Goal: Task Accomplishment & Management: Use online tool/utility

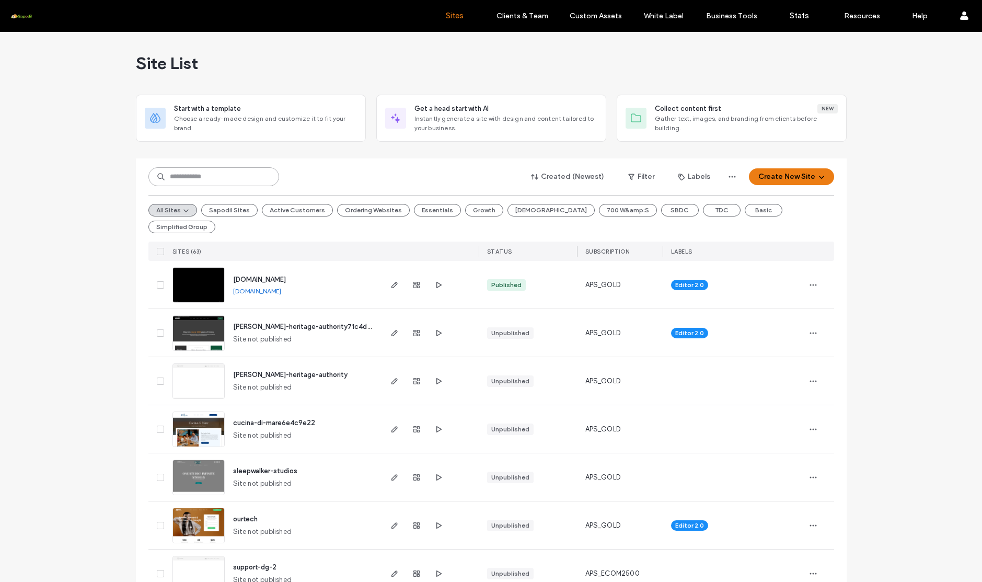
click at [248, 173] on input at bounding box center [213, 176] width 131 height 19
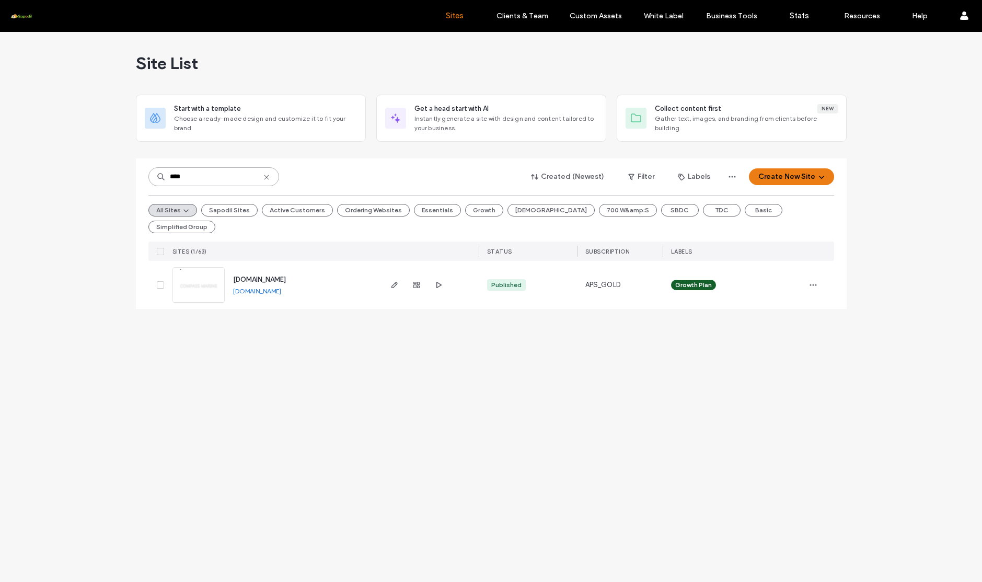
type input "****"
click at [265, 275] on span "www.compassmarine.com" at bounding box center [259, 279] width 53 height 8
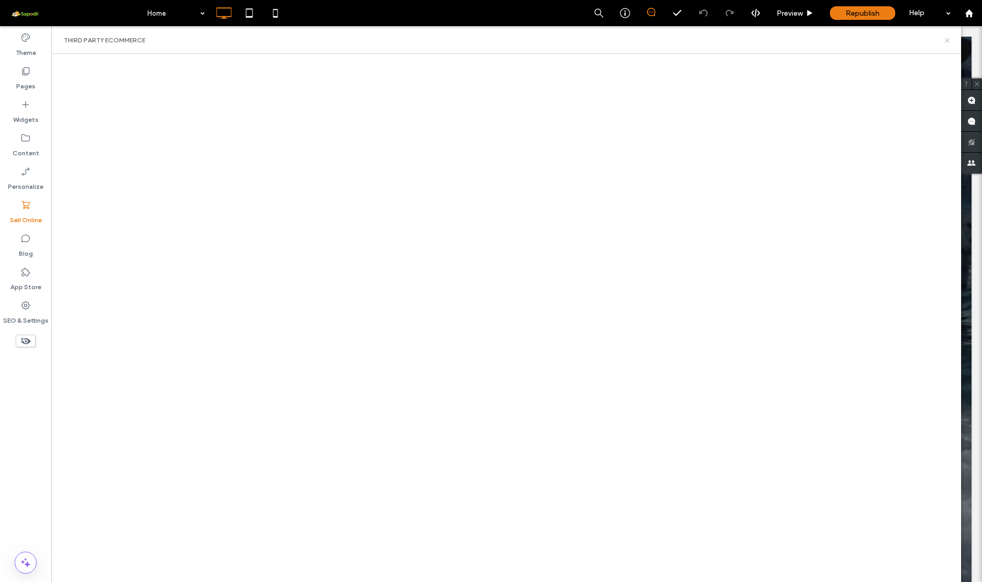
click at [946, 38] on icon at bounding box center [947, 41] width 8 height 8
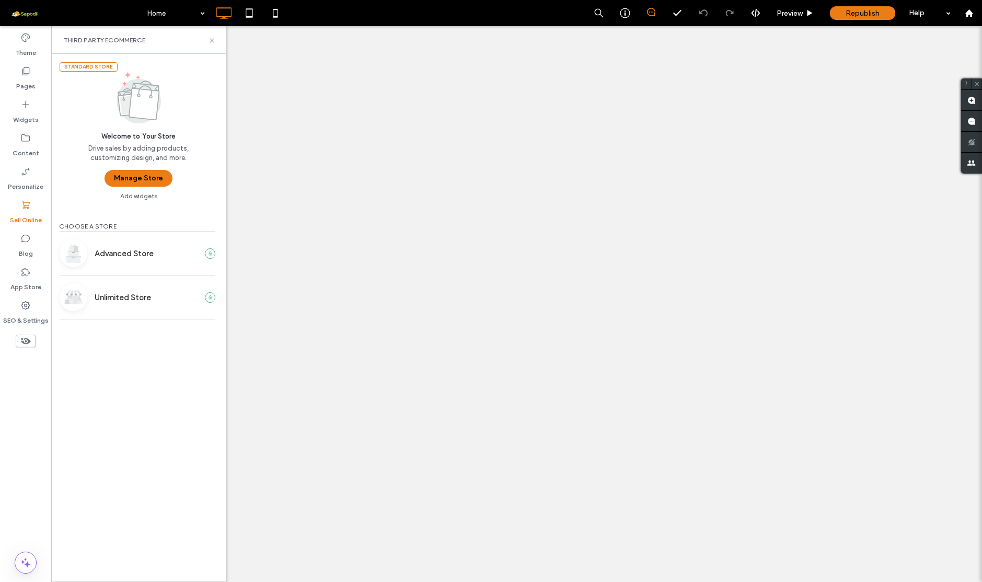
click at [128, 173] on button "Manage Store" at bounding box center [138, 178] width 68 height 17
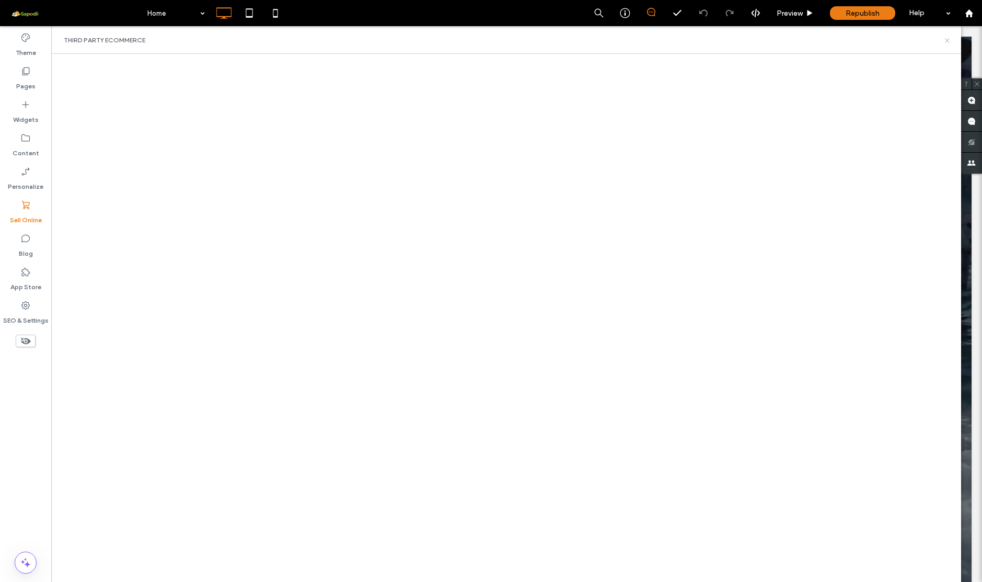
click at [949, 41] on icon at bounding box center [947, 41] width 8 height 8
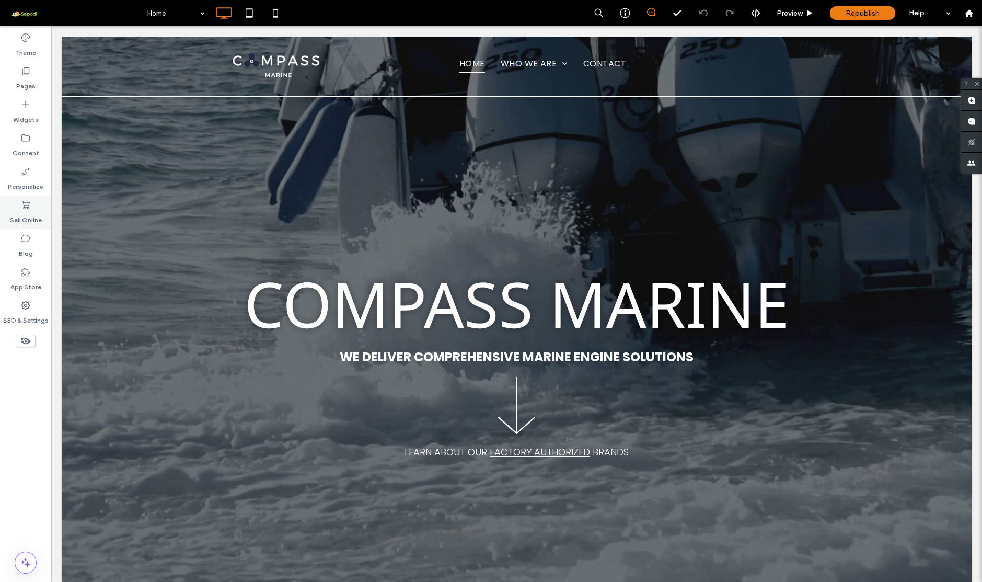
click at [44, 213] on div "Sell Online" at bounding box center [25, 211] width 51 height 33
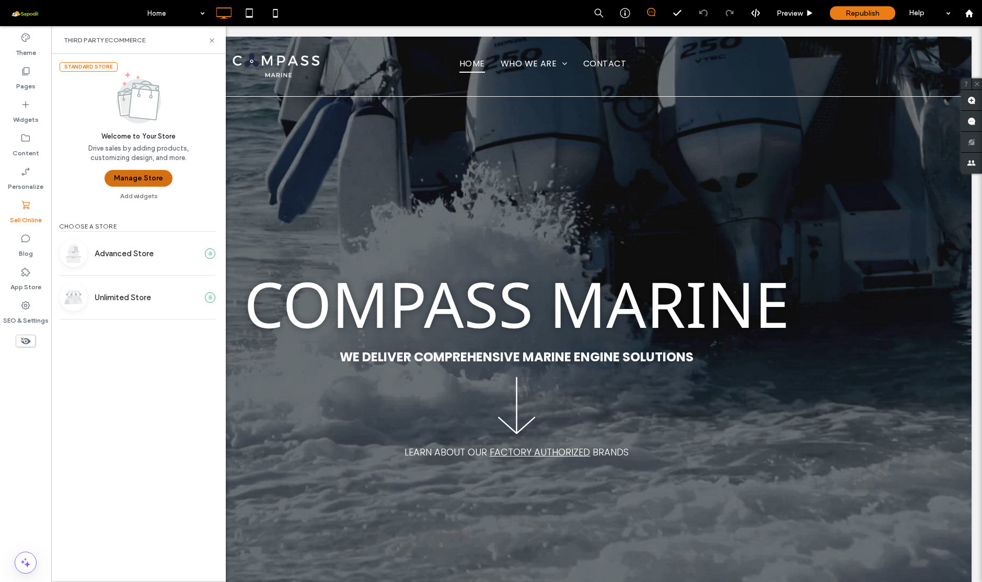
click at [141, 180] on button "Manage Store" at bounding box center [138, 178] width 68 height 17
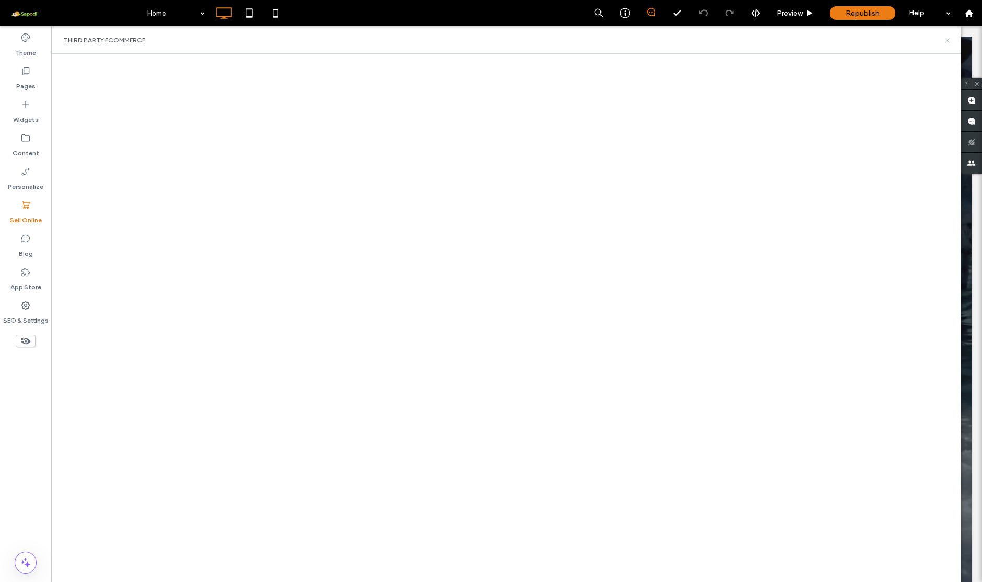
click at [950, 40] on icon at bounding box center [947, 41] width 8 height 8
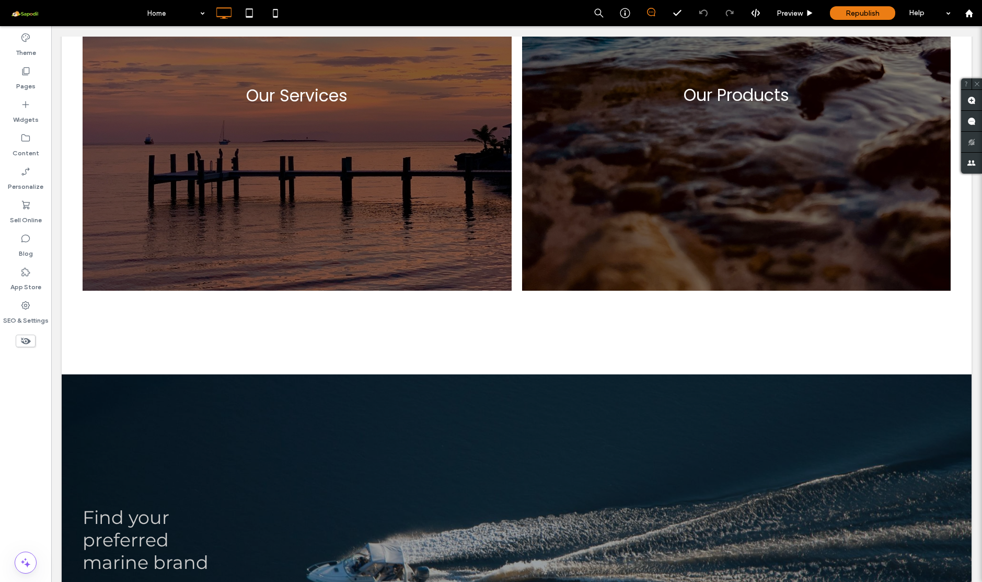
scroll to position [1249, 0]
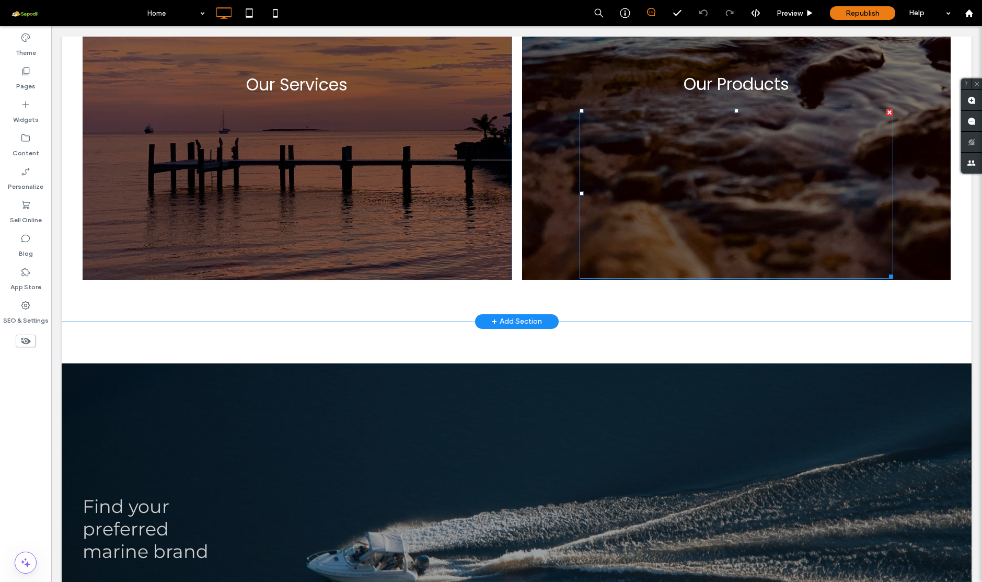
click at [620, 133] on div at bounding box center [735, 194] width 313 height 170
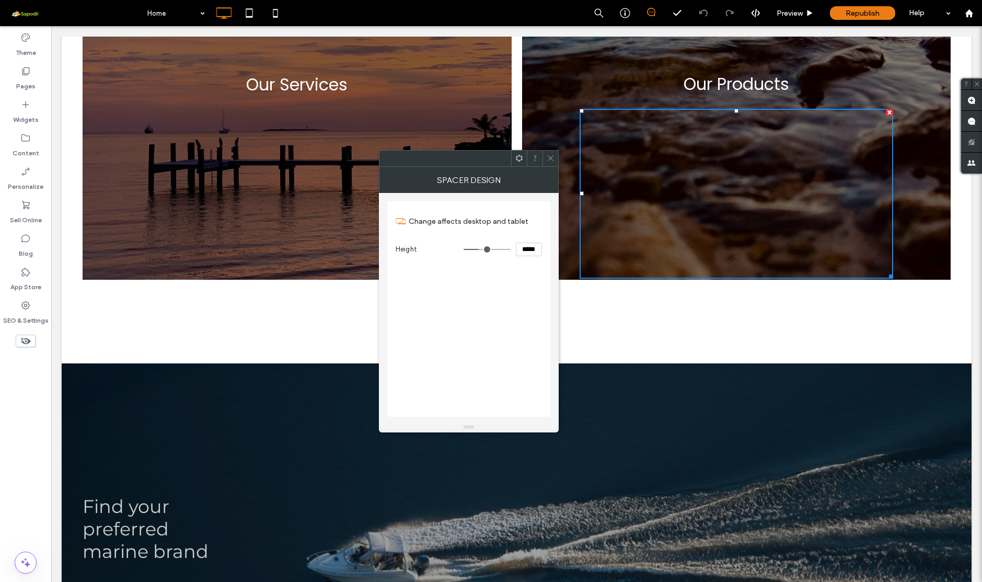
click at [552, 155] on icon at bounding box center [551, 158] width 8 height 8
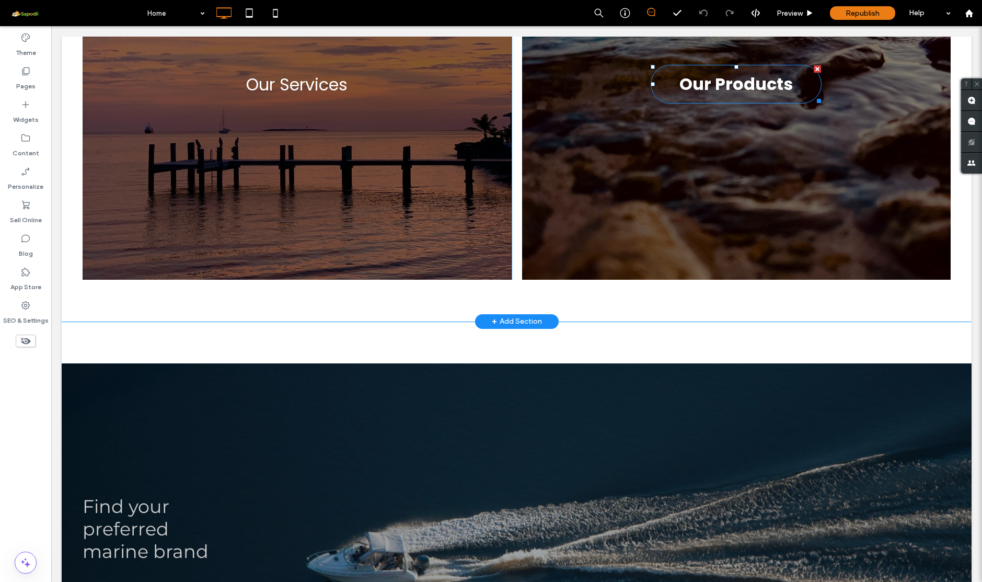
click at [700, 85] on span "Our Products" at bounding box center [735, 84] width 113 height 25
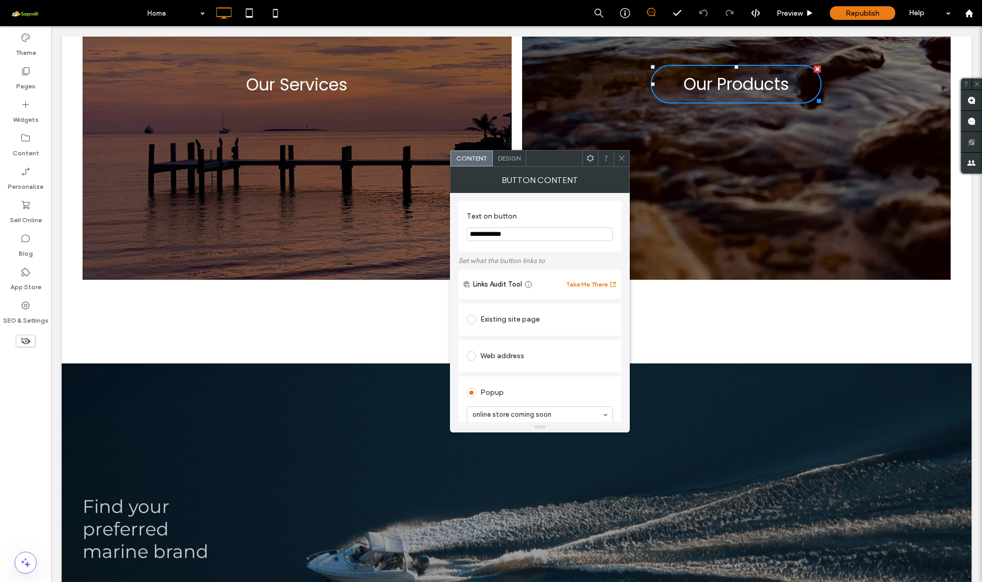
scroll to position [0, 0]
click at [623, 157] on use at bounding box center [621, 158] width 5 height 5
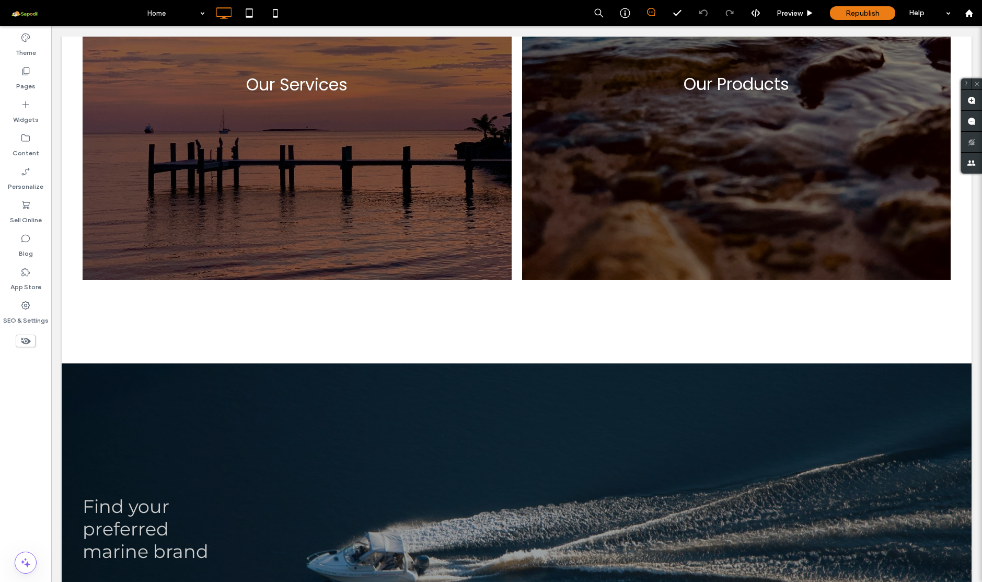
scroll to position [1048, 0]
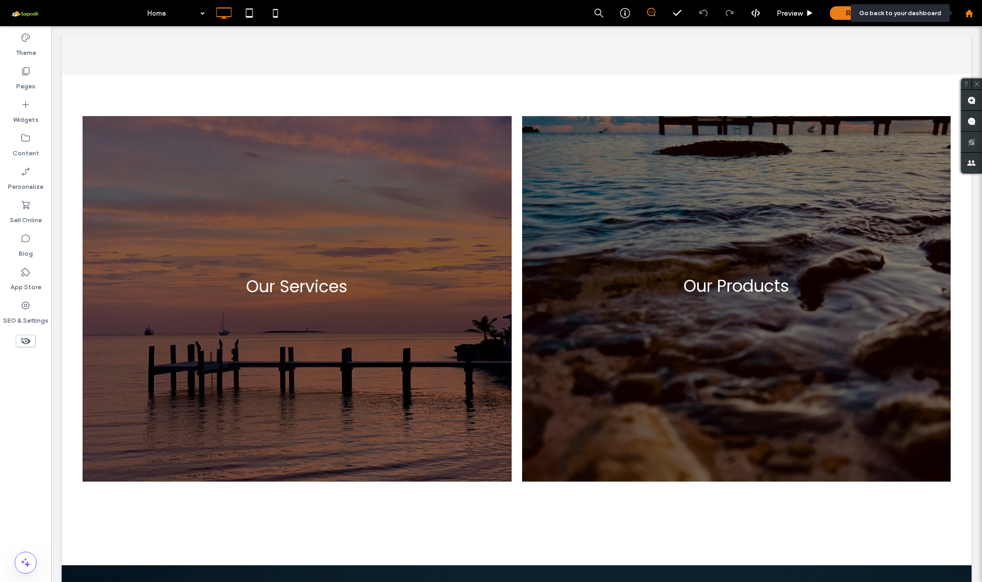
click at [967, 16] on use at bounding box center [969, 13] width 8 height 8
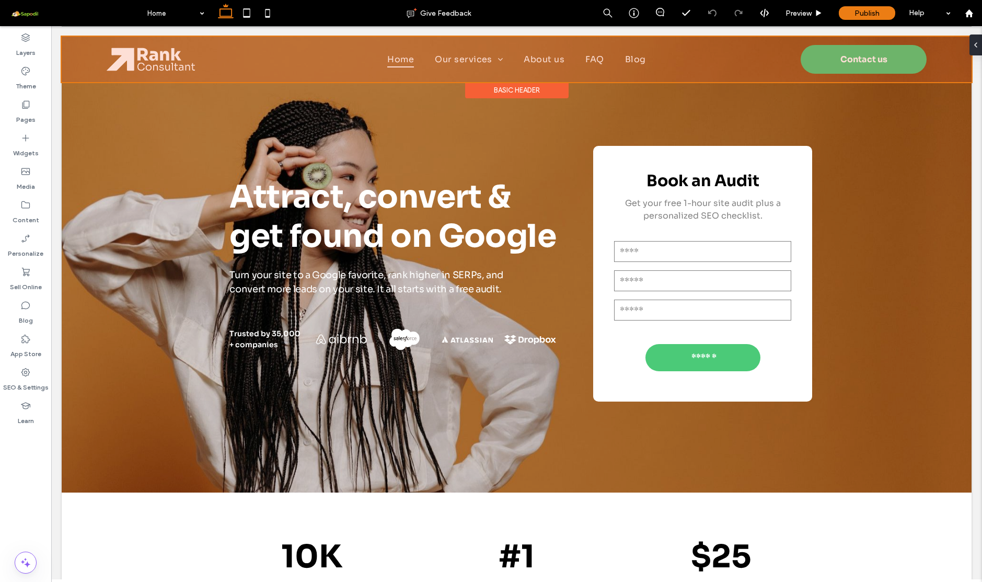
click at [131, 57] on div at bounding box center [517, 59] width 910 height 45
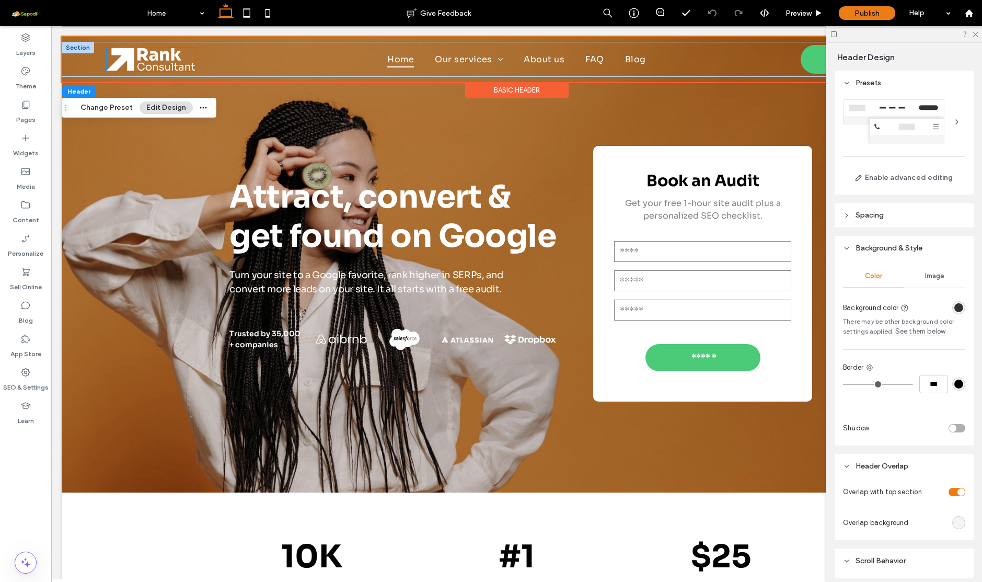
click at [146, 61] on img at bounding box center [151, 60] width 88 height 24
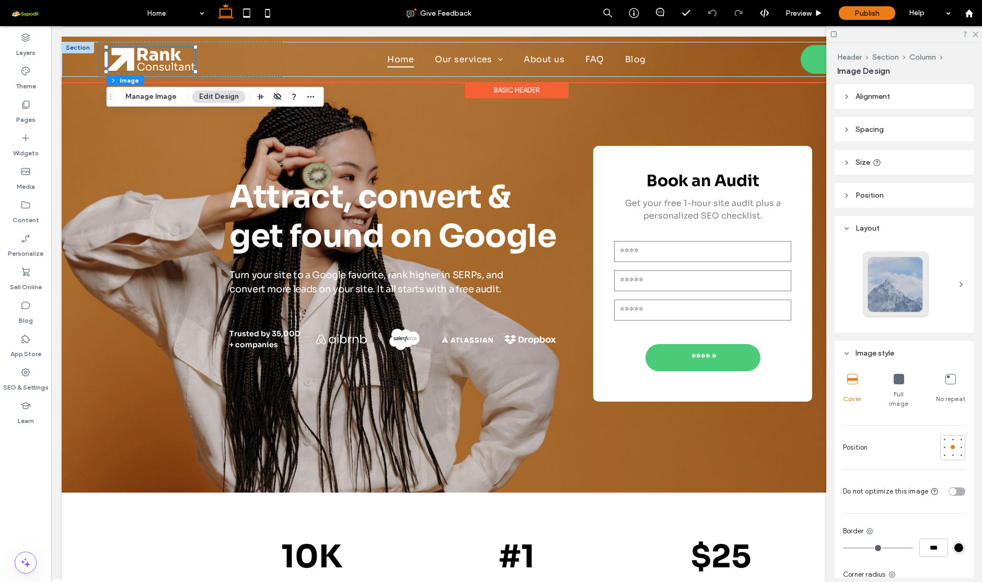
click at [85, 49] on div at bounding box center [78, 47] width 32 height 11
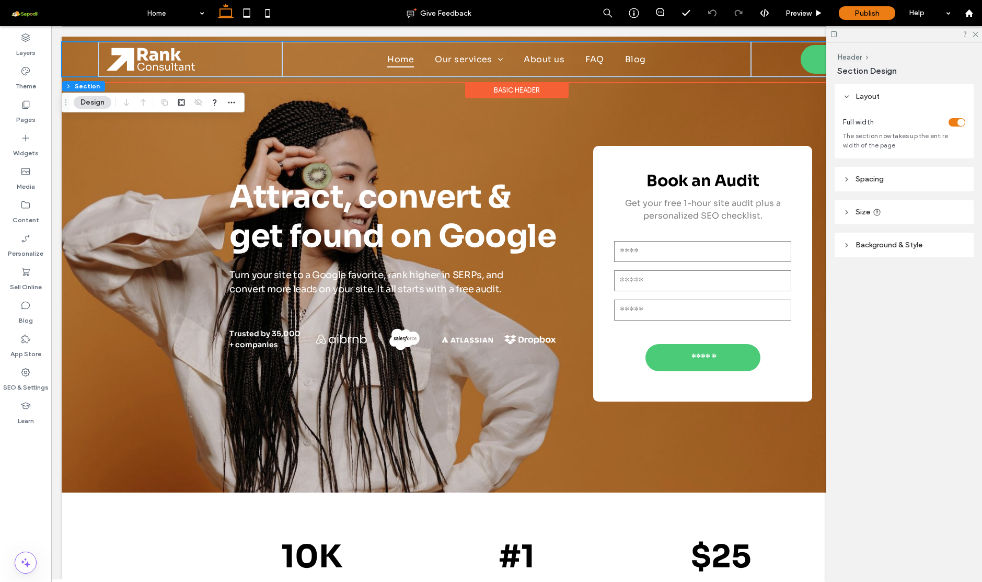
click at [520, 85] on div "Basic Header" at bounding box center [516, 90] width 103 height 16
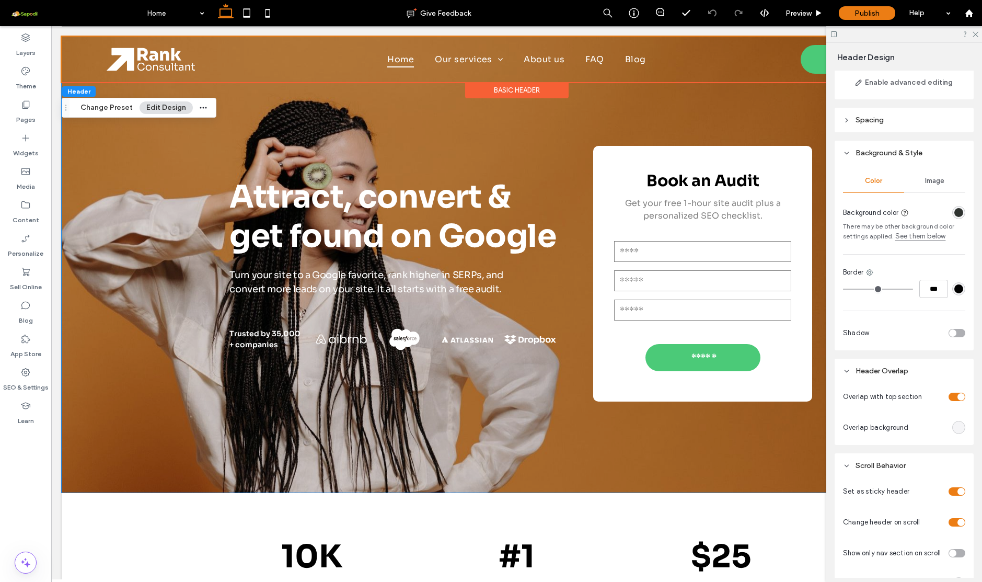
scroll to position [105, 0]
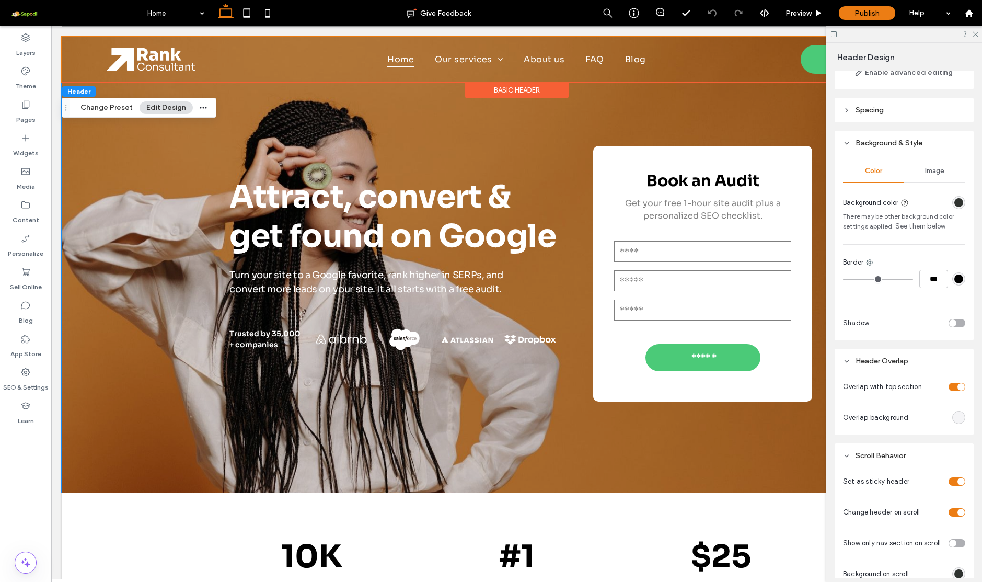
click at [961, 390] on div "toggle" at bounding box center [960, 386] width 7 height 7
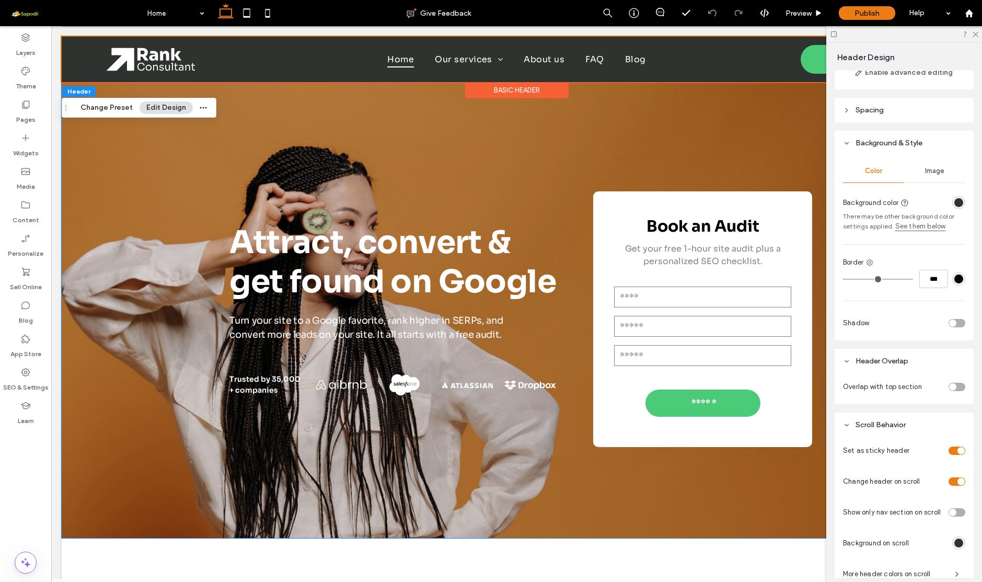
click at [961, 390] on div "toggle" at bounding box center [956, 386] width 17 height 8
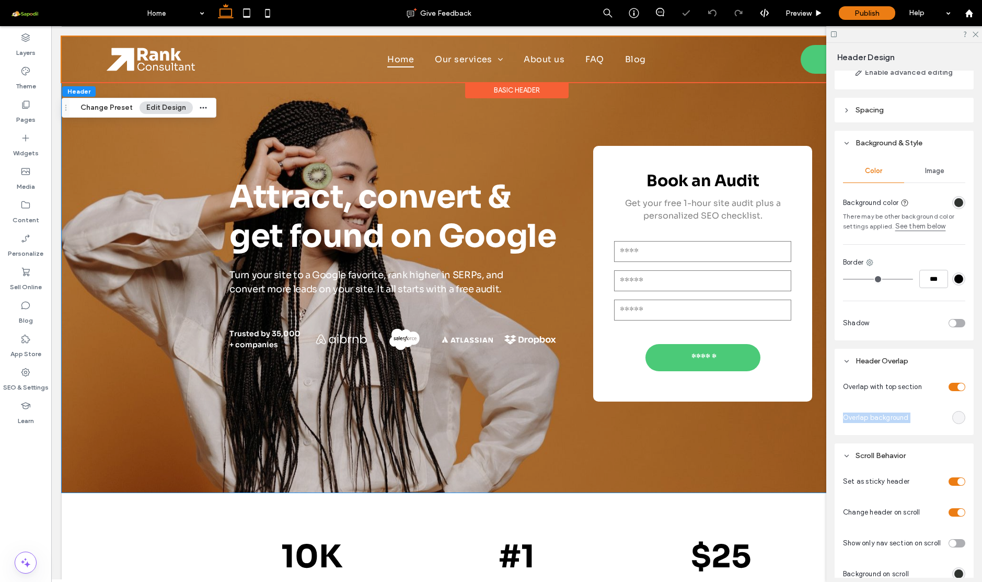
click at [961, 390] on div "toggle" at bounding box center [960, 386] width 7 height 7
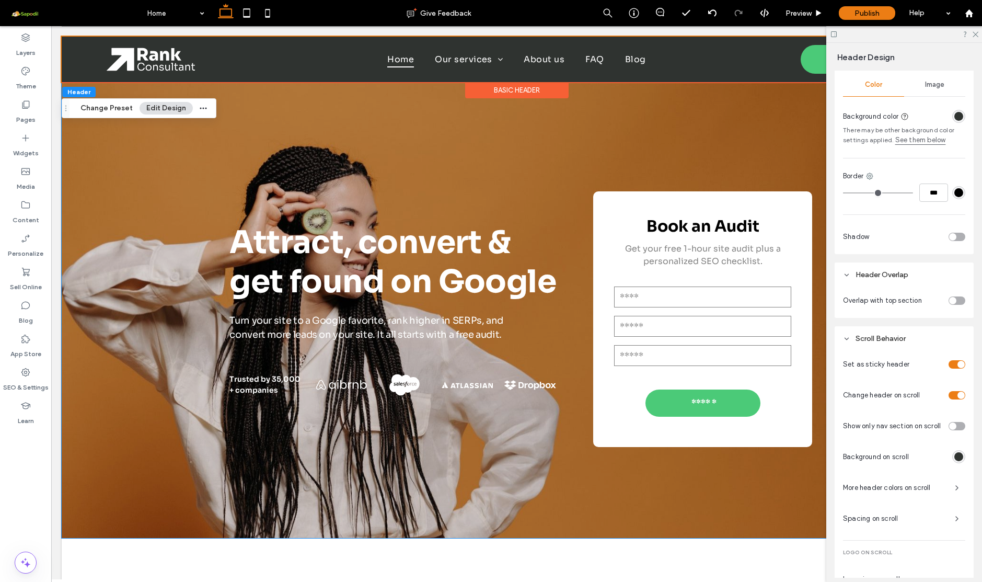
scroll to position [0, 0]
click at [960, 458] on div "rgba(47, 51, 48, 1)" at bounding box center [958, 456] width 9 height 9
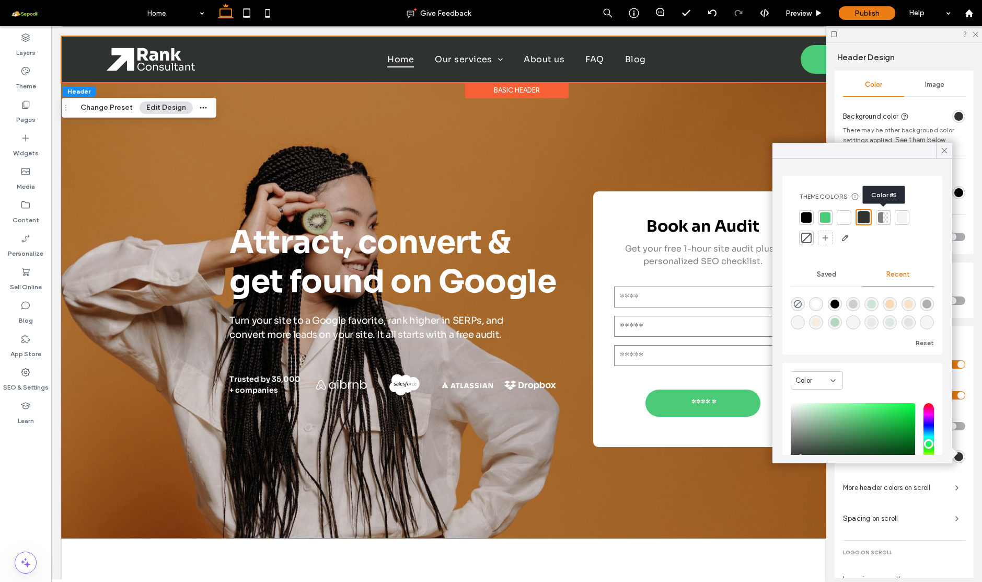
click at [886, 216] on div at bounding box center [885, 217] width 5 height 10
click at [935, 552] on span "Logo on Scroll" at bounding box center [904, 555] width 122 height 13
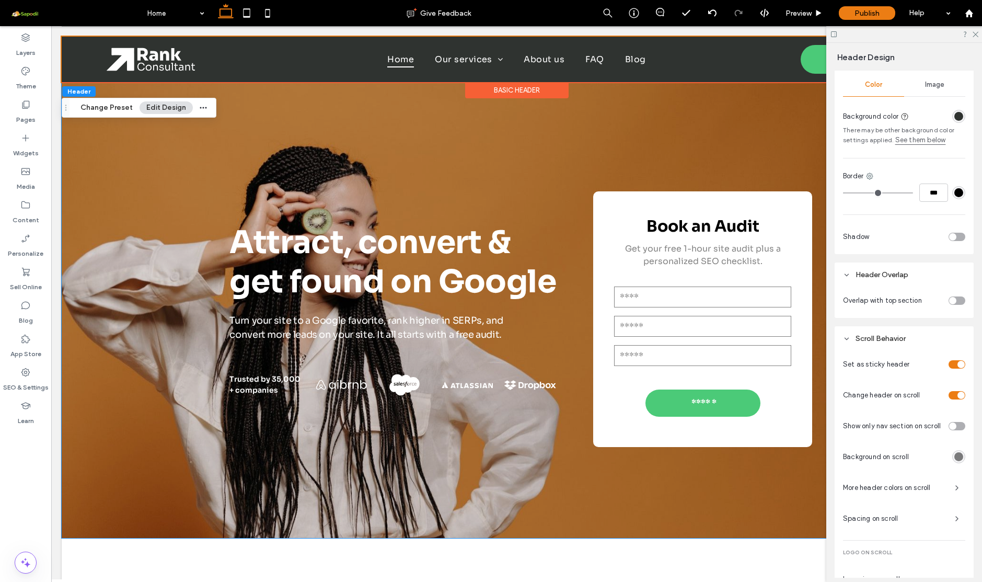
click at [957, 458] on div "rgba(0, 0, 0, 0.5)" at bounding box center [958, 456] width 9 height 9
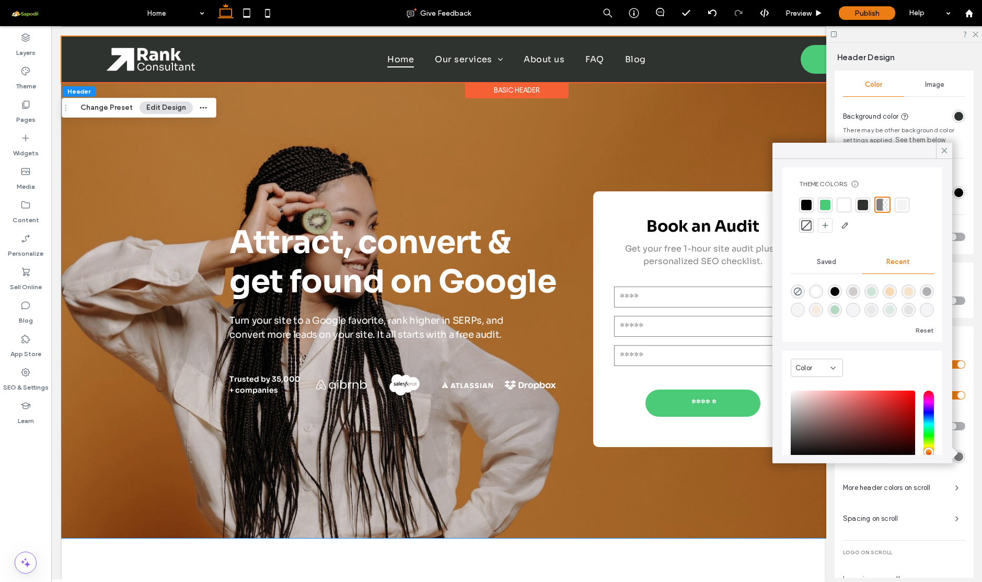
scroll to position [7, 0]
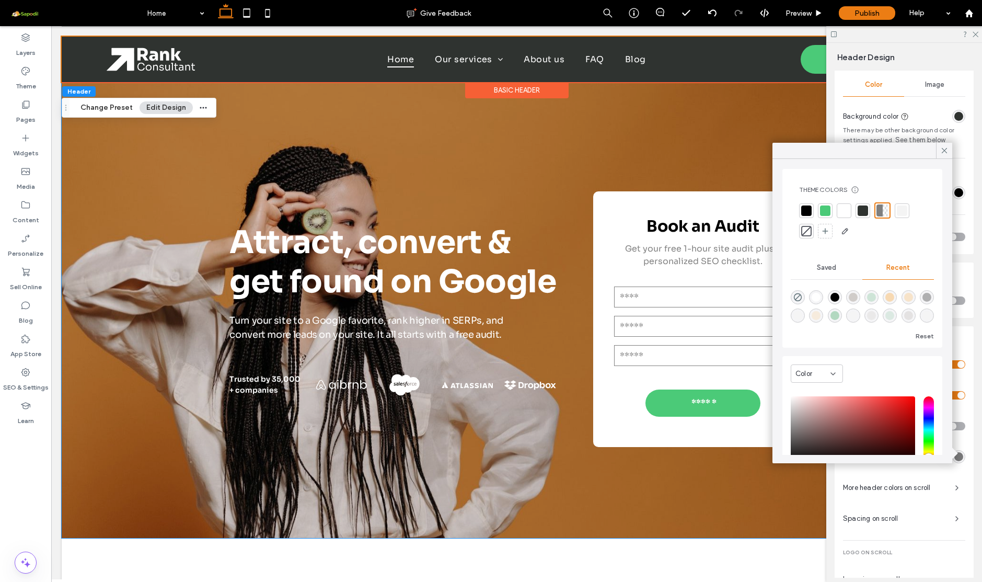
click at [880, 208] on div at bounding box center [879, 210] width 6 height 12
click at [946, 516] on span "Spacing on scroll" at bounding box center [894, 518] width 103 height 10
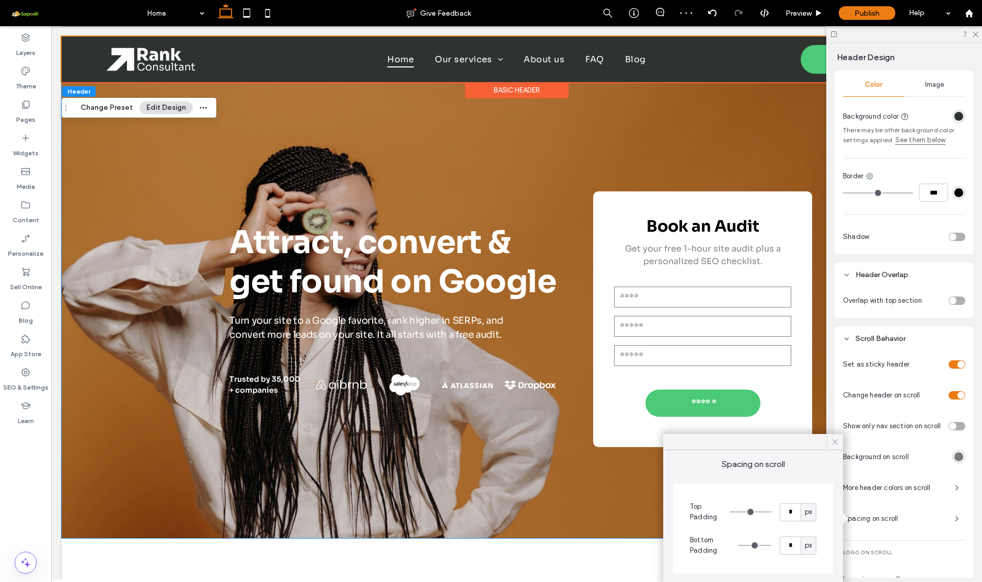
click at [835, 438] on icon at bounding box center [834, 441] width 9 height 9
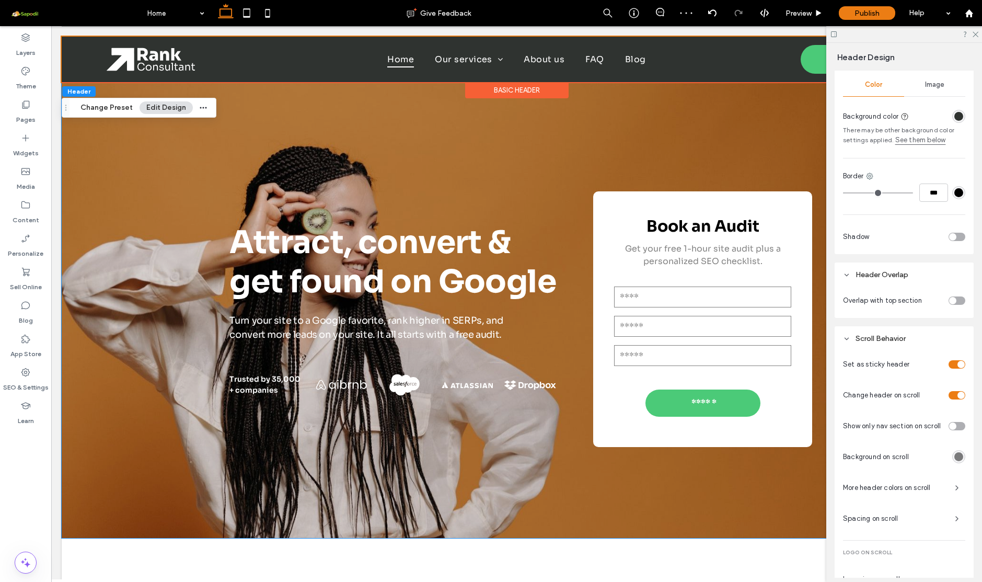
click at [932, 484] on span "More header colors on scroll" at bounding box center [894, 487] width 103 height 10
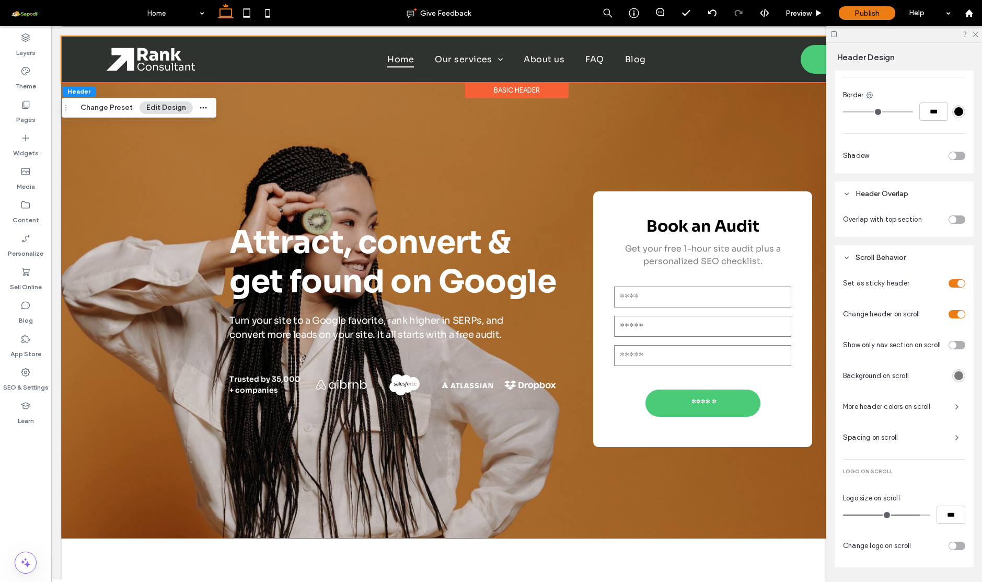
scroll to position [280, 0]
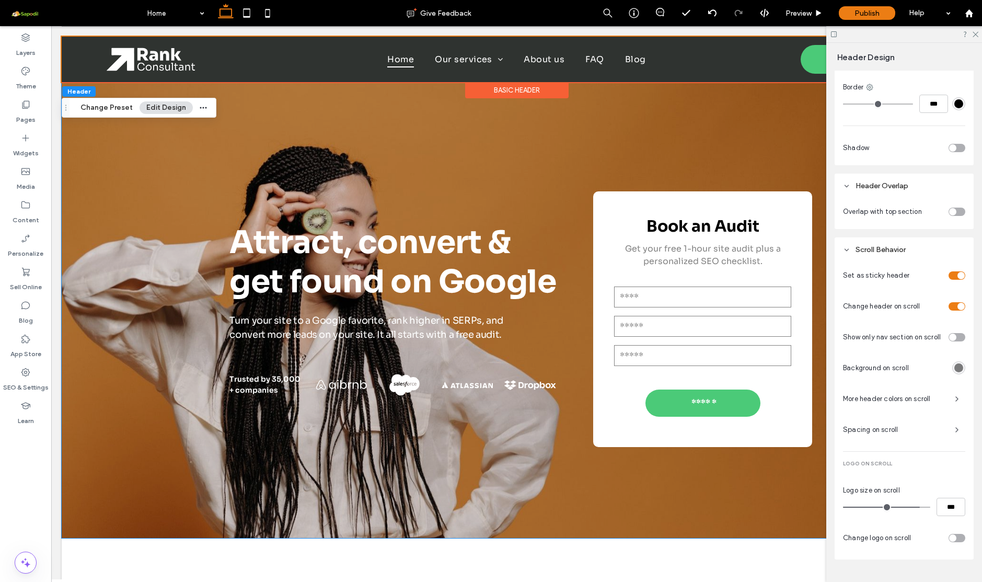
click at [915, 430] on span "Spacing on scroll" at bounding box center [894, 429] width 103 height 10
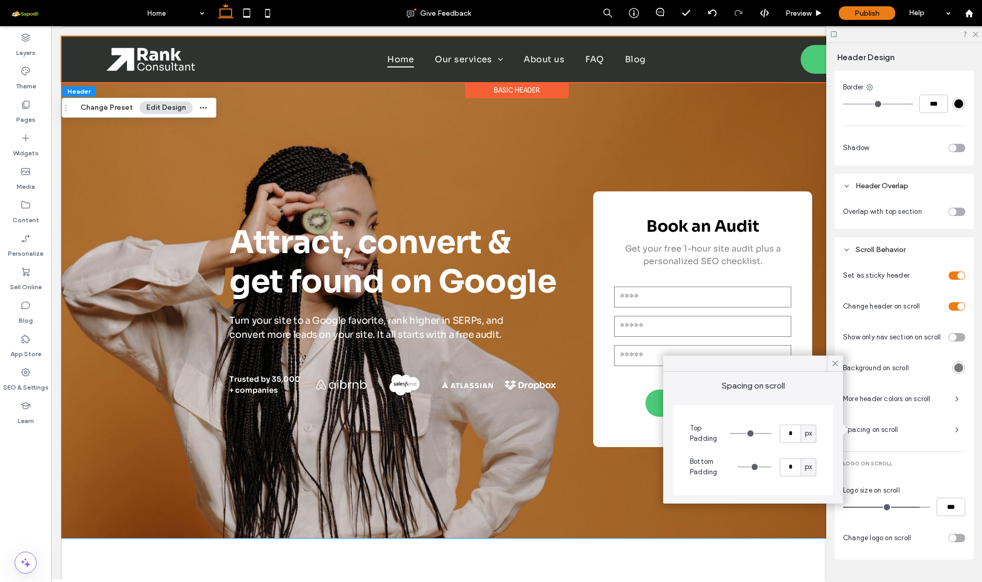
click at [915, 430] on span "Spacing on scroll" at bounding box center [894, 429] width 103 height 10
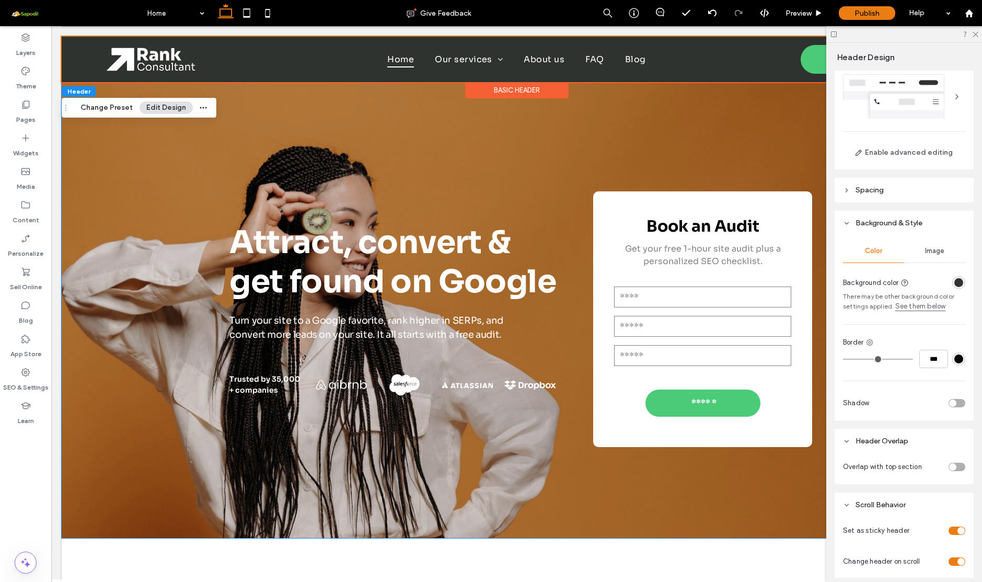
scroll to position [42, 0]
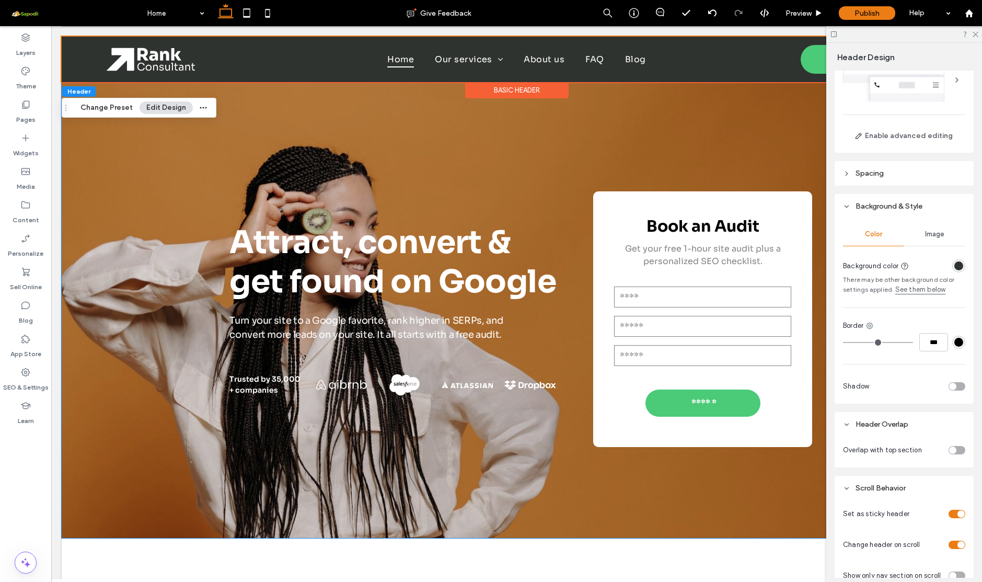
click at [959, 265] on div "rgba(47, 51, 48, 1)" at bounding box center [958, 265] width 9 height 9
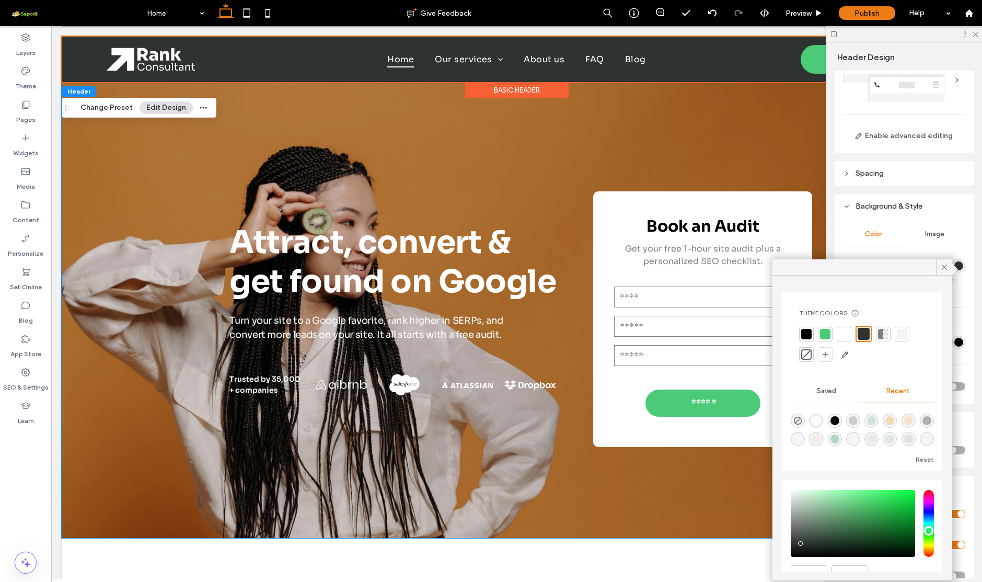
click at [848, 336] on div at bounding box center [844, 334] width 10 height 10
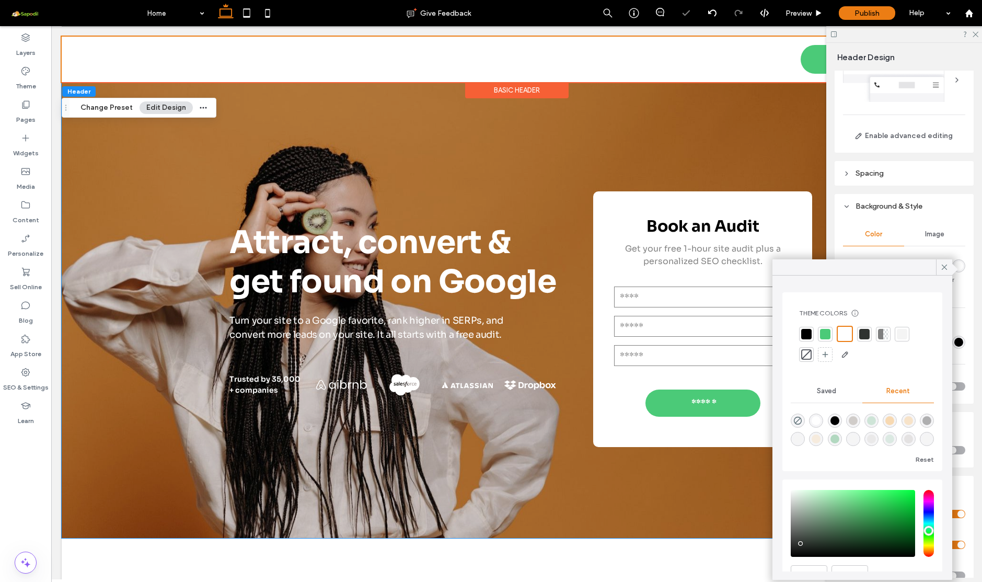
click at [935, 204] on header "Background & Style" at bounding box center [903, 206] width 139 height 25
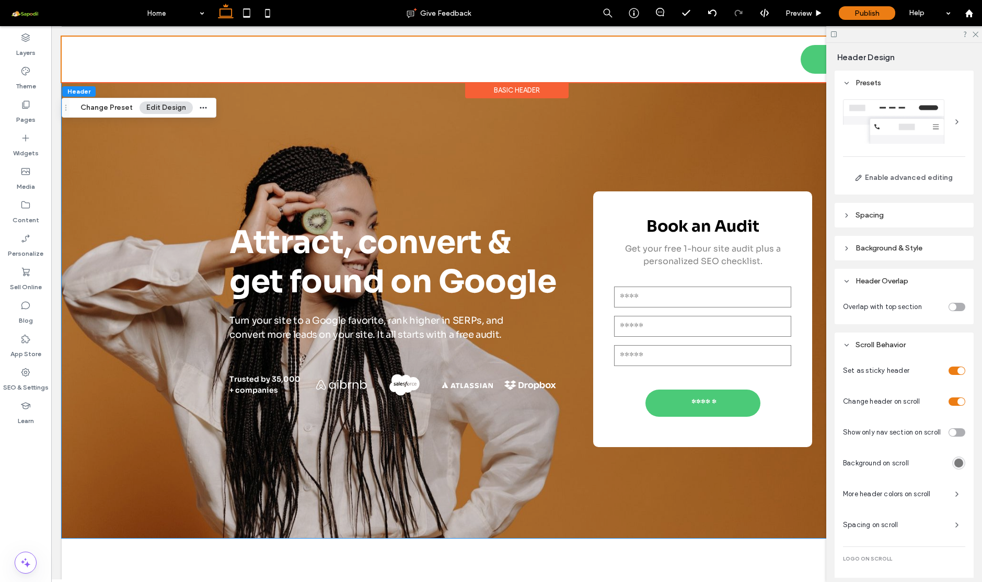
scroll to position [0, 0]
click at [892, 92] on header "Presets" at bounding box center [903, 83] width 139 height 25
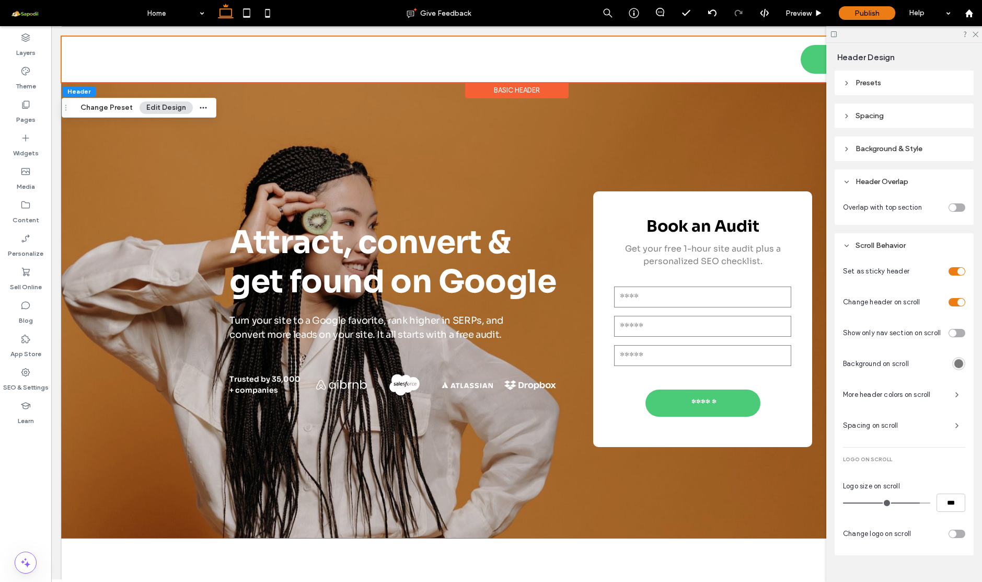
click at [860, 247] on span "Scroll Behavior" at bounding box center [880, 245] width 50 height 9
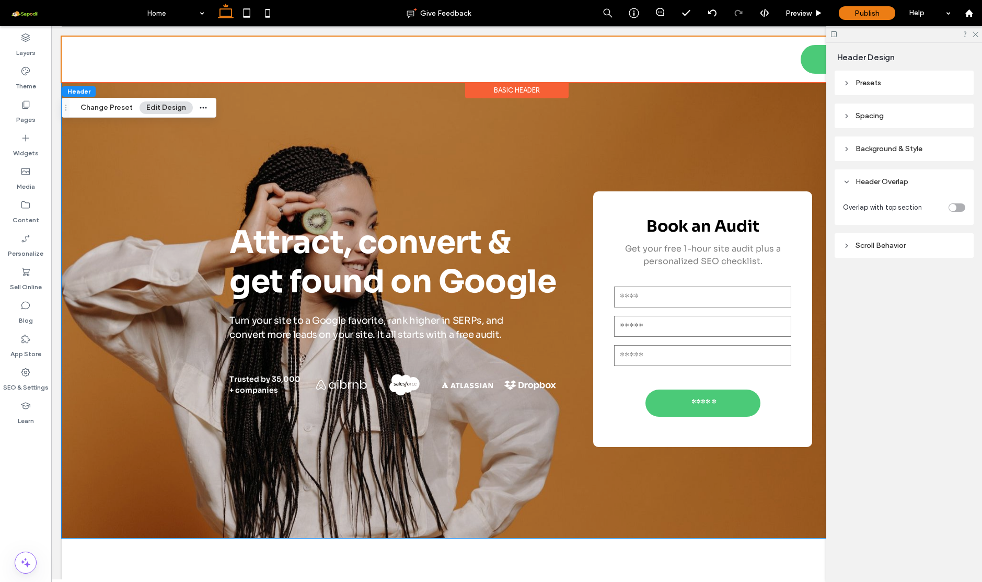
click at [855, 184] on header "Header Overlap" at bounding box center [903, 181] width 139 height 25
click at [874, 148] on span "Background & Style" at bounding box center [888, 148] width 67 height 9
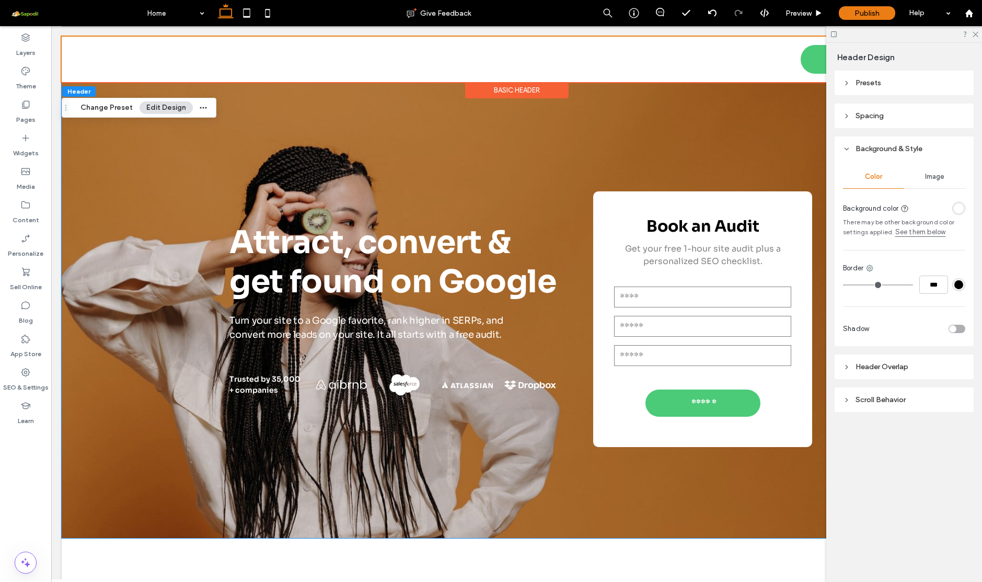
click at [874, 148] on span "Background & Style" at bounding box center [888, 148] width 67 height 9
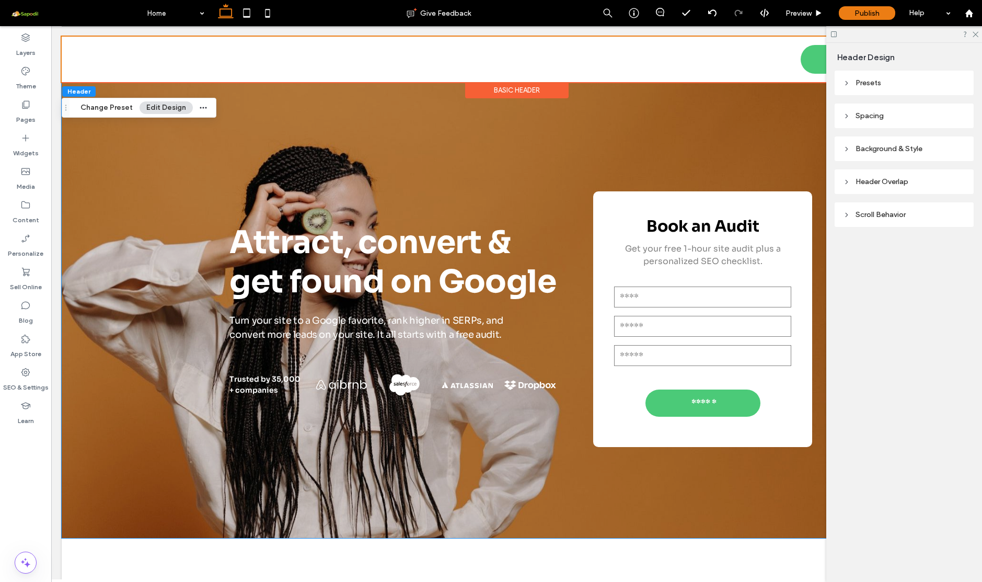
click at [871, 106] on header "Spacing" at bounding box center [903, 115] width 139 height 25
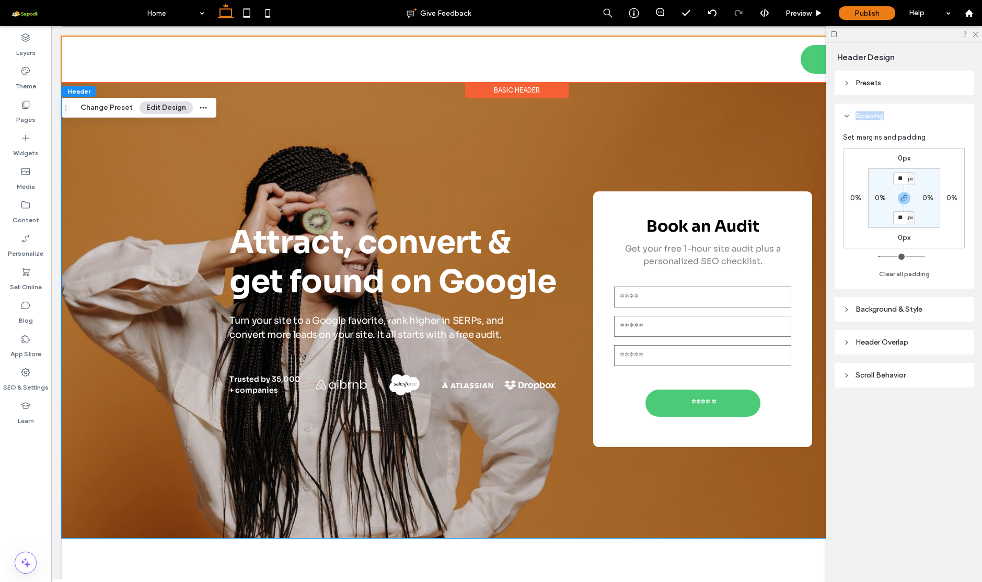
click at [871, 106] on header "Spacing" at bounding box center [903, 115] width 139 height 25
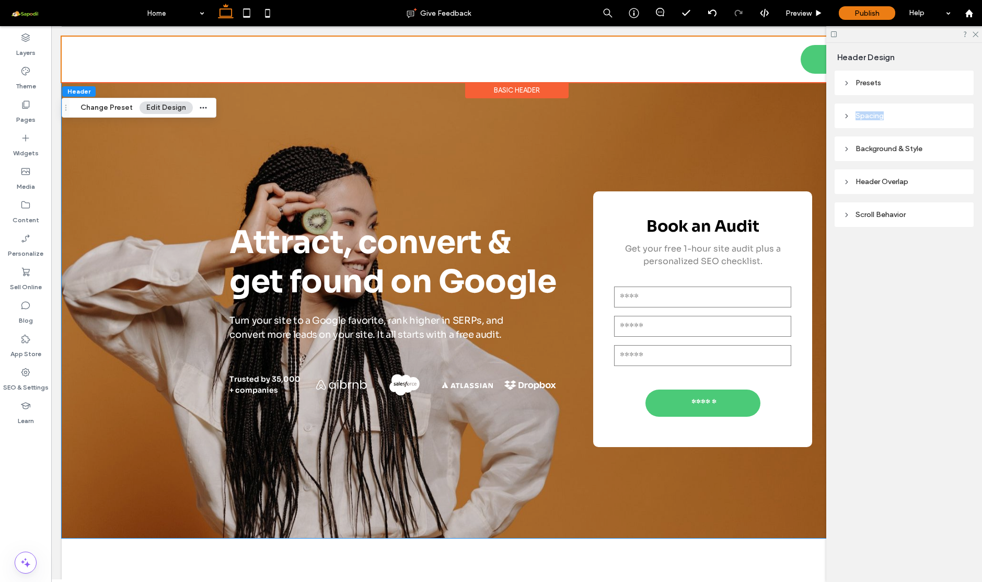
click at [869, 84] on span "Presets" at bounding box center [868, 82] width 26 height 9
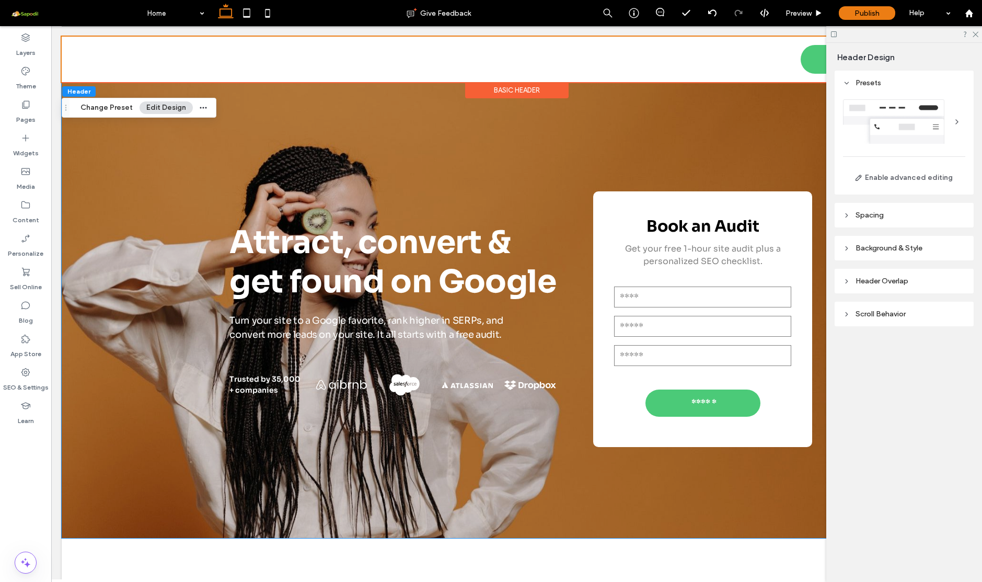
click at [896, 106] on div at bounding box center [904, 121] width 122 height 44
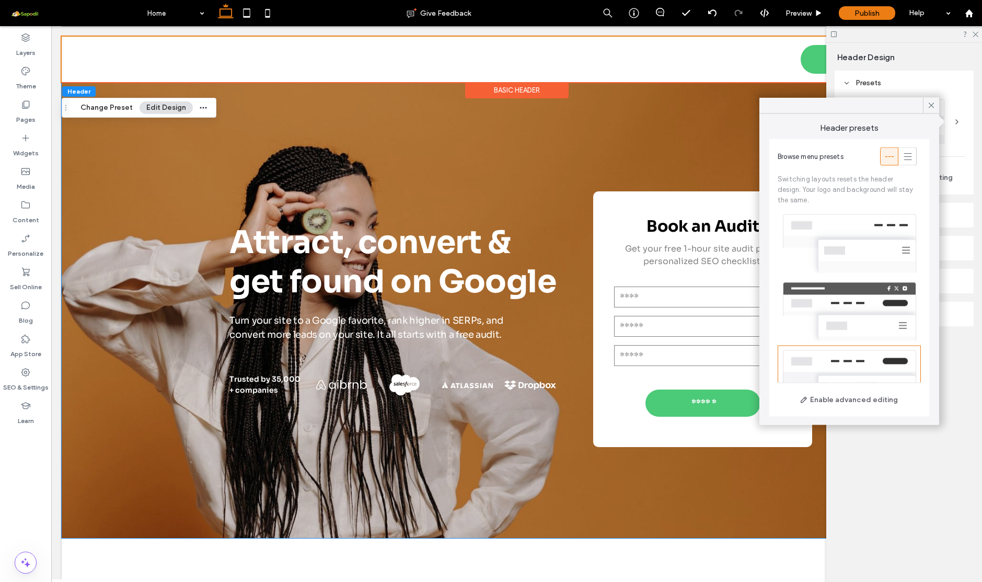
scroll to position [114, 0]
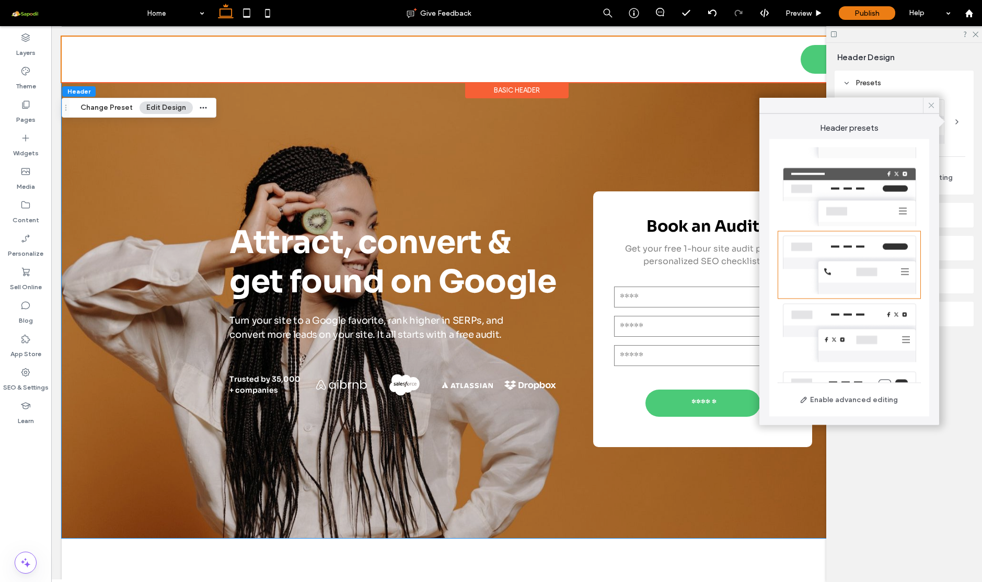
click at [931, 104] on icon at bounding box center [930, 105] width 9 height 9
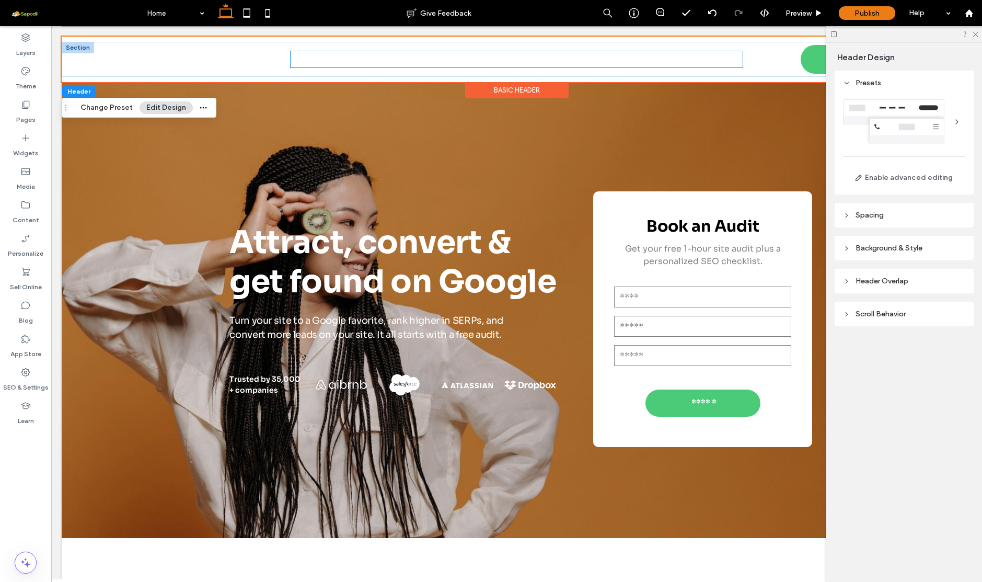
click at [577, 60] on link "FAQ" at bounding box center [594, 59] width 39 height 16
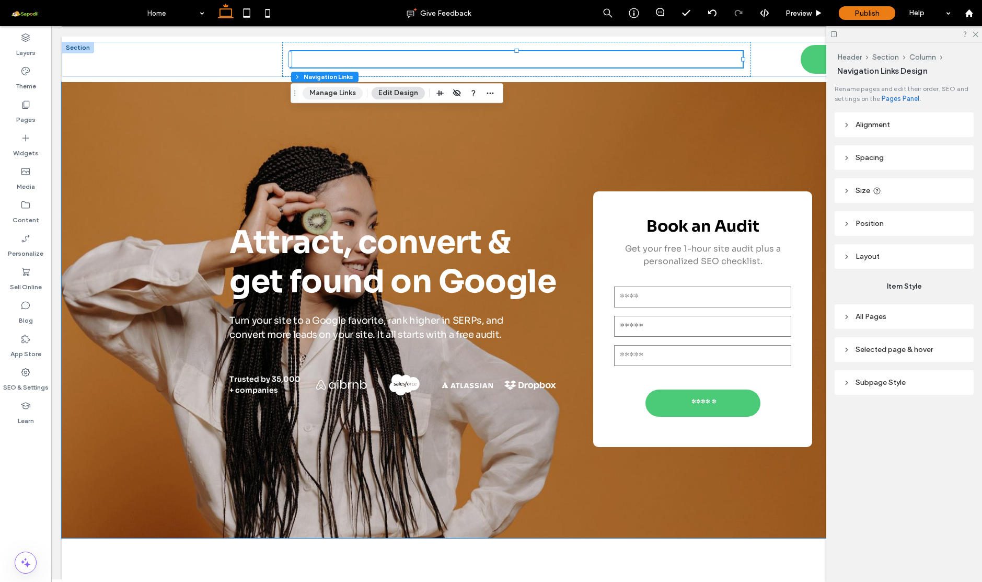
click at [325, 96] on button "Manage Links" at bounding box center [333, 93] width 60 height 13
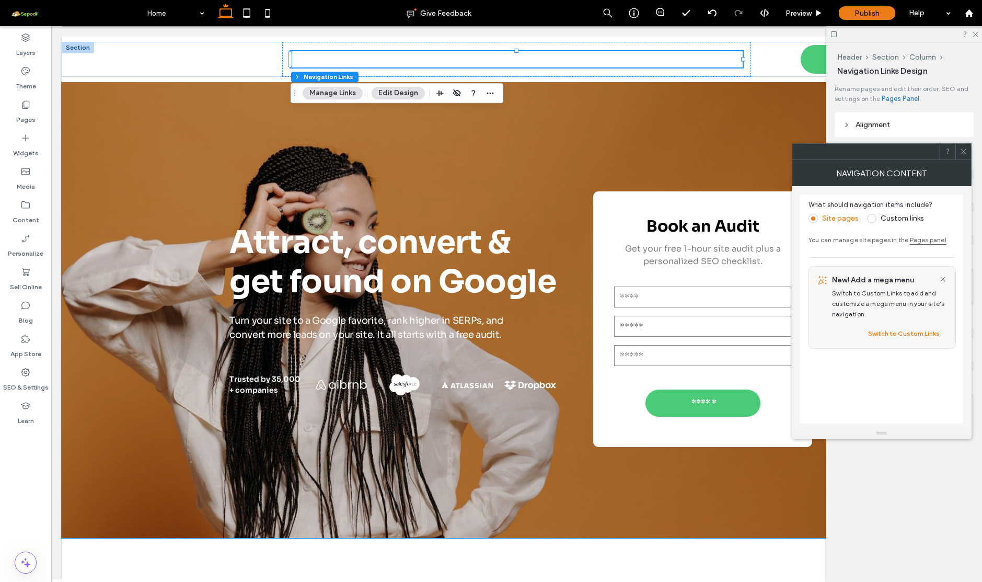
click at [962, 153] on icon at bounding box center [963, 151] width 8 height 8
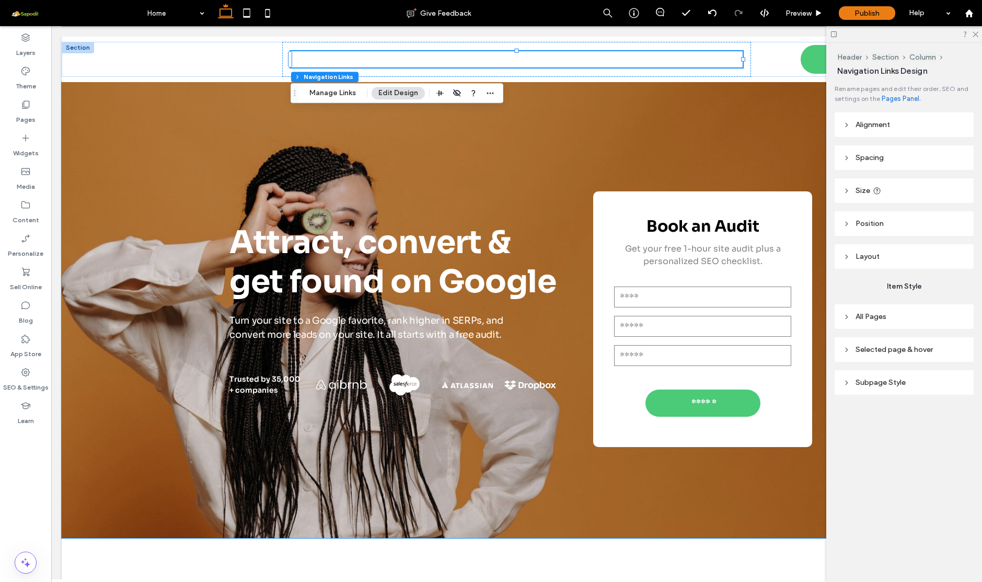
click at [868, 323] on header "All Pages" at bounding box center [903, 316] width 139 height 25
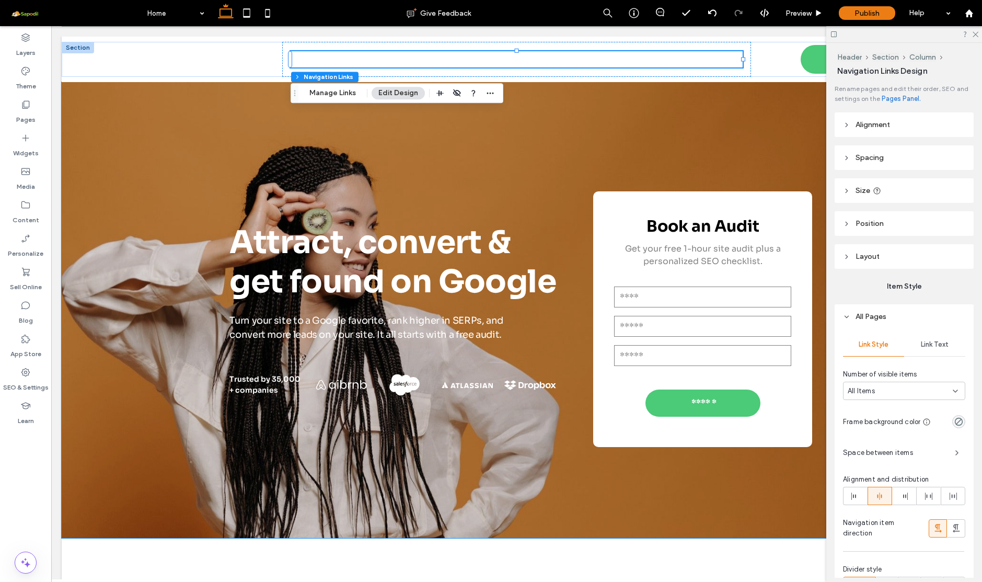
click at [926, 342] on span "Link Text" at bounding box center [935, 344] width 28 height 8
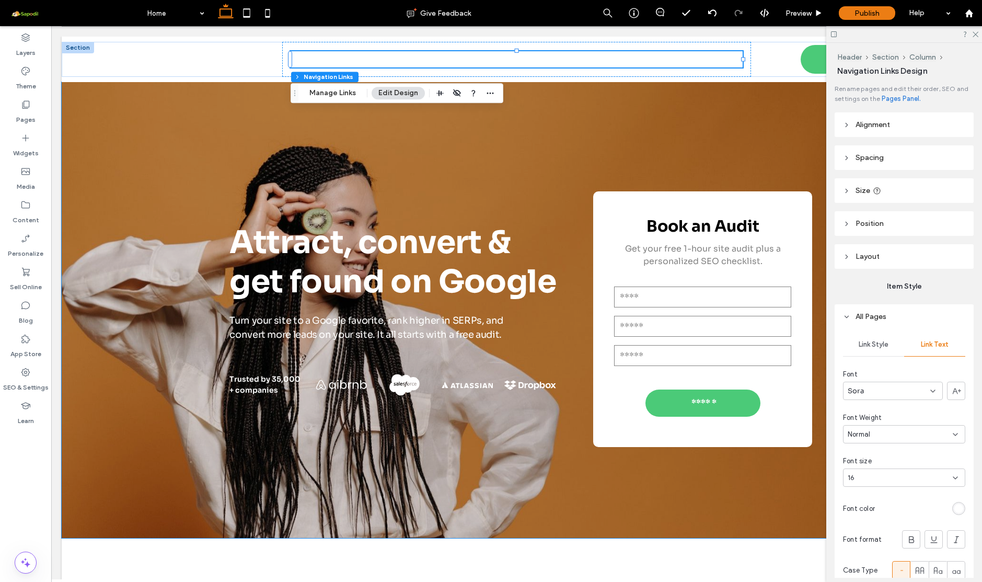
click at [959, 510] on div "rgb(255, 255, 255)" at bounding box center [958, 508] width 9 height 9
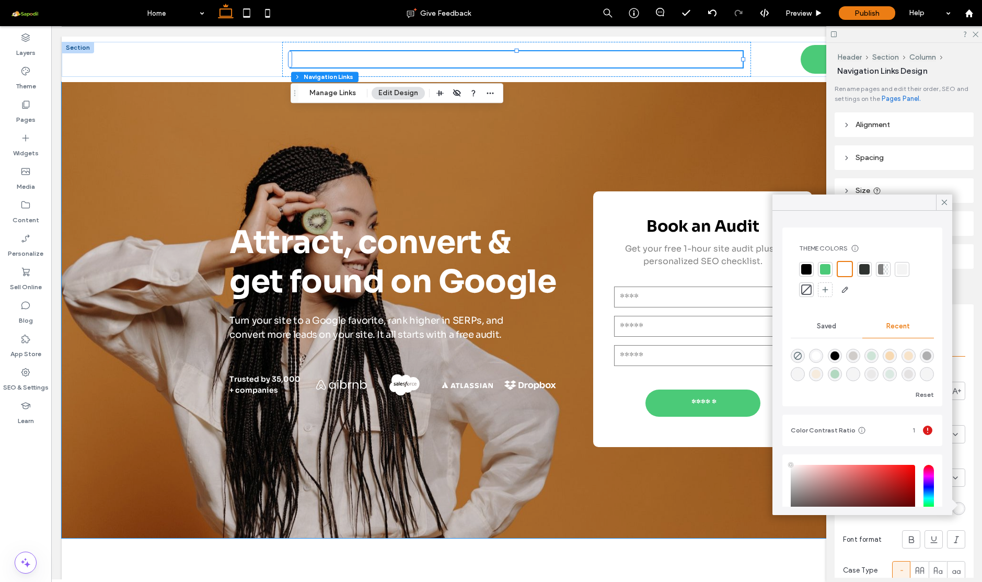
click at [807, 272] on div at bounding box center [806, 269] width 10 height 10
click at [944, 204] on icon at bounding box center [943, 202] width 9 height 9
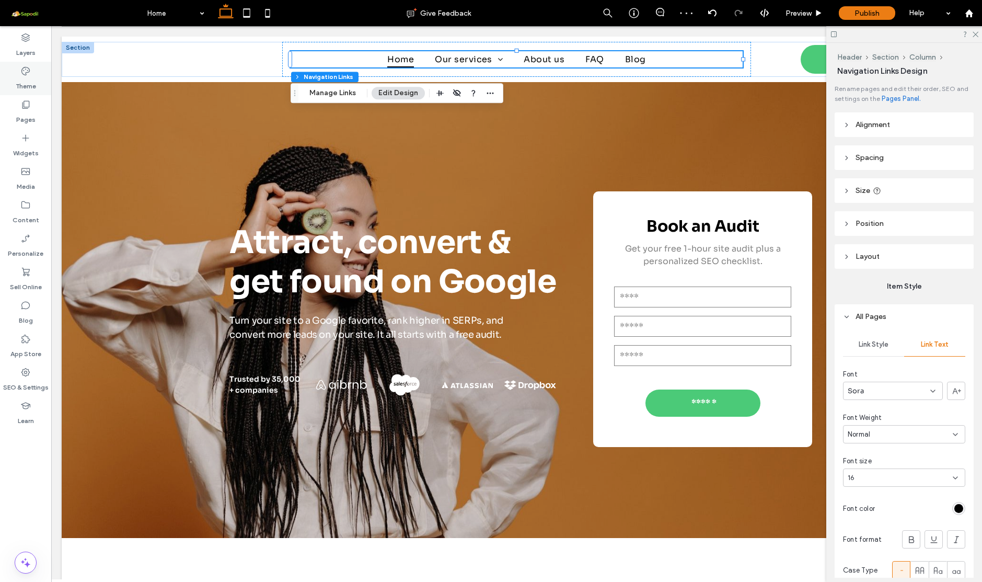
click at [28, 68] on use at bounding box center [25, 71] width 8 height 8
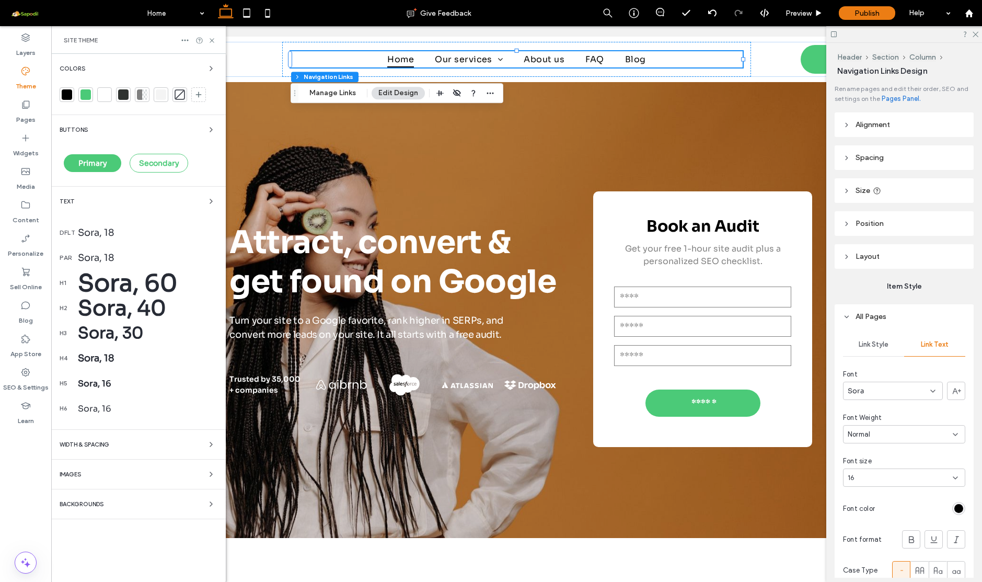
click at [84, 94] on div at bounding box center [85, 94] width 10 height 10
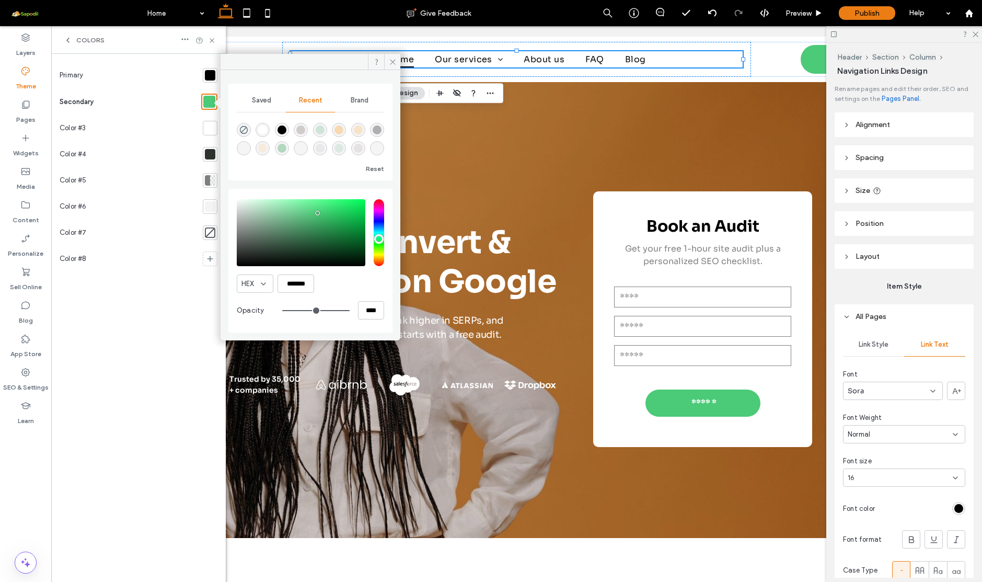
type input "***"
type input "*******"
type input "***"
click at [379, 229] on input "hue" at bounding box center [379, 232] width 10 height 67
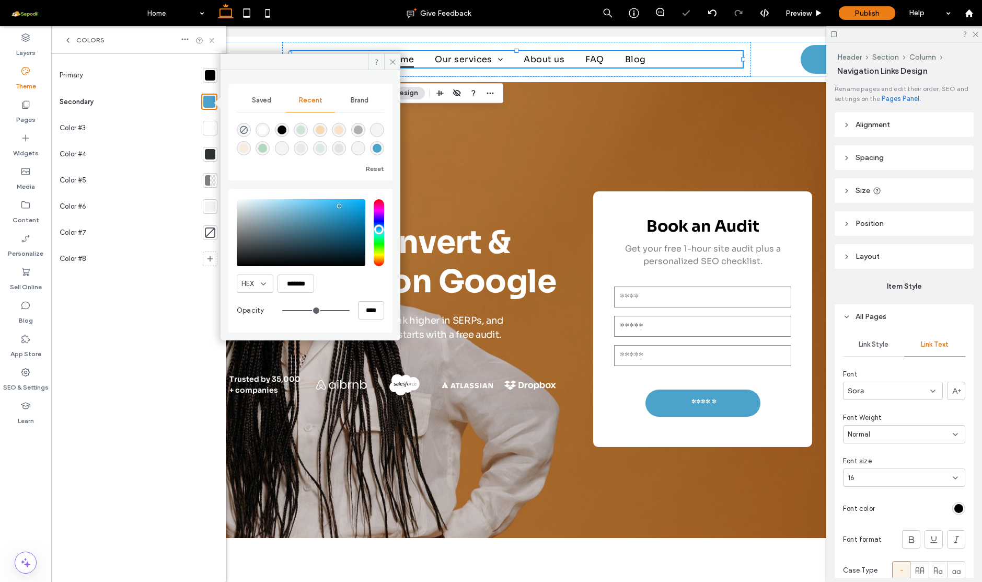
type input "*******"
drag, startPoint x: 336, startPoint y: 209, endPoint x: 340, endPoint y: 204, distance: 6.7
click at [340, 204] on div "saturation and value" at bounding box center [301, 232] width 129 height 67
drag, startPoint x: 392, startPoint y: 61, endPoint x: 341, endPoint y: 35, distance: 57.2
click at [392, 61] on icon at bounding box center [393, 62] width 8 height 8
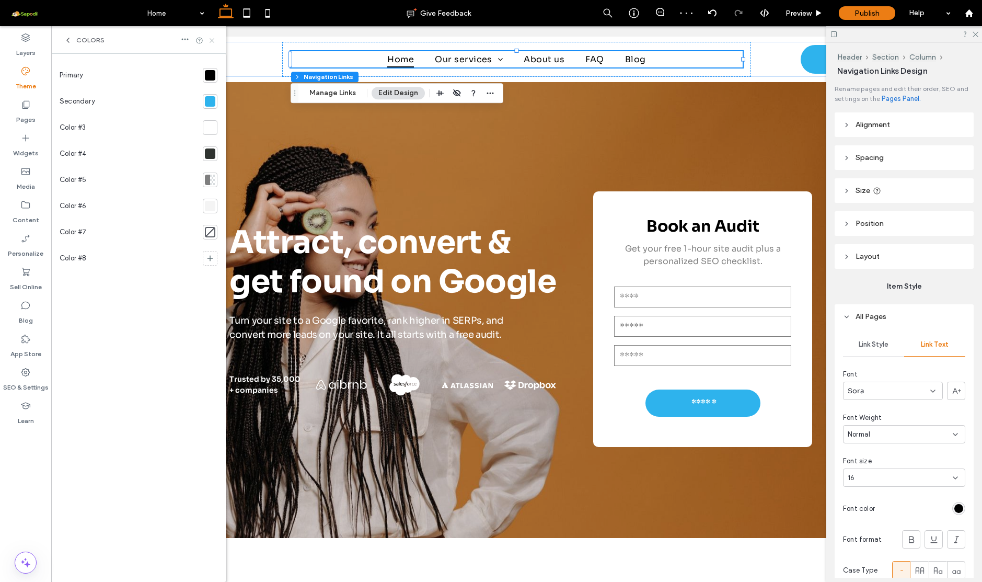
click at [211, 42] on use at bounding box center [212, 40] width 4 height 4
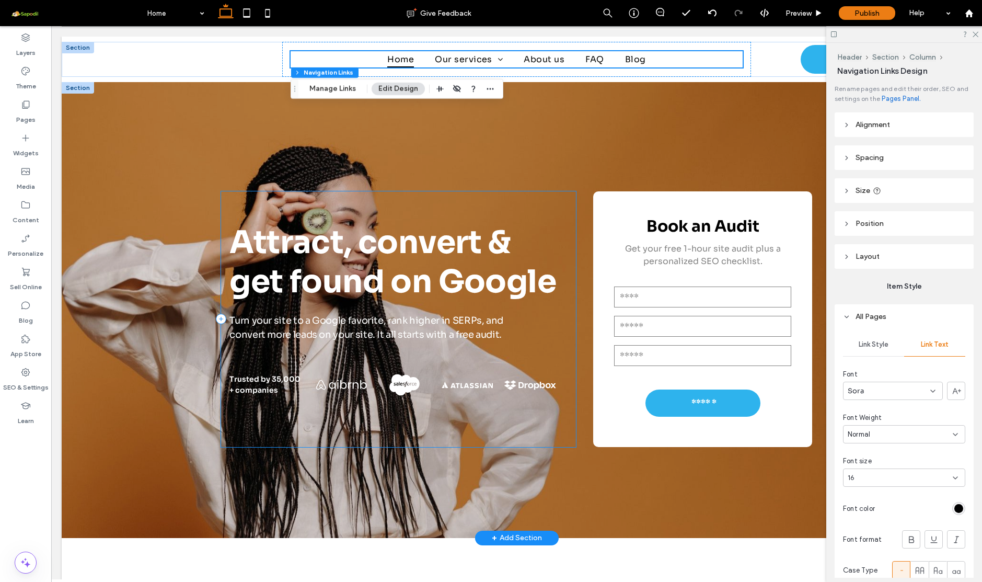
scroll to position [0, 0]
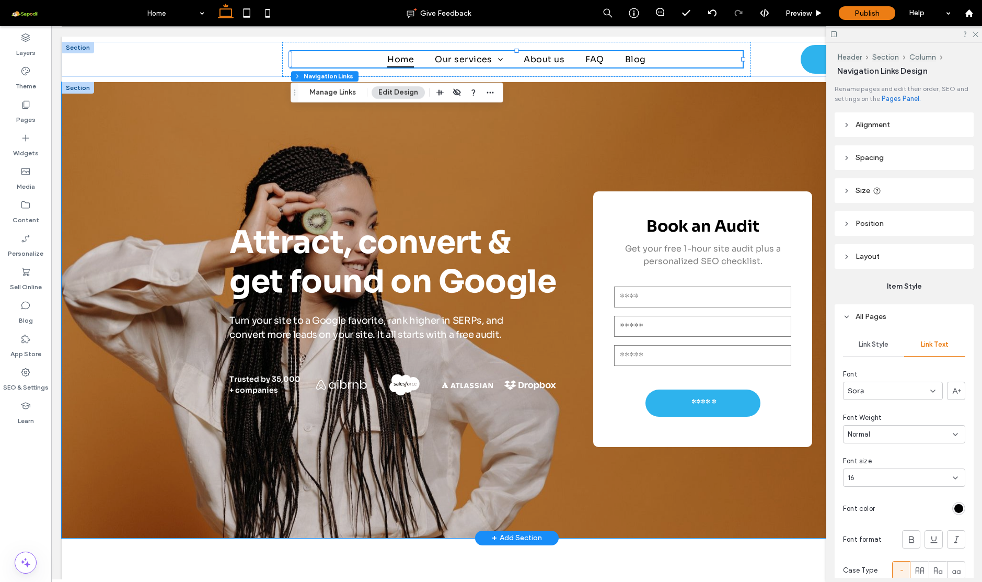
click at [170, 108] on div "Attract, convert & get found on Google Turn your site to a Google favorite, ran…" at bounding box center [517, 310] width 910 height 456
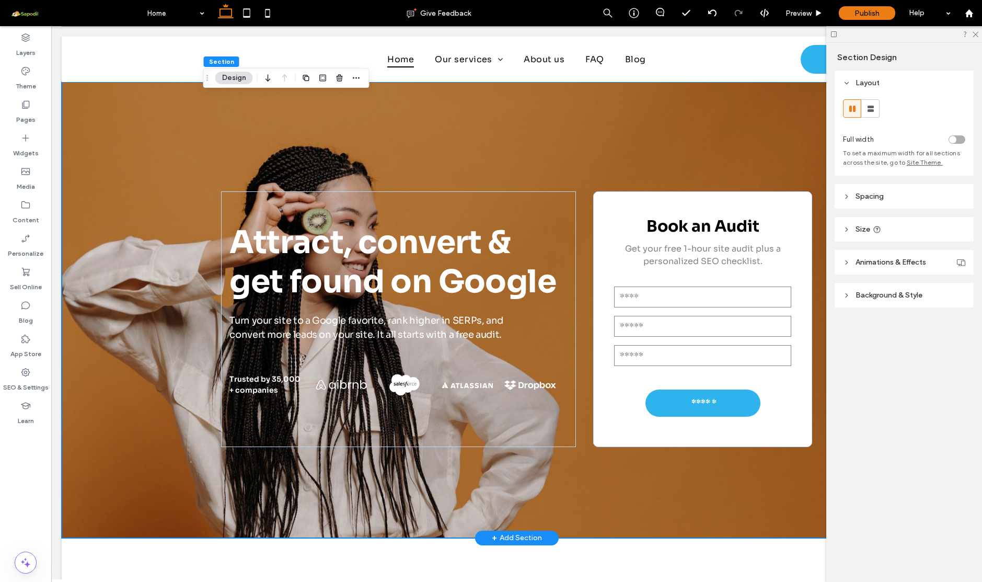
click at [63, 91] on div "Attract, convert & get found on Google Turn your site to a Google favorite, ran…" at bounding box center [517, 310] width 910 height 456
click at [86, 106] on div "Attract, convert & get found on Google Turn your site to a Google favorite, ran…" at bounding box center [517, 310] width 910 height 456
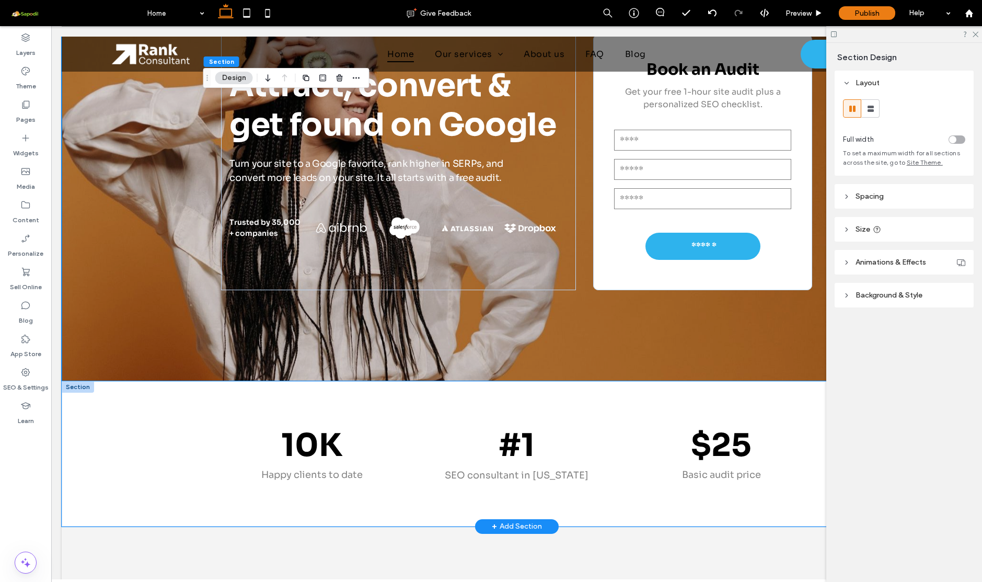
scroll to position [145, 0]
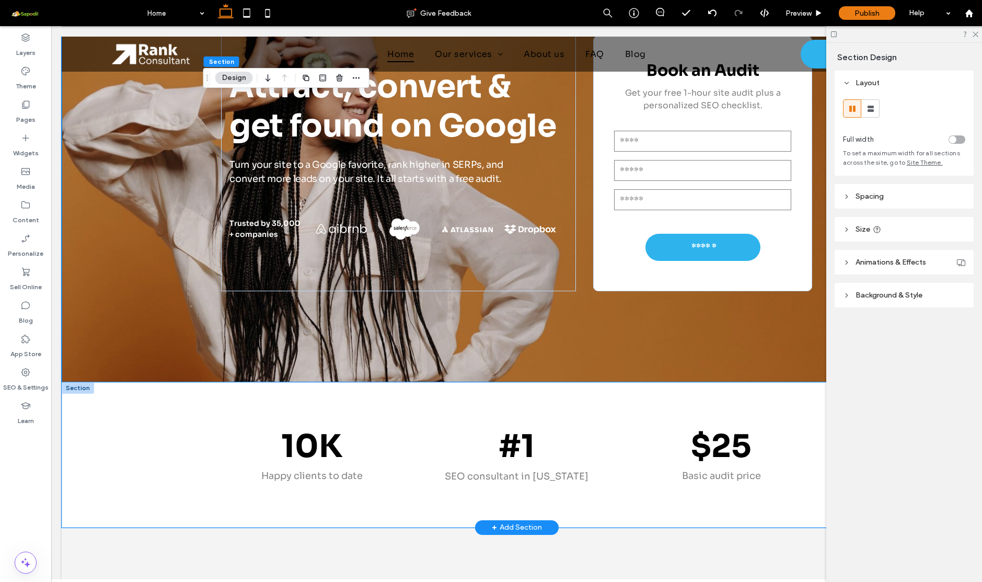
click at [107, 437] on div "10K Happy clients to date #1 SEO consultant in [US_STATE] $25 Basic audit price" at bounding box center [517, 454] width 910 height 145
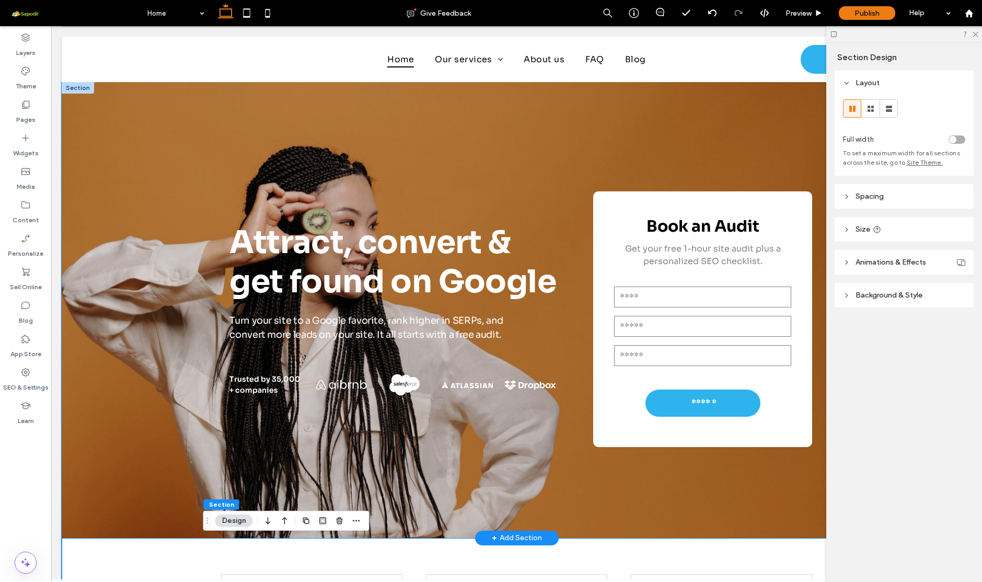
scroll to position [0, 0]
click at [79, 88] on div at bounding box center [78, 87] width 32 height 11
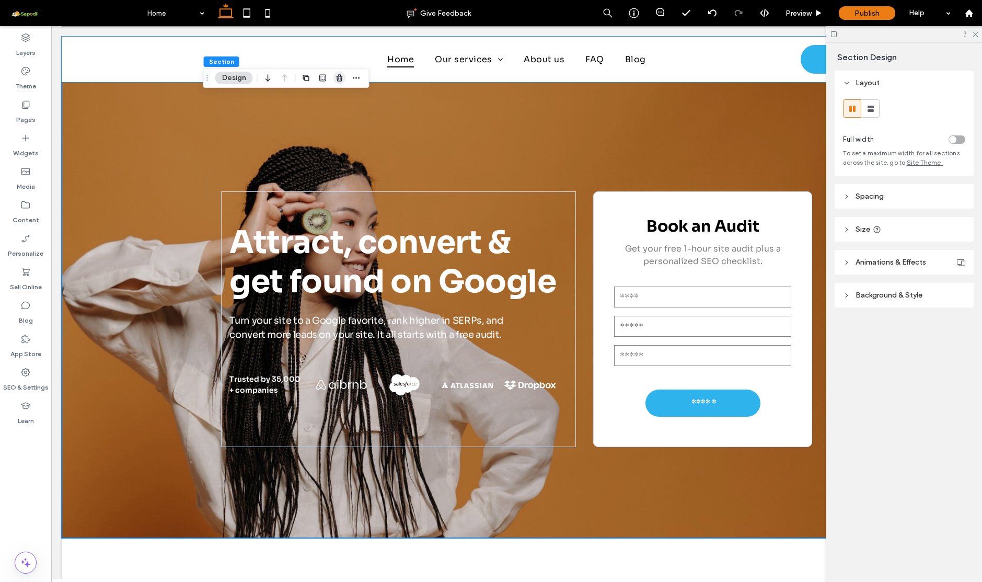
click at [343, 81] on icon "button" at bounding box center [339, 78] width 8 height 8
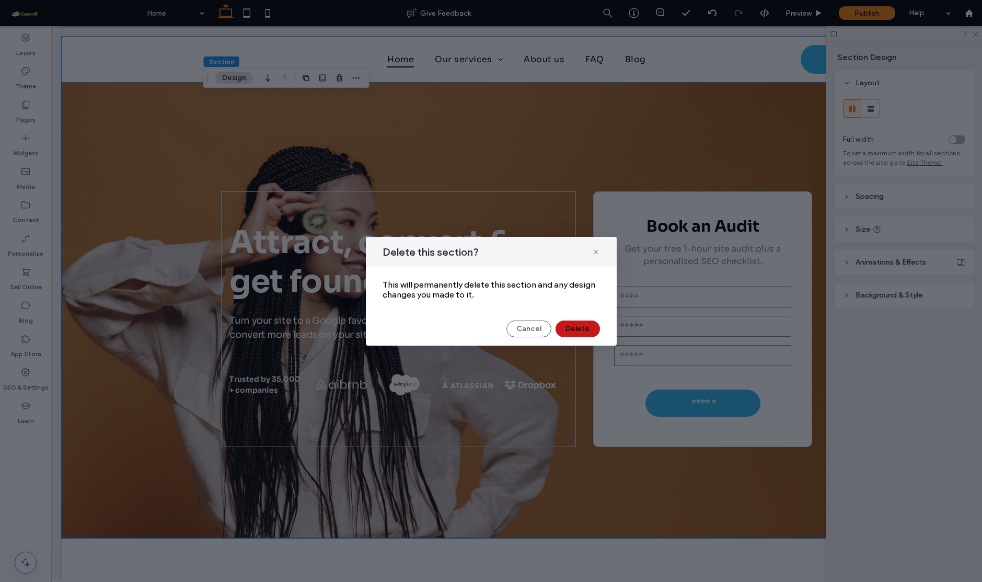
click at [562, 333] on button "Delete" at bounding box center [577, 328] width 44 height 17
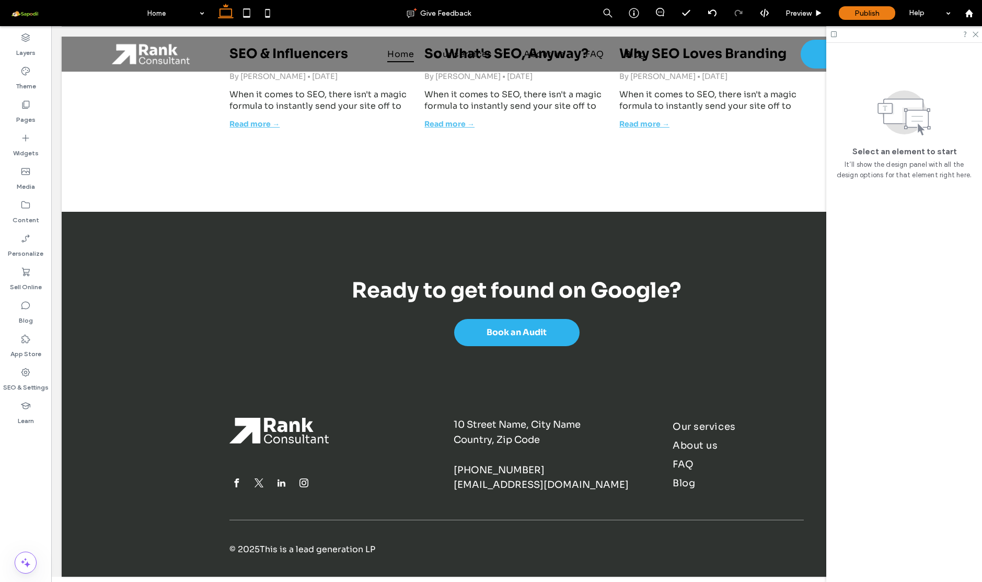
scroll to position [3254, 0]
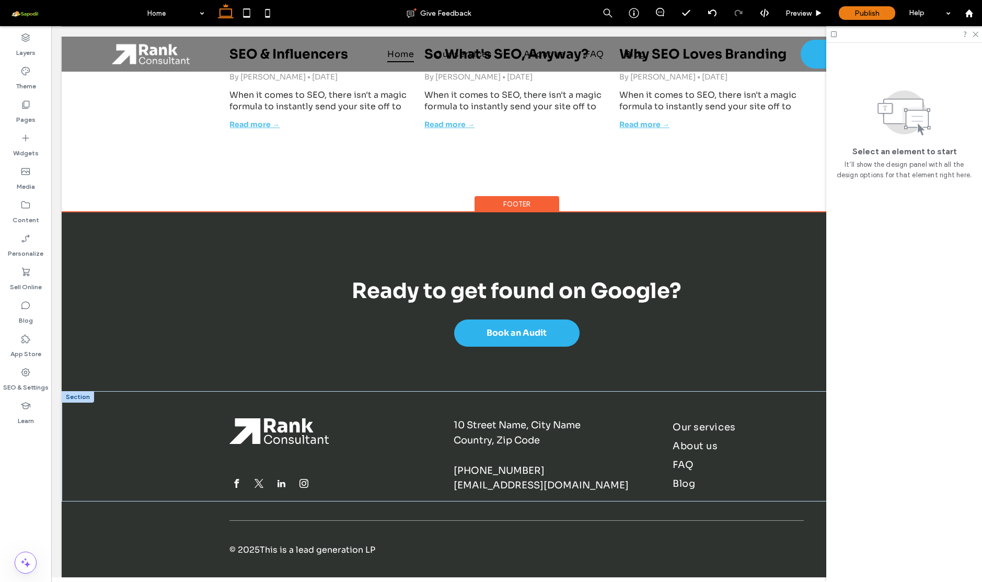
click at [73, 395] on div at bounding box center [78, 396] width 32 height 11
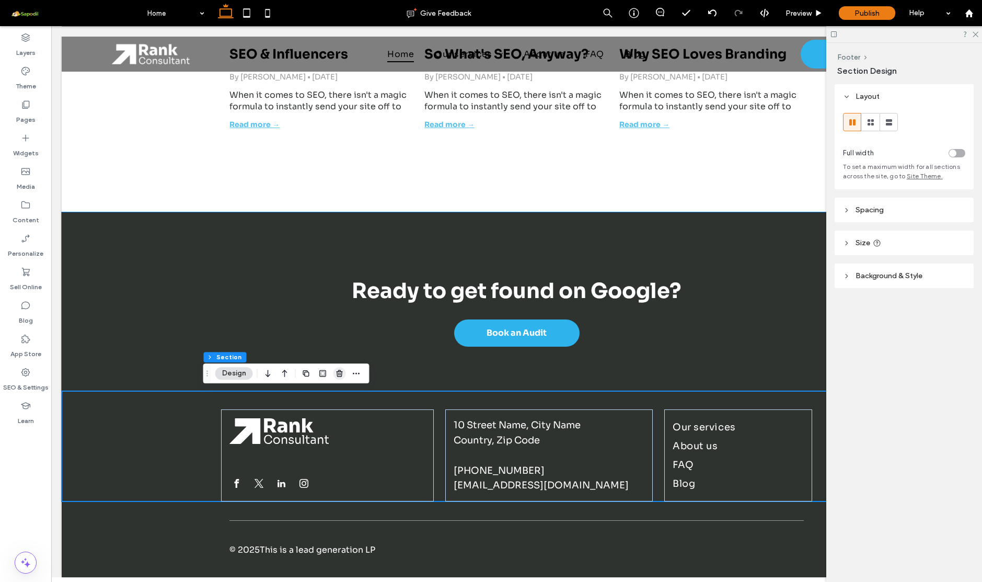
click at [336, 375] on icon "button" at bounding box center [339, 373] width 8 height 8
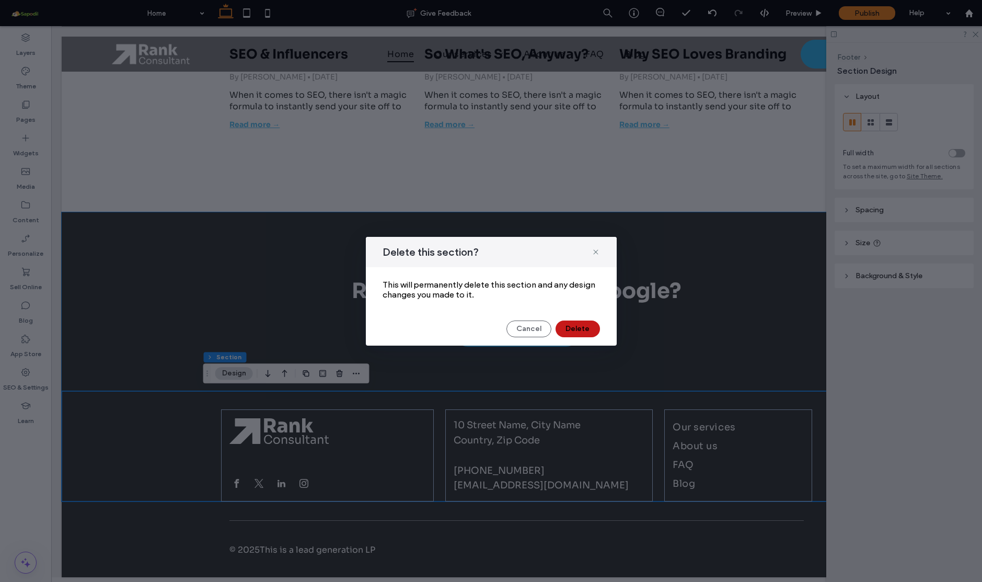
click at [566, 327] on button "Delete" at bounding box center [577, 328] width 44 height 17
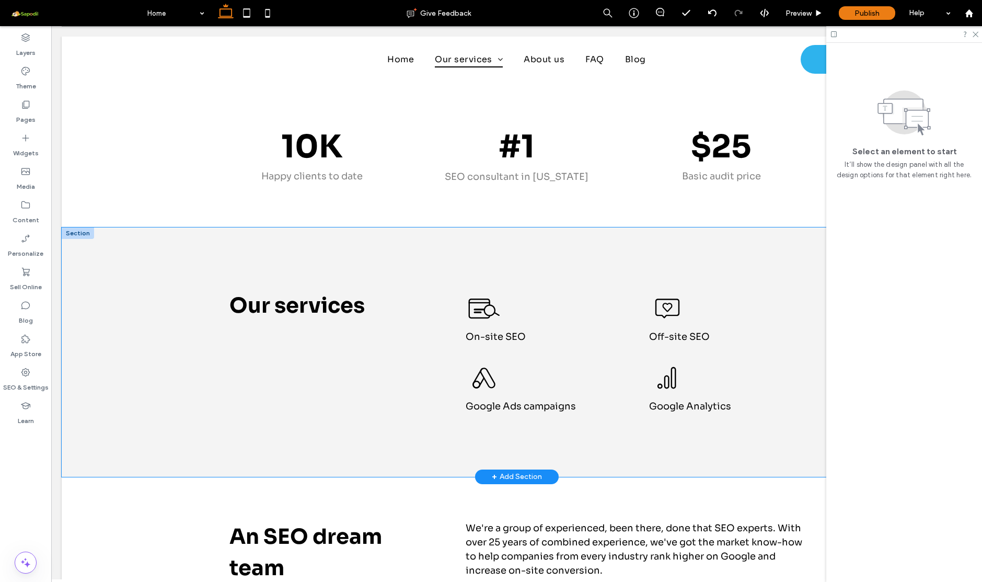
scroll to position [0, 0]
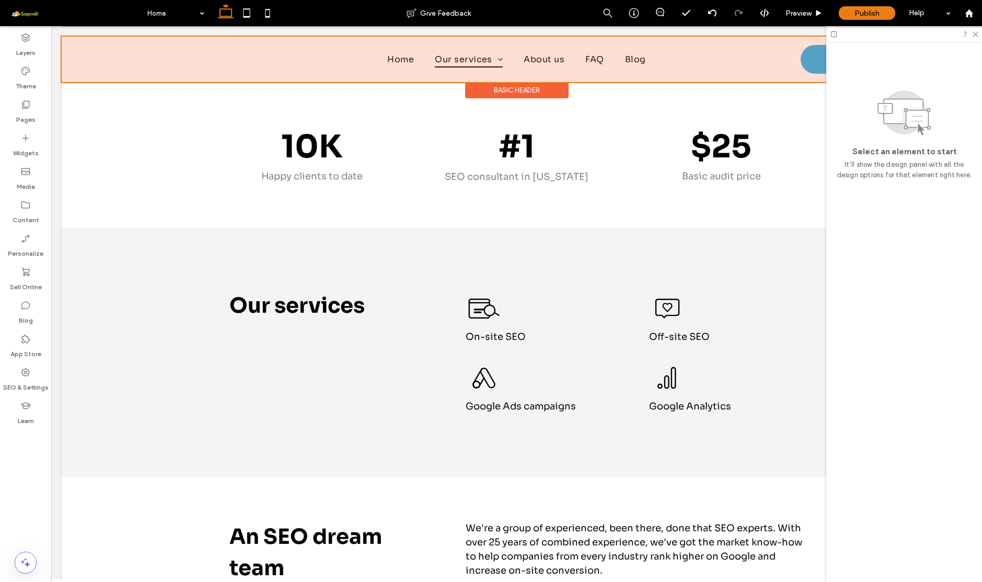
click at [275, 52] on div at bounding box center [517, 59] width 910 height 45
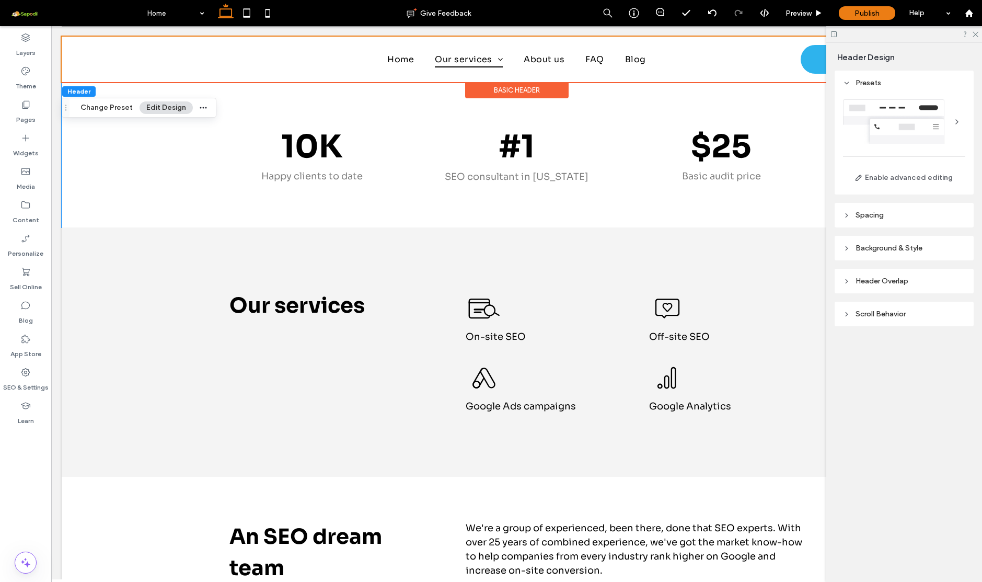
click at [893, 311] on span "Scroll Behavior" at bounding box center [880, 313] width 50 height 9
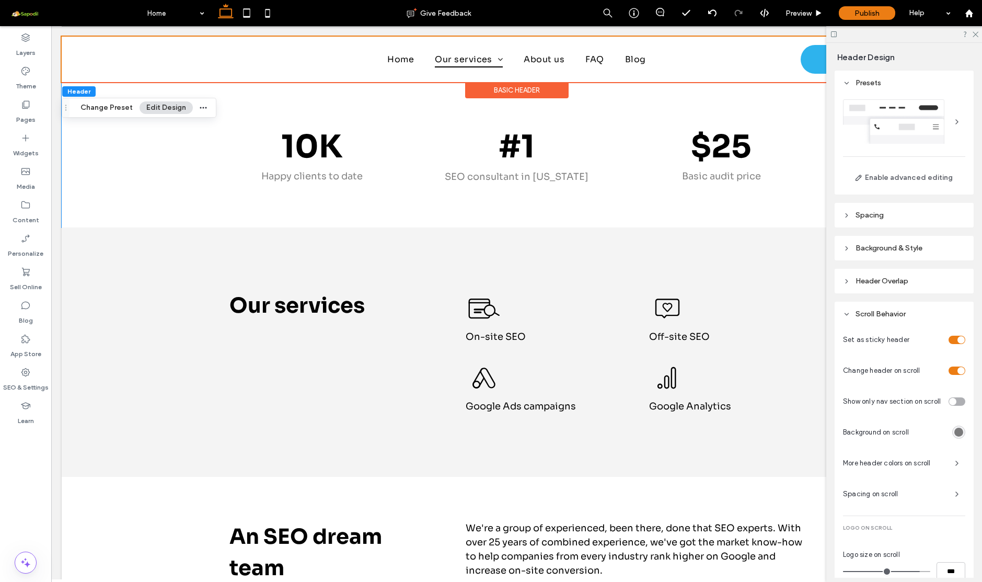
click at [958, 369] on div "toggle" at bounding box center [960, 370] width 7 height 7
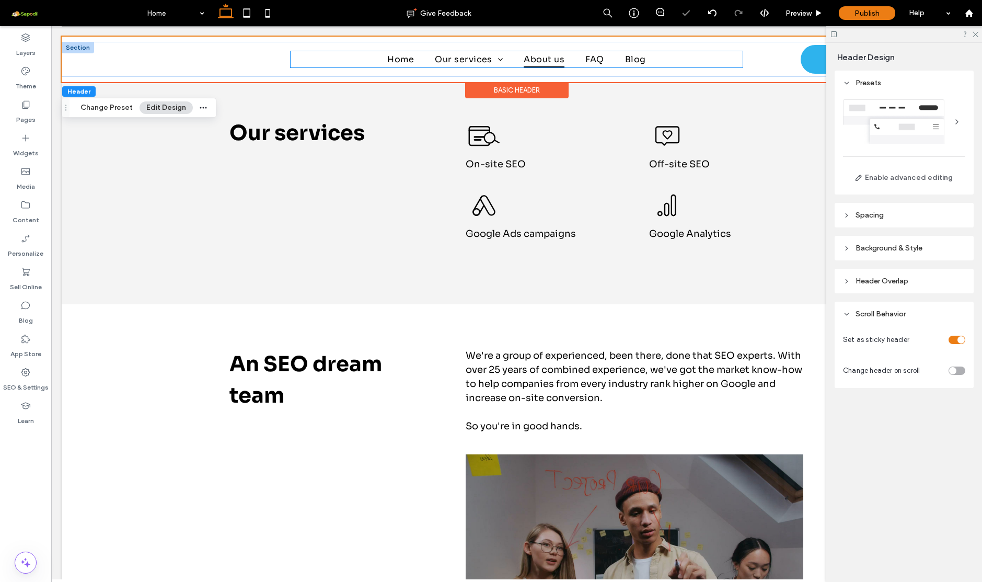
scroll to position [340, 0]
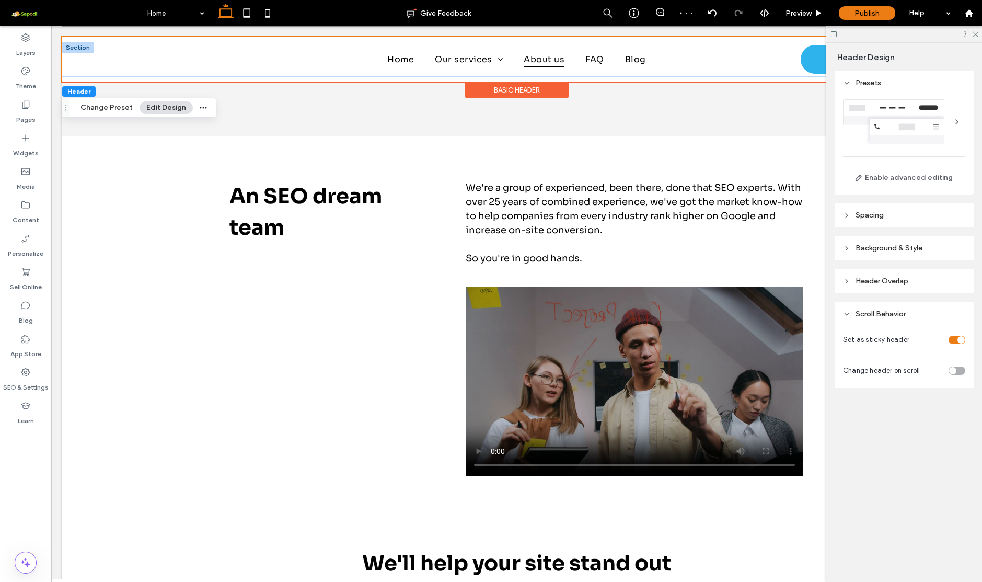
click at [77, 48] on div at bounding box center [78, 47] width 32 height 11
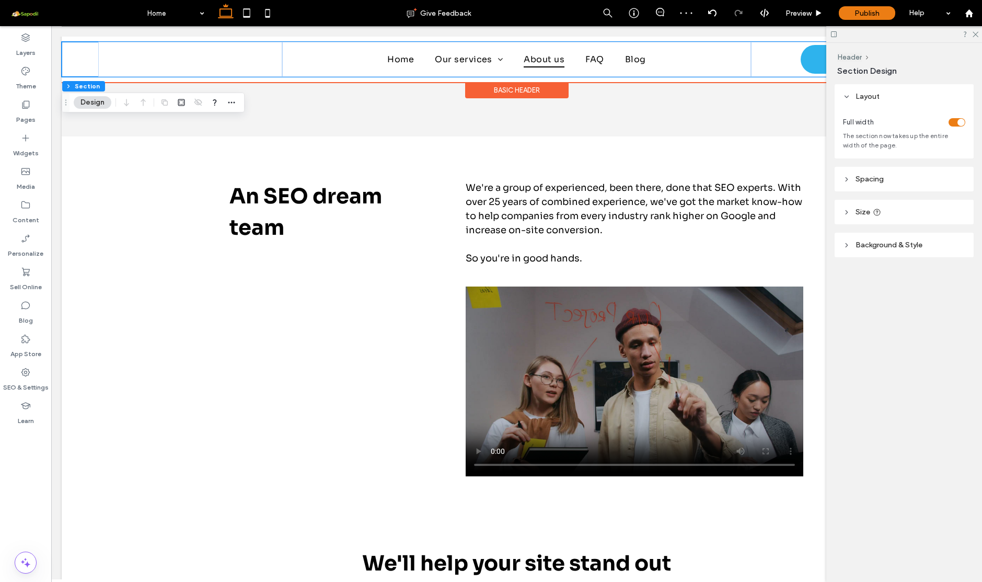
click at [513, 94] on div "Basic Header" at bounding box center [516, 90] width 103 height 16
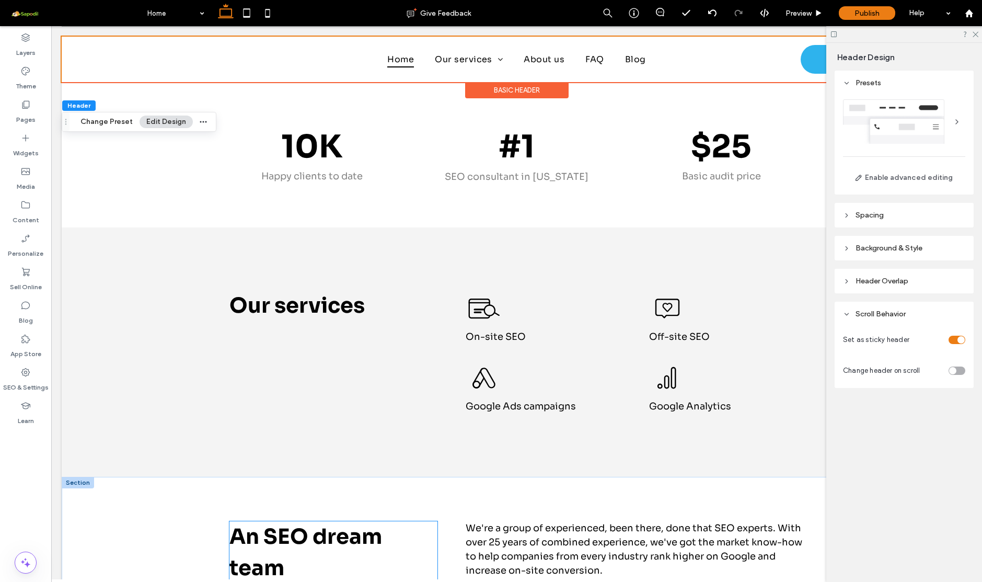
scroll to position [0, 0]
click at [945, 148] on div "Enable advanced editing" at bounding box center [904, 142] width 122 height 87
click at [912, 173] on button "Enable advanced editing" at bounding box center [904, 177] width 122 height 17
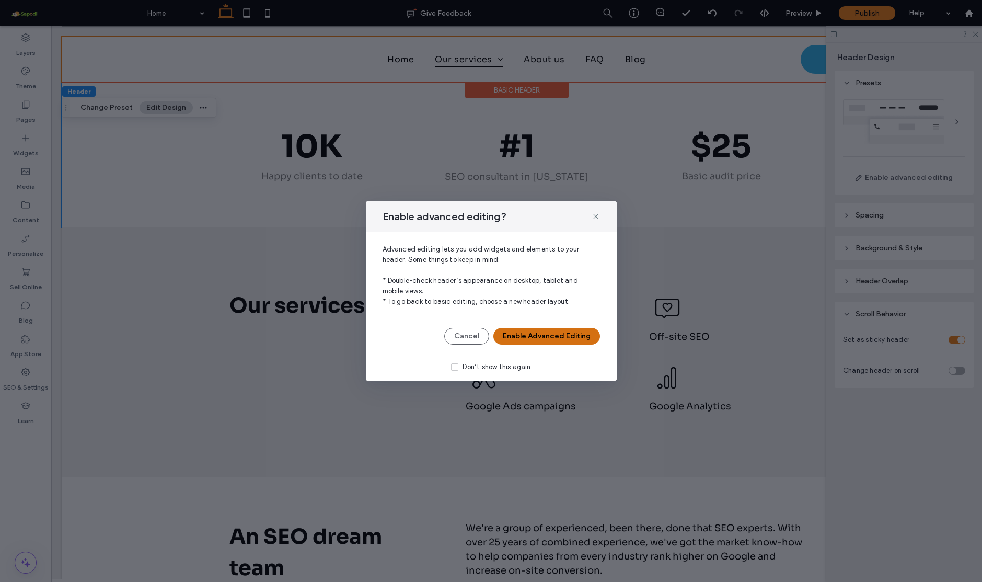
click at [536, 337] on button "Enable Advanced Editing" at bounding box center [546, 336] width 107 height 17
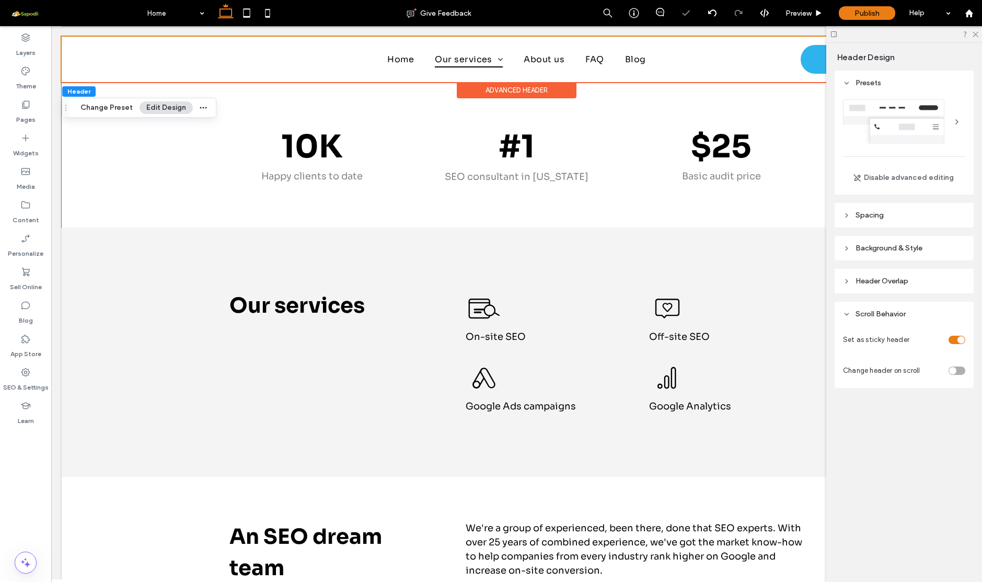
click at [950, 115] on div at bounding box center [956, 121] width 17 height 17
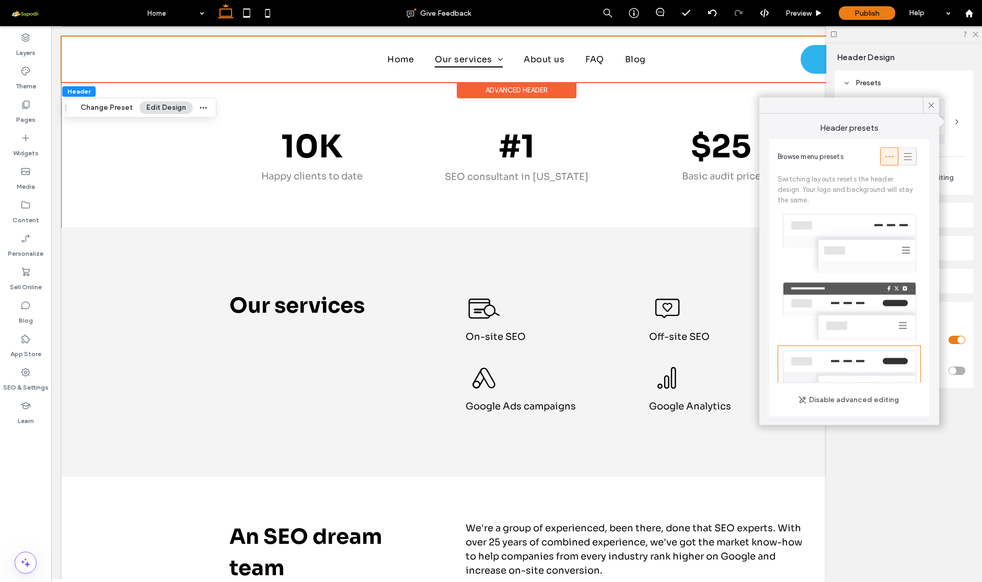
click at [907, 160] on icon at bounding box center [907, 156] width 10 height 10
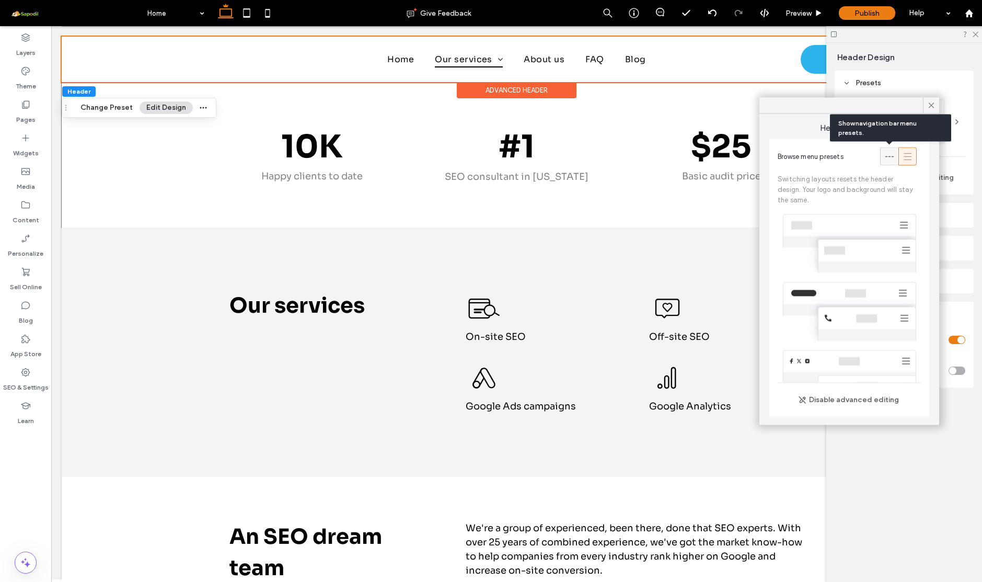
click at [895, 158] on div at bounding box center [888, 156] width 17 height 17
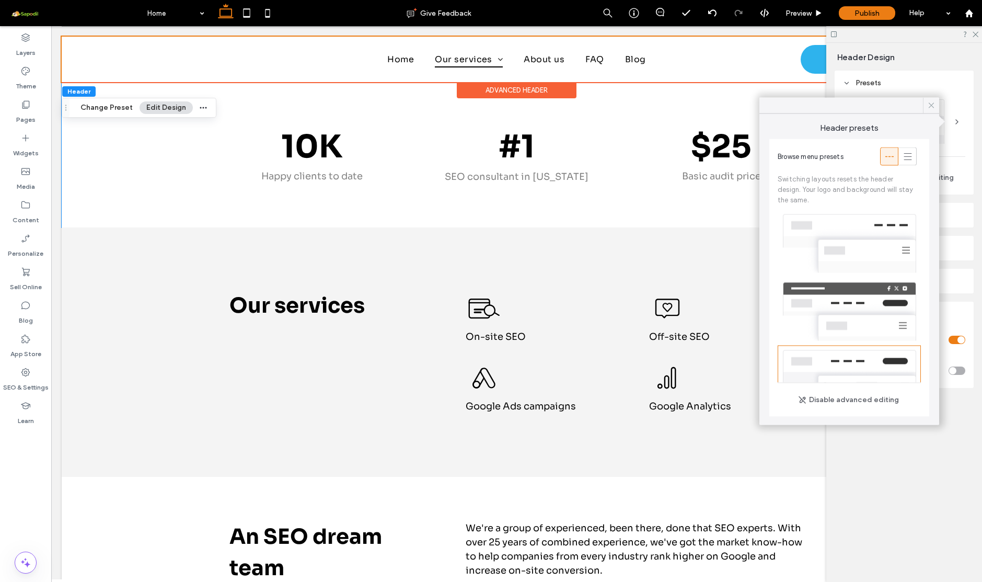
click at [934, 103] on icon at bounding box center [930, 105] width 9 height 9
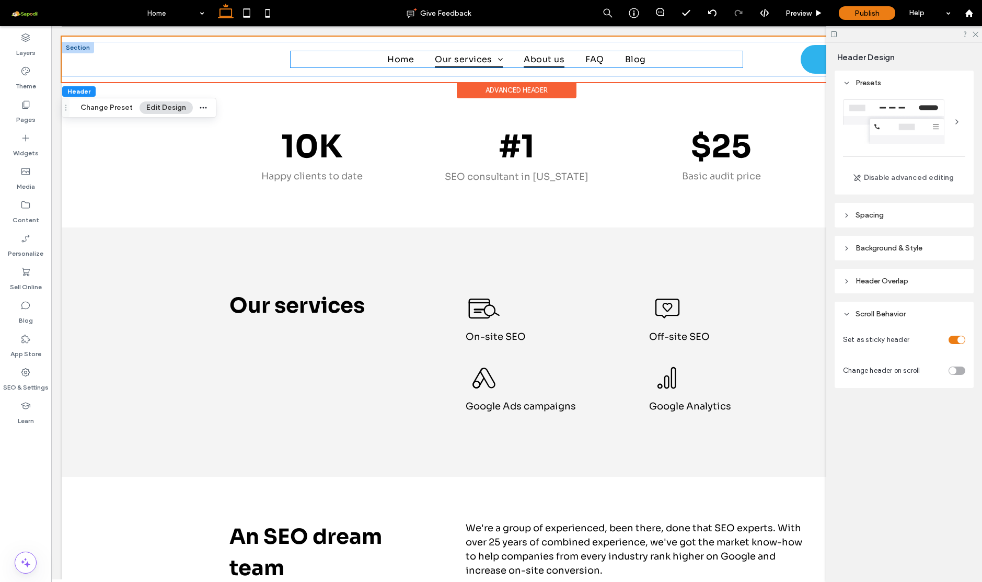
click at [562, 54] on span "About us" at bounding box center [544, 59] width 41 height 16
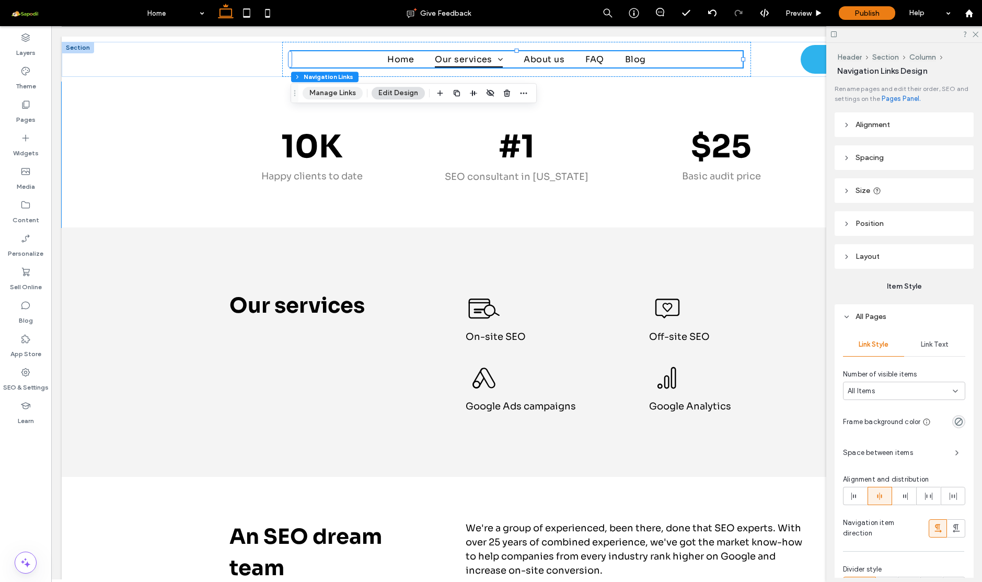
click at [343, 90] on button "Manage Links" at bounding box center [333, 93] width 60 height 13
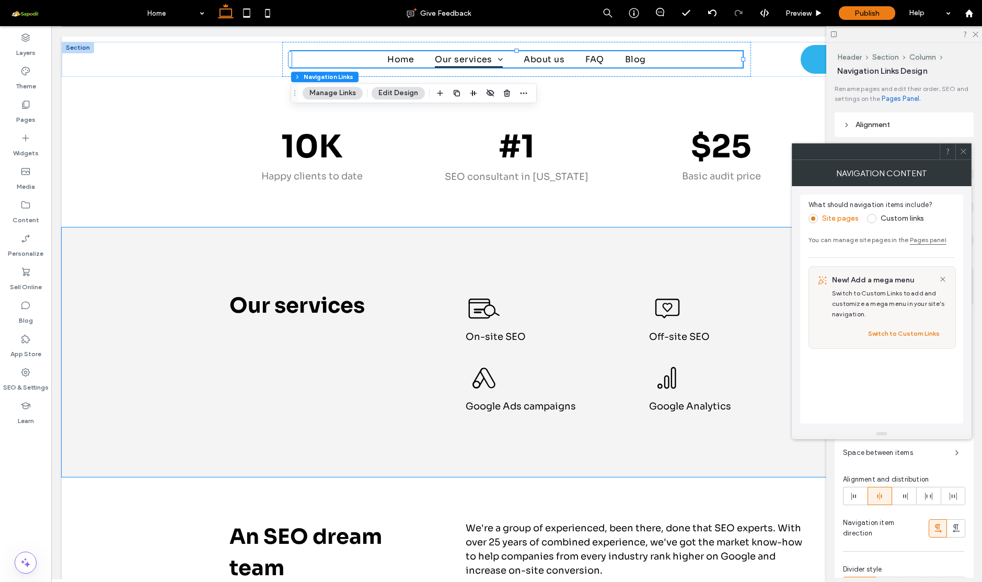
click at [880, 222] on label "Custom links" at bounding box center [901, 218] width 43 height 9
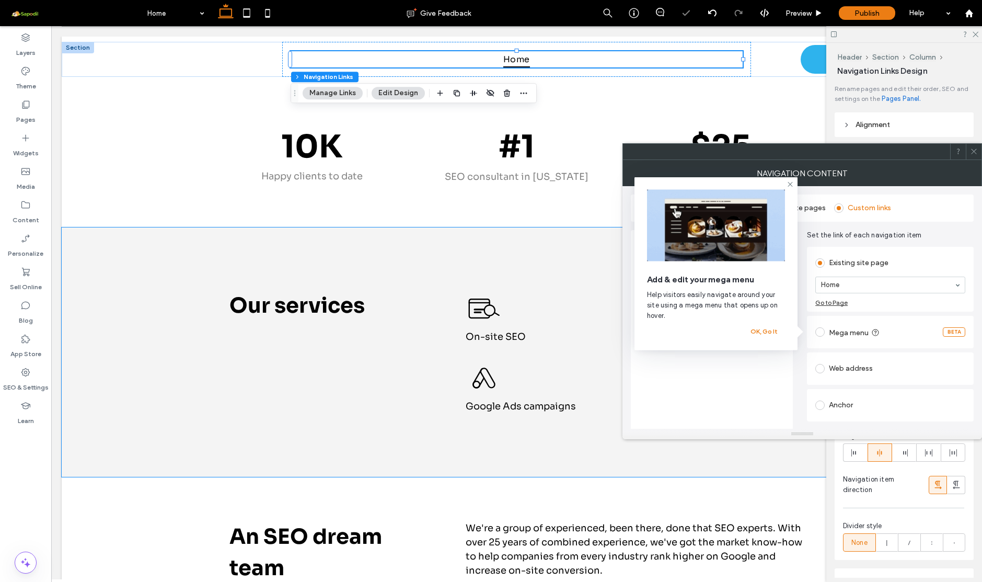
click at [845, 336] on label "Mega menu" at bounding box center [855, 332] width 53 height 10
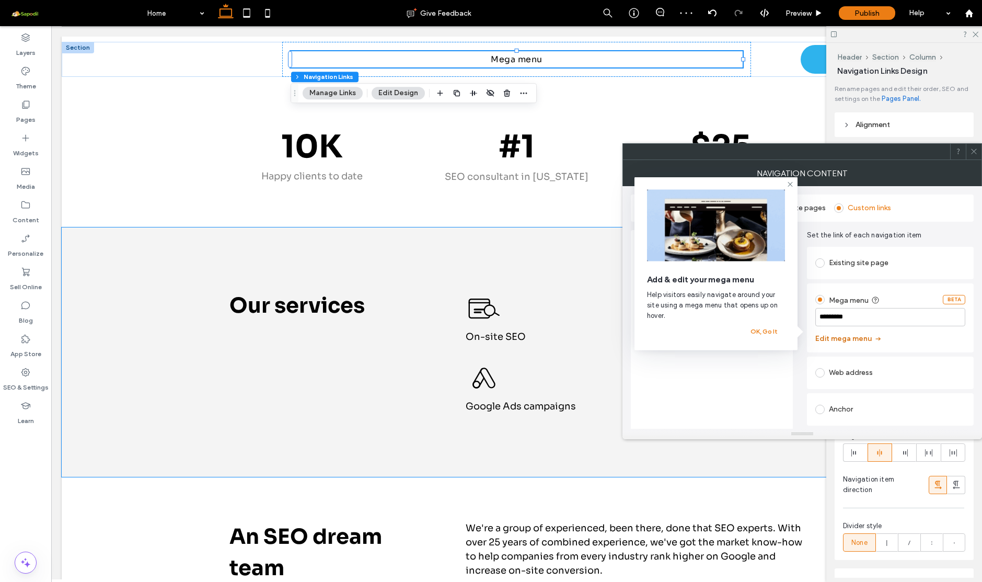
click at [865, 340] on button "Edit mega menu" at bounding box center [848, 338] width 67 height 17
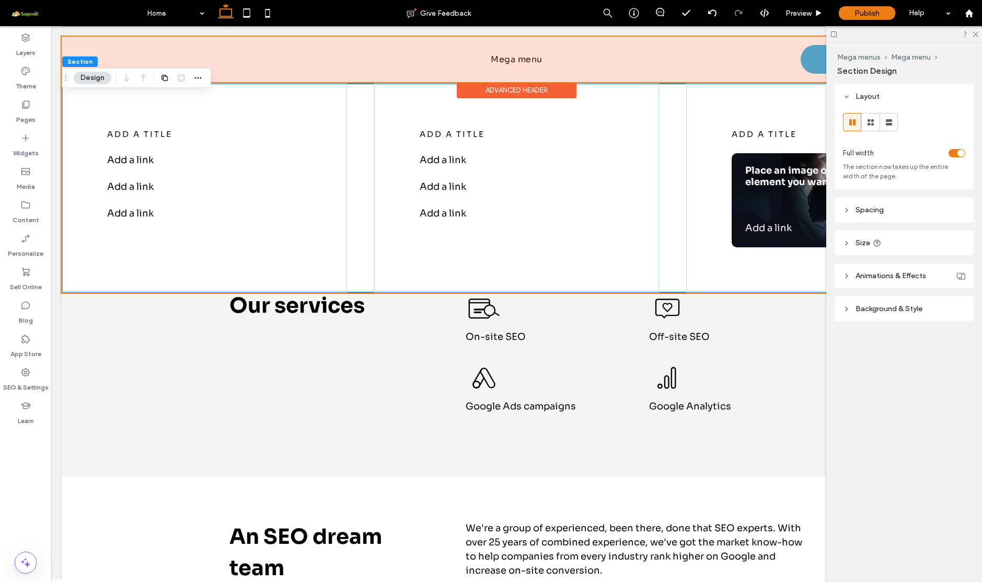
click at [503, 51] on div at bounding box center [517, 59] width 910 height 45
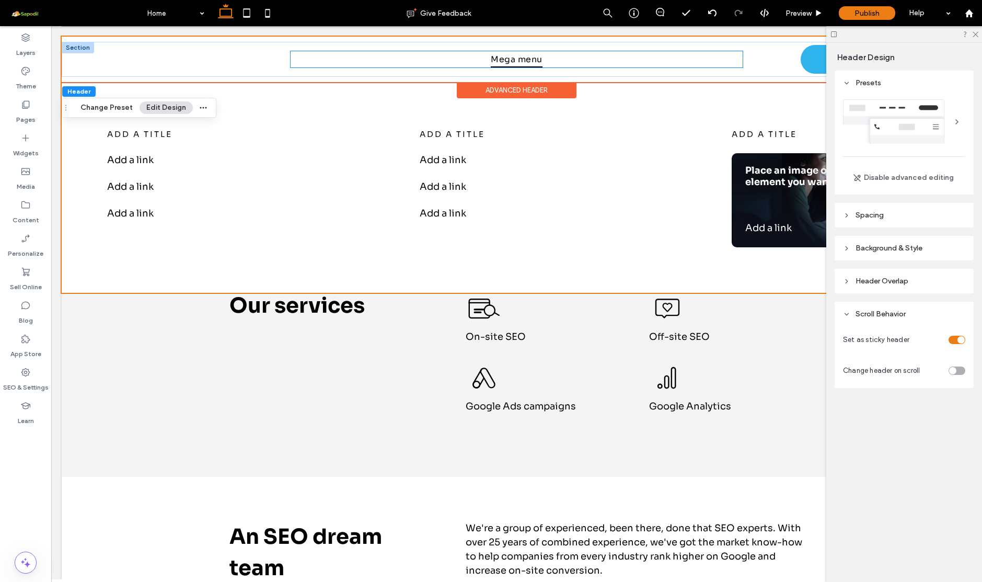
click at [506, 58] on span "Mega menu" at bounding box center [516, 59] width 51 height 16
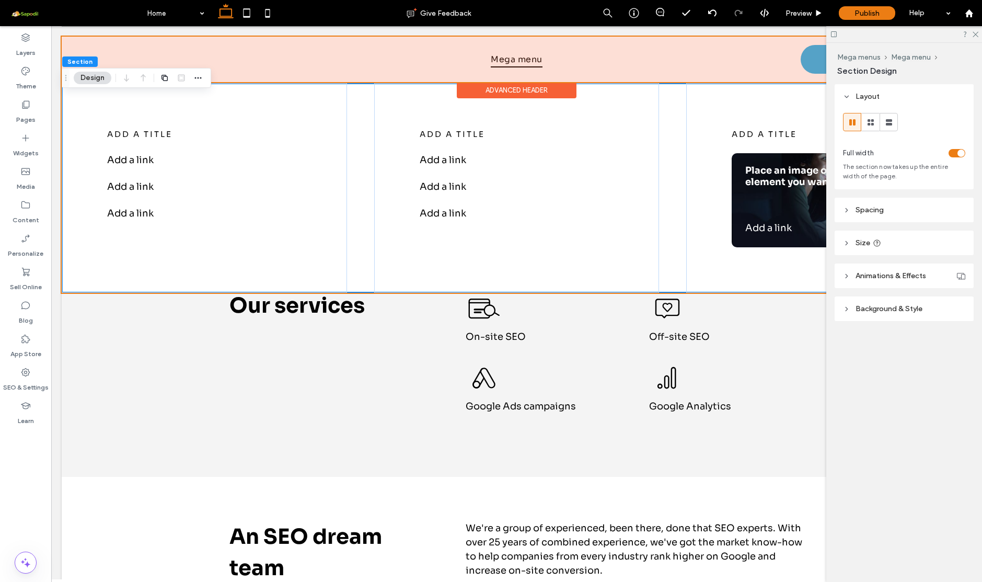
click at [507, 55] on div at bounding box center [517, 59] width 910 height 45
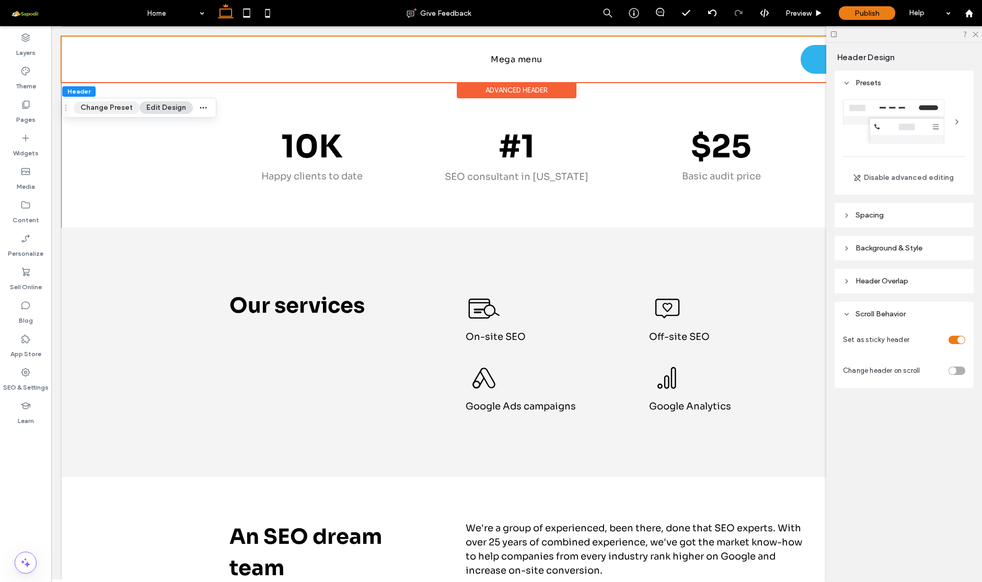
click at [118, 105] on button "Change Preset" at bounding box center [107, 107] width 66 height 13
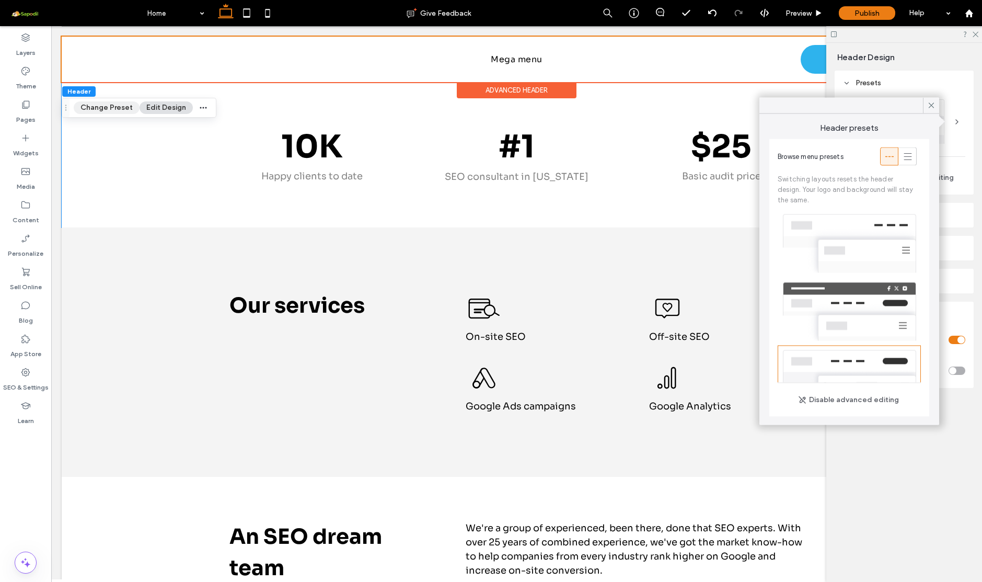
scroll to position [114, 0]
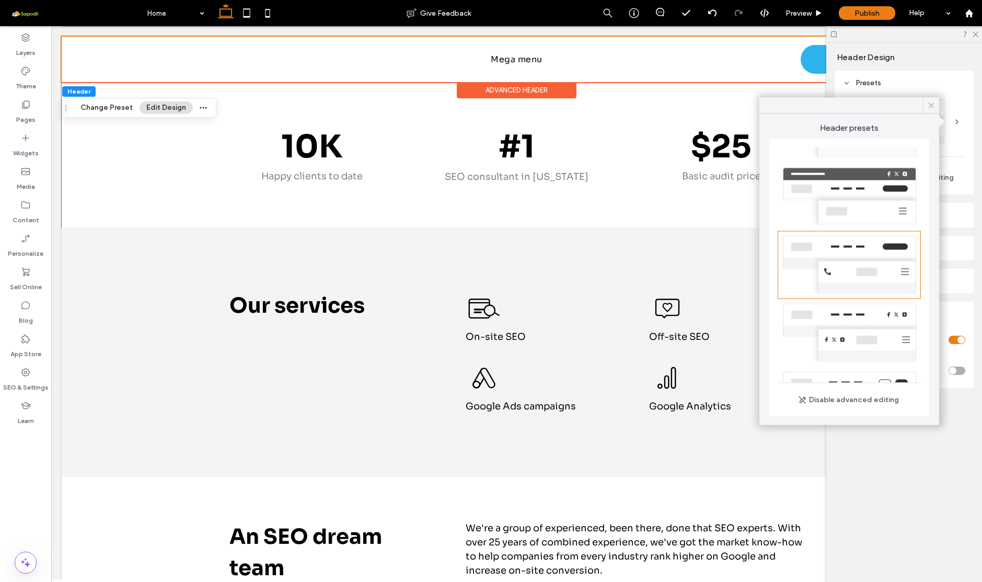
click at [936, 104] on div at bounding box center [931, 106] width 16 height 16
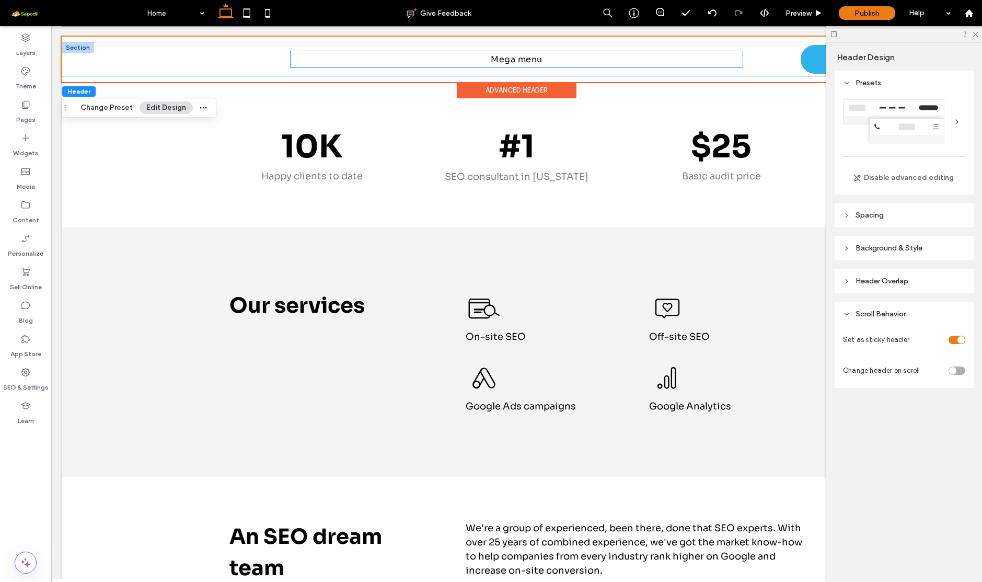
click at [553, 55] on ul "Mega menu" at bounding box center [517, 59] width 452 height 16
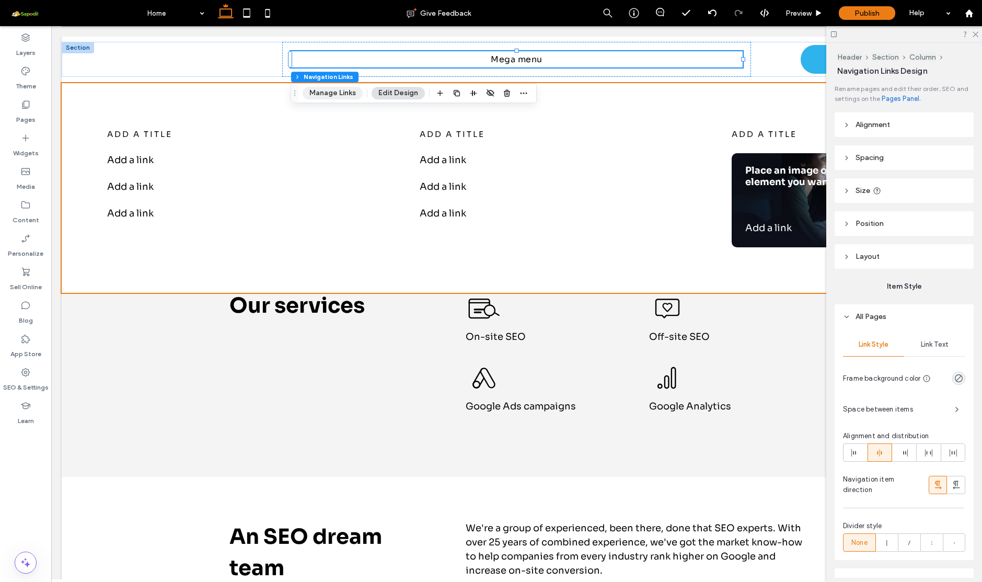
click at [345, 92] on button "Manage Links" at bounding box center [333, 93] width 60 height 13
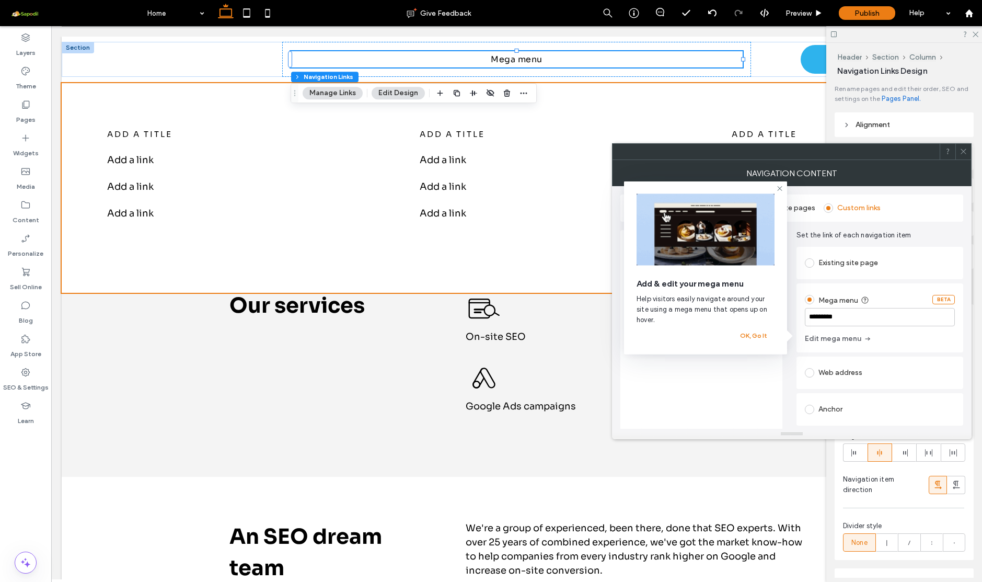
click at [856, 262] on div "Existing site page" at bounding box center [880, 262] width 150 height 17
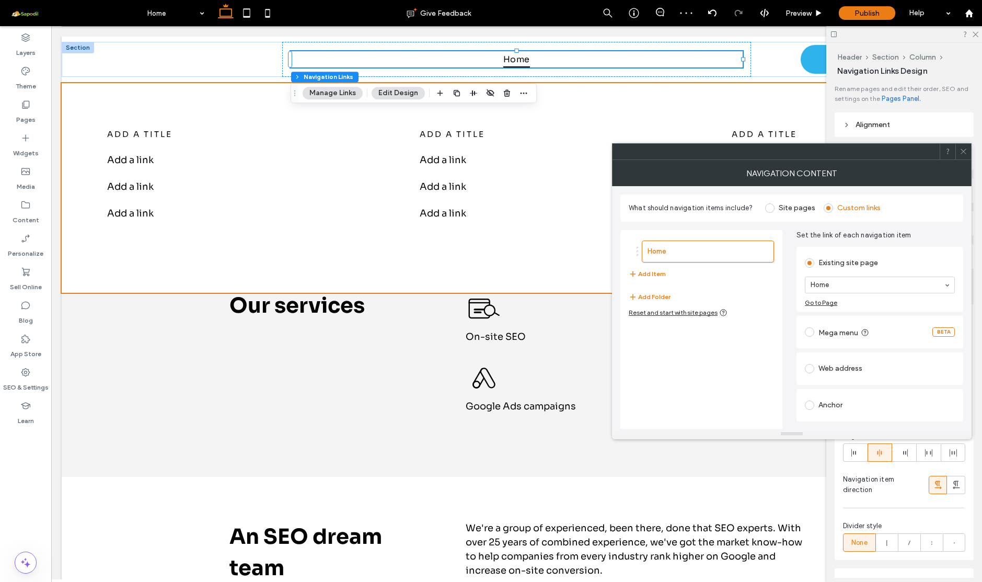
click at [805, 210] on label "Site pages" at bounding box center [797, 207] width 37 height 9
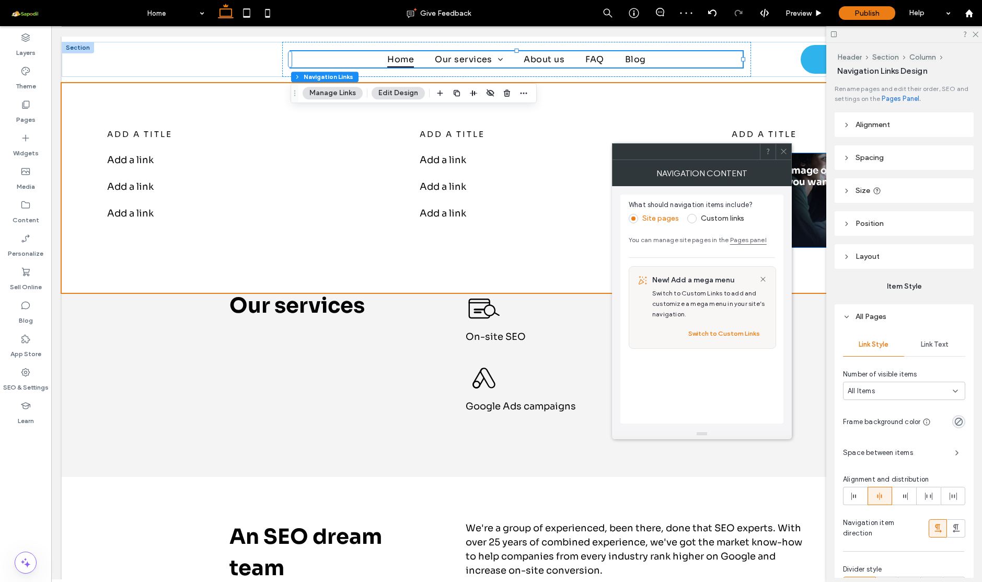
click at [785, 154] on use at bounding box center [783, 151] width 5 height 5
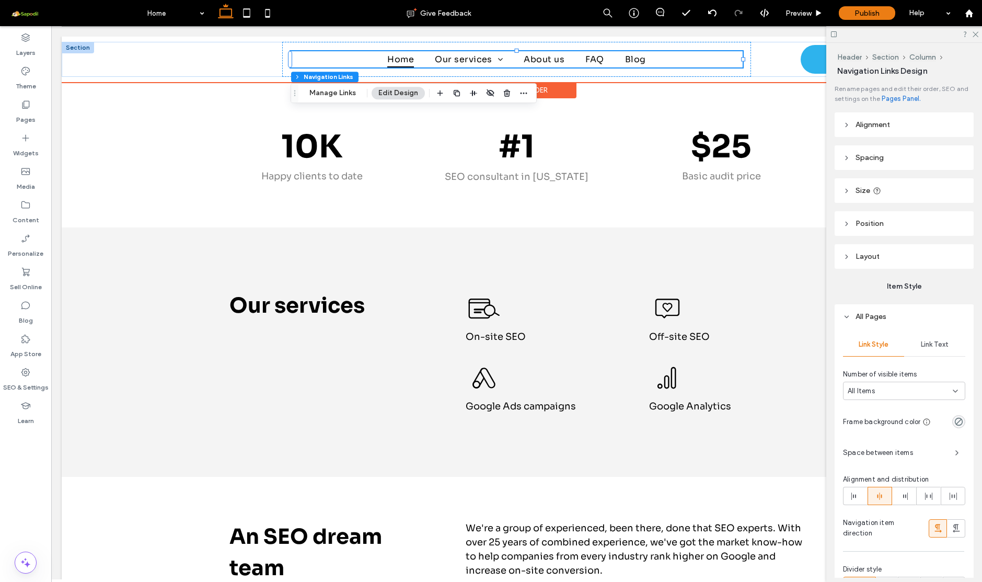
click at [82, 46] on div at bounding box center [78, 47] width 32 height 11
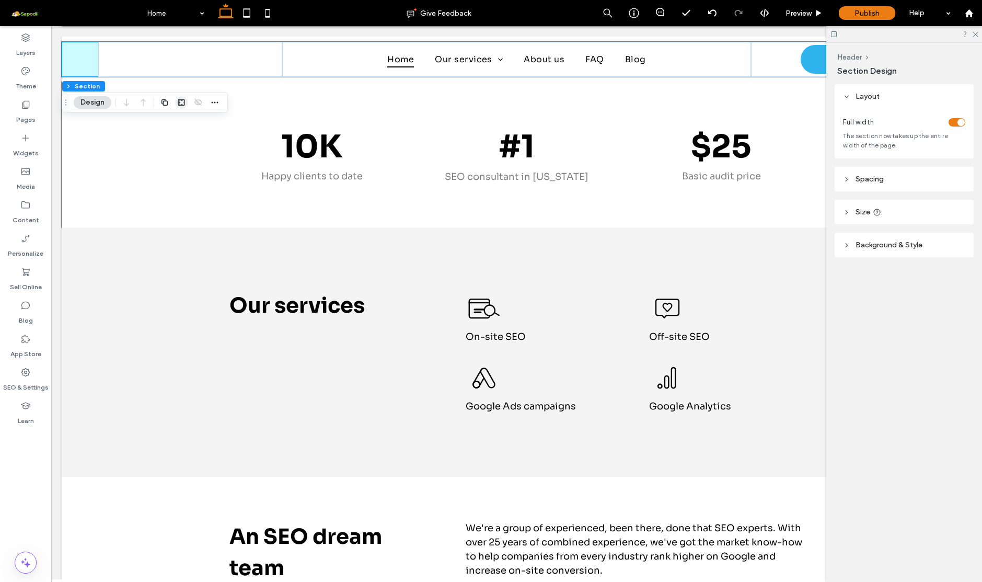
click at [181, 100] on icon "button" at bounding box center [181, 102] width 8 height 8
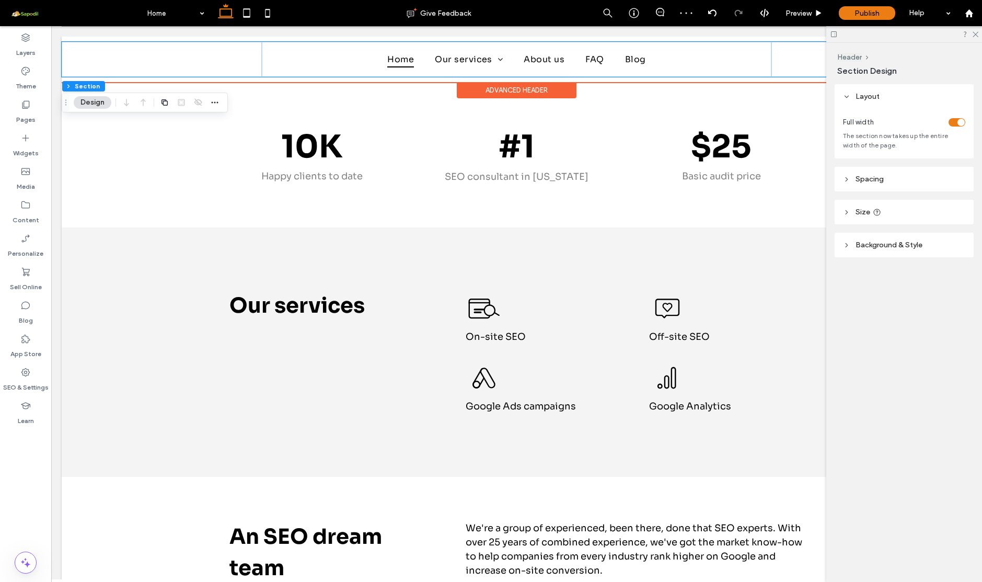
click at [491, 90] on div "Advanced Header" at bounding box center [517, 90] width 120 height 16
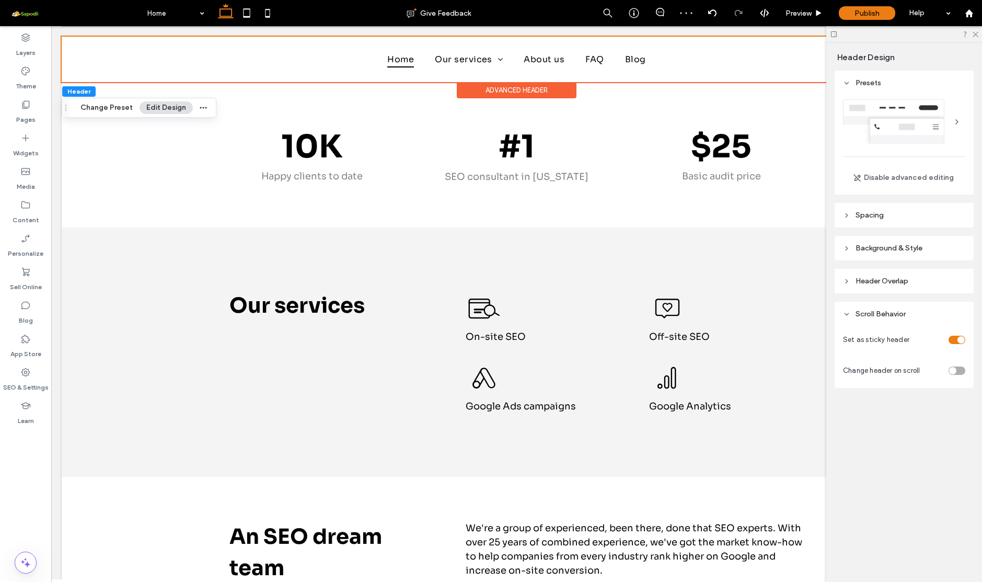
click at [491, 90] on div "Advanced Header" at bounding box center [517, 90] width 120 height 16
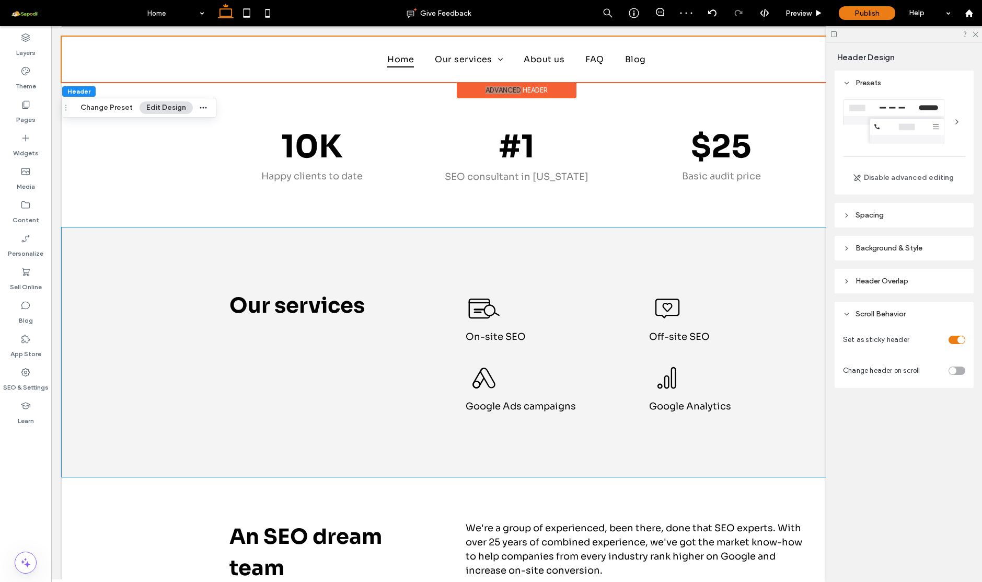
click at [900, 225] on header "Spacing" at bounding box center [903, 215] width 139 height 25
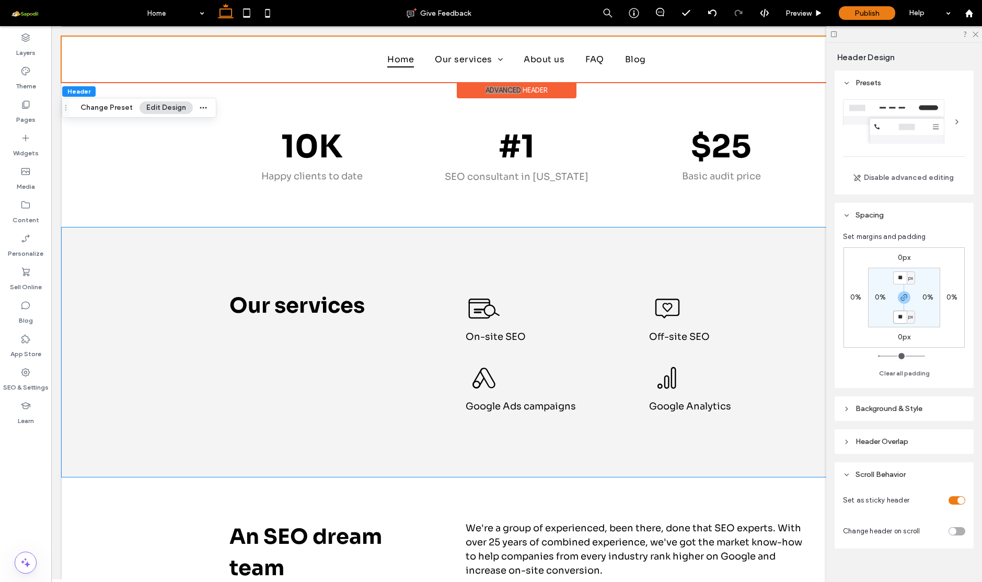
drag, startPoint x: 901, startPoint y: 316, endPoint x: 878, endPoint y: 316, distance: 23.0
click at [878, 316] on section "** px 0% ** px 0%" at bounding box center [904, 298] width 72 height 60
type input "*"
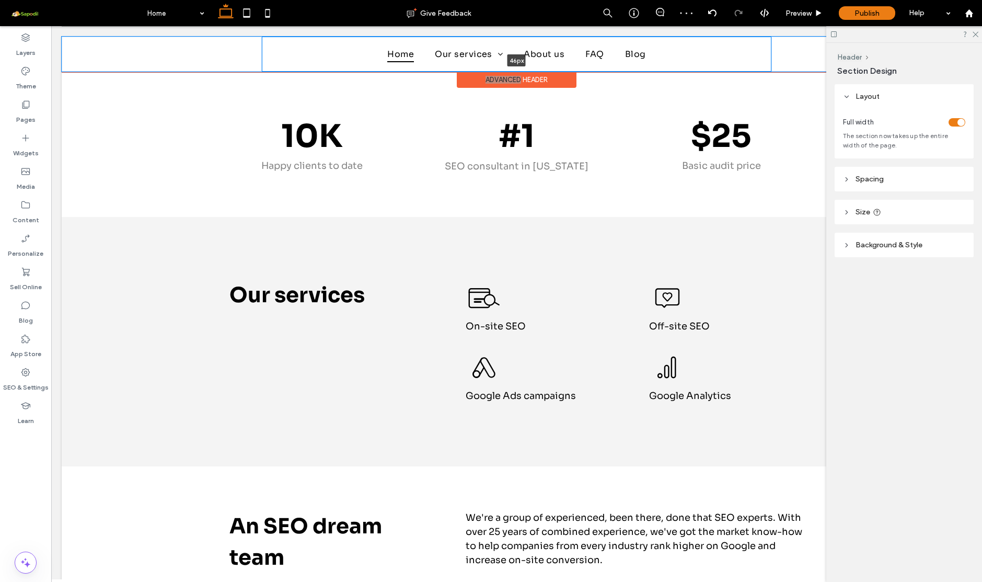
drag, startPoint x: 363, startPoint y: 73, endPoint x: 364, endPoint y: 62, distance: 11.0
click at [364, 62] on div "Home Our services On-site SEO Off-site SEO Google Ads campaign Google Analytics…" at bounding box center [517, 54] width 910 height 35
type input "**"
click at [354, 53] on ul "Home Our services On-site SEO Off-site SEO Google Ads campaign Google Analytics…" at bounding box center [516, 54] width 493 height 16
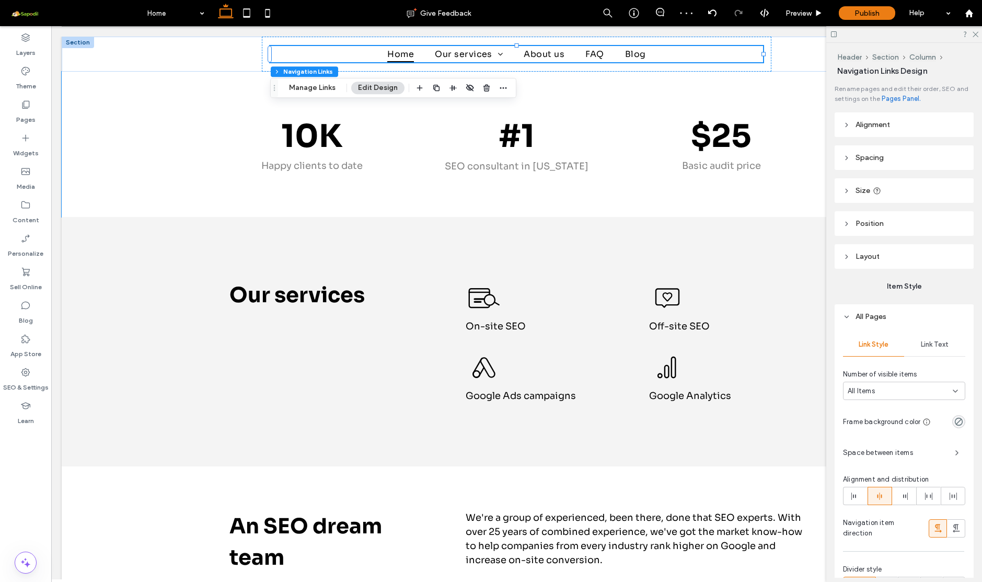
click at [876, 161] on span "Spacing" at bounding box center [869, 157] width 28 height 9
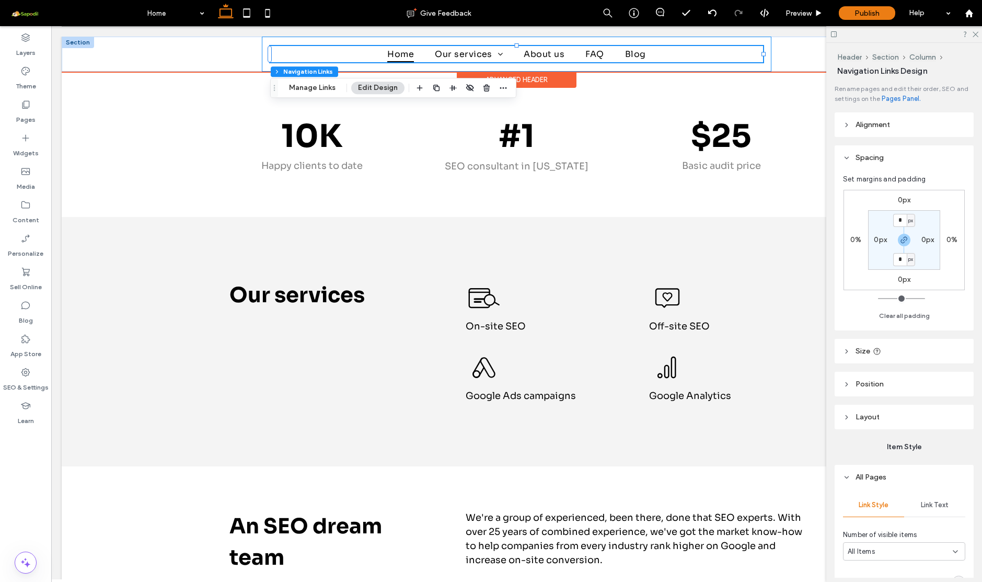
click at [271, 40] on div "Home Our services On-site SEO Off-site SEO Google Ads campaign Google Analytics…" at bounding box center [516, 54] width 509 height 35
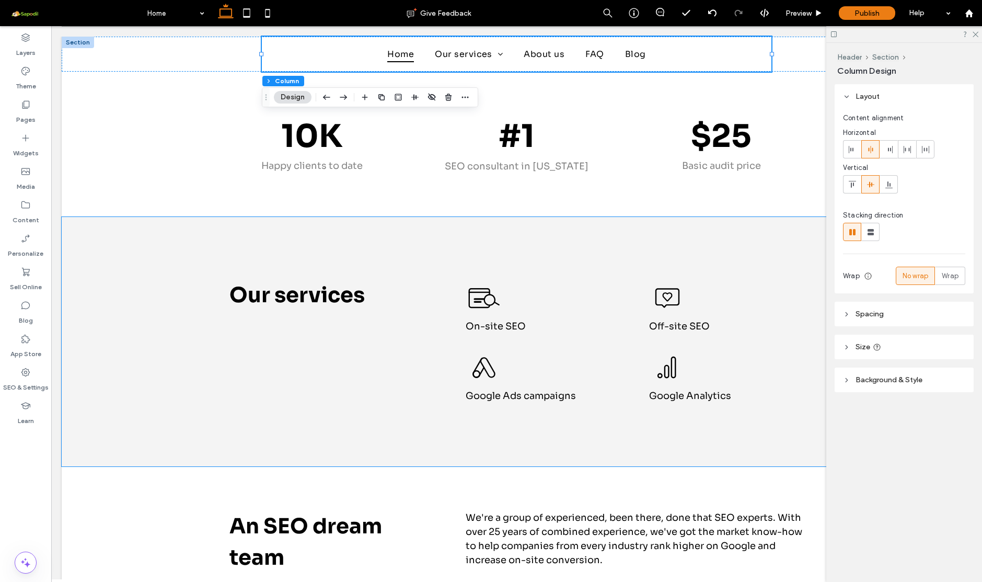
click at [879, 319] on header "Spacing" at bounding box center [903, 313] width 139 height 25
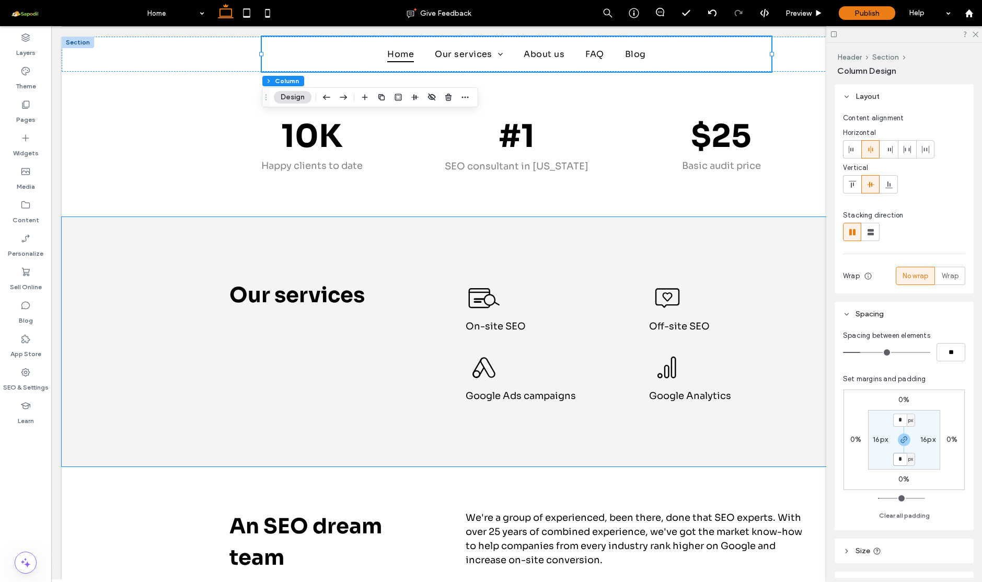
click at [901, 459] on input "*" at bounding box center [900, 458] width 14 height 13
type input "*"
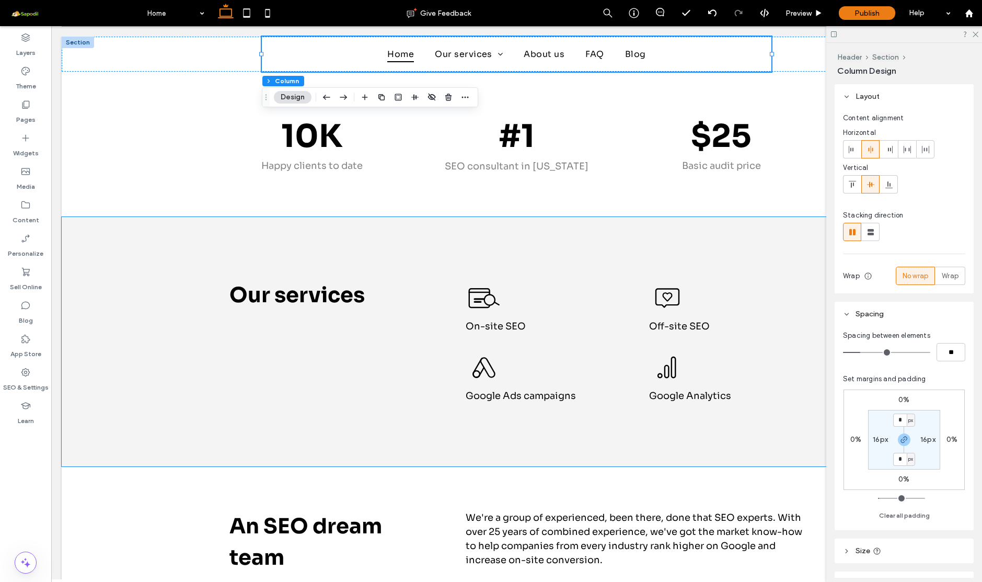
click at [940, 460] on div "0% 0% 0% 0% * px 16px * px 16px" at bounding box center [903, 439] width 121 height 100
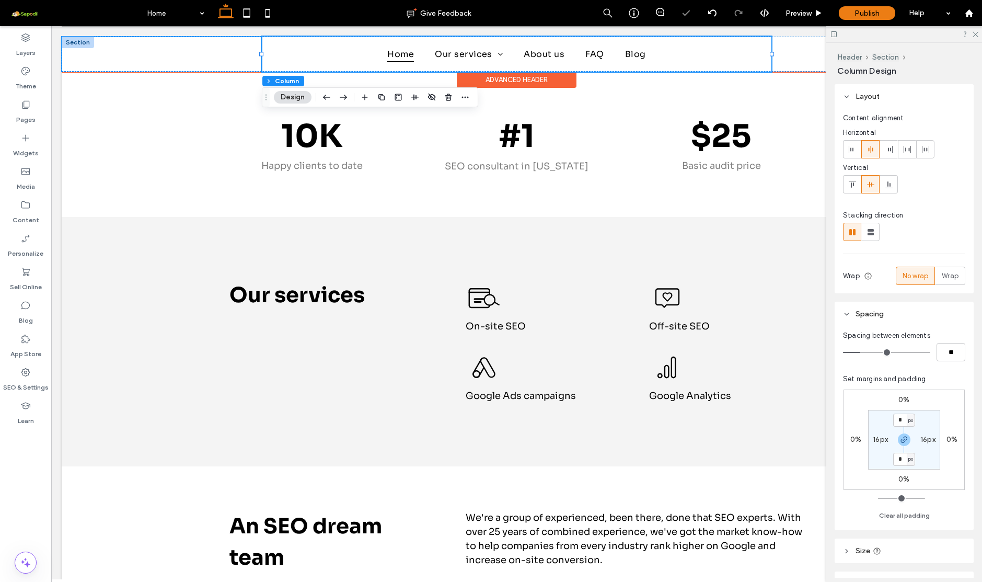
click at [239, 51] on div at bounding box center [162, 54] width 200 height 35
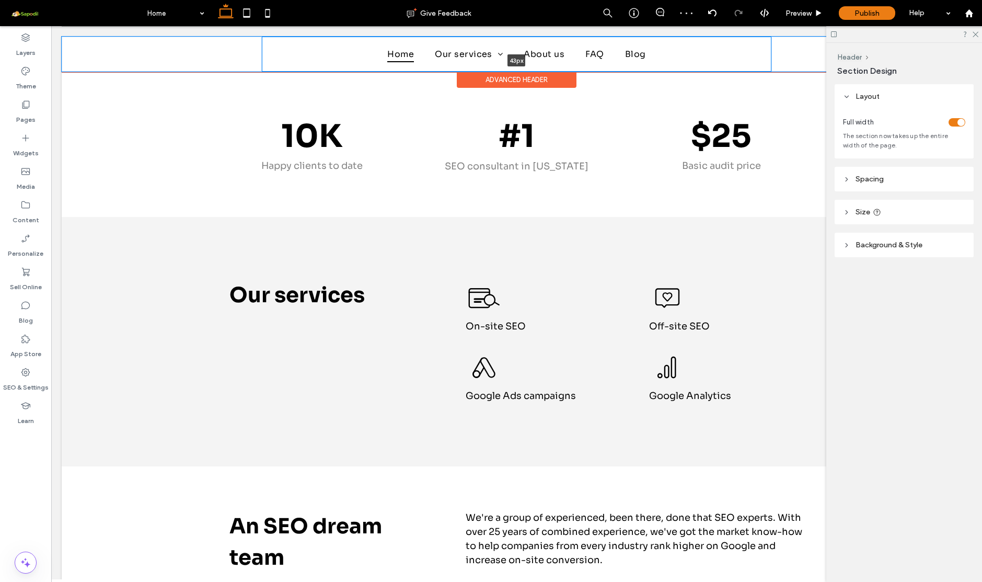
drag, startPoint x: 280, startPoint y: 69, endPoint x: 280, endPoint y: 54, distance: 14.6
click at [280, 54] on div "Home Our services On-site SEO Off-site SEO Google Ads campaign Google Analytics…" at bounding box center [517, 54] width 910 height 35
type input "**"
click at [313, 54] on ul "Home Our services On-site SEO Off-site SEO Google Ads campaign Google Analytics…" at bounding box center [516, 54] width 493 height 16
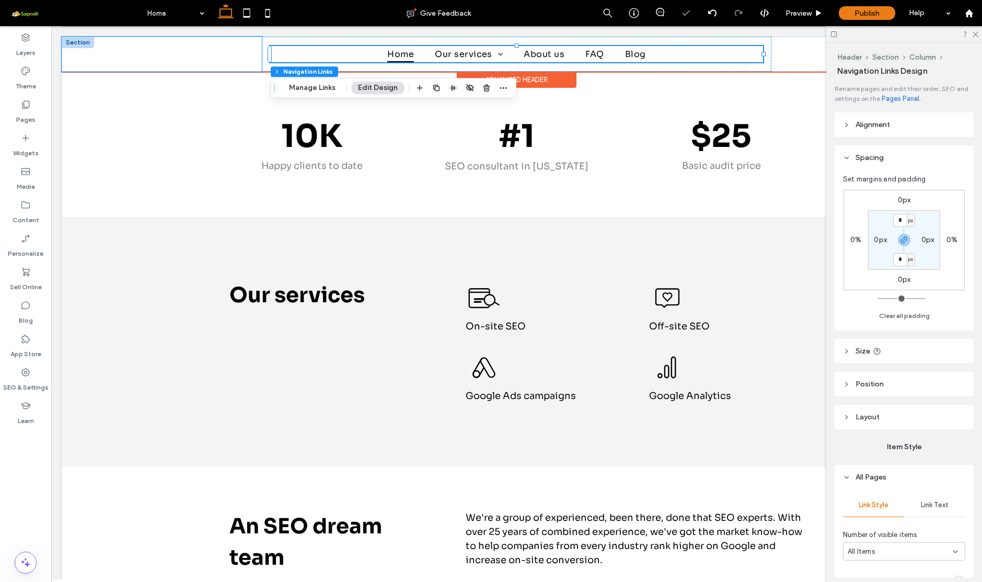
click at [222, 55] on div at bounding box center [162, 54] width 200 height 35
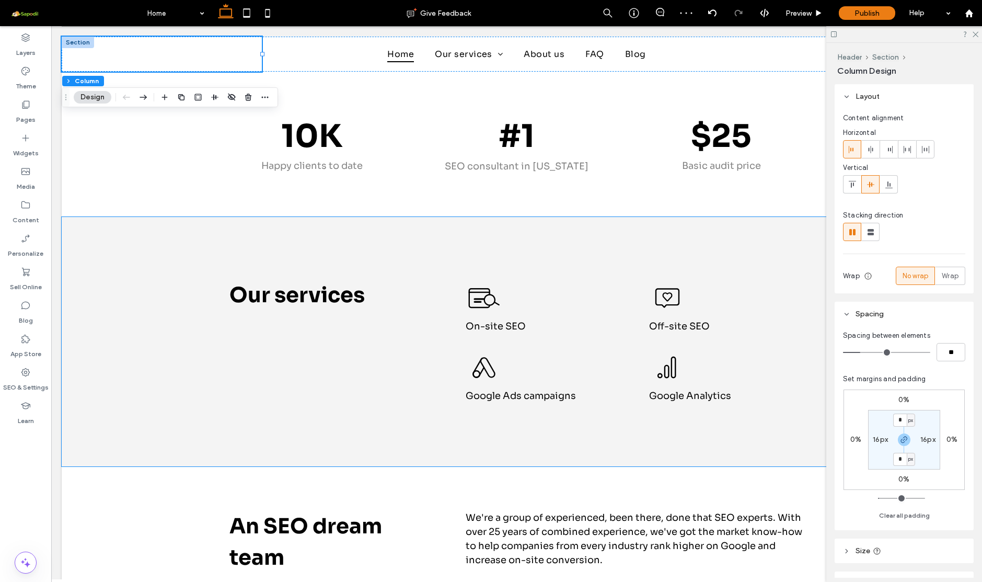
click at [903, 460] on input "*" at bounding box center [900, 458] width 14 height 13
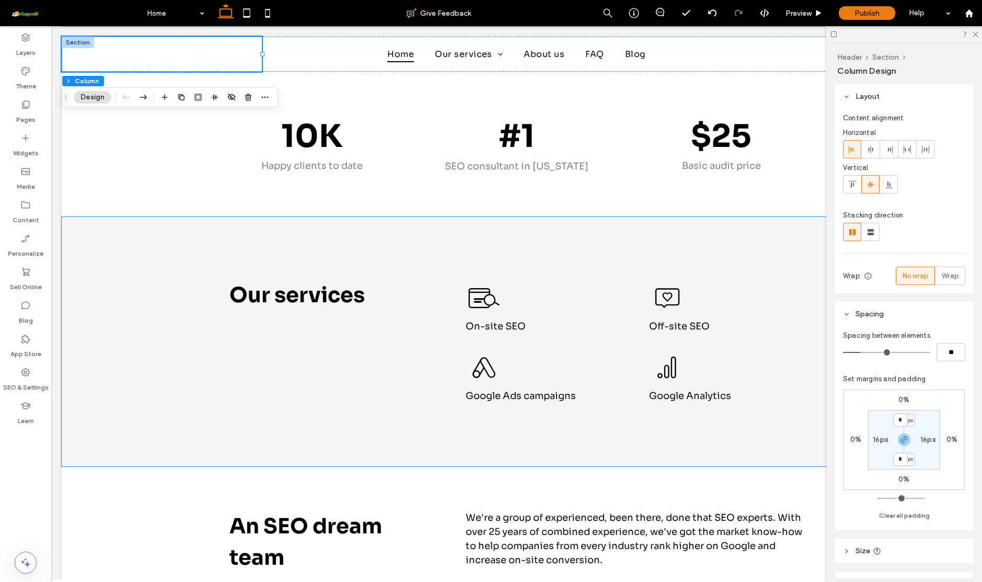
click at [927, 459] on section "* px 16px * px 16px" at bounding box center [904, 440] width 72 height 60
click at [947, 448] on div "0% 0% 0% 0% * px 16px * px 16px" at bounding box center [903, 439] width 121 height 100
click at [901, 458] on input "*" at bounding box center [900, 458] width 14 height 13
type input "*"
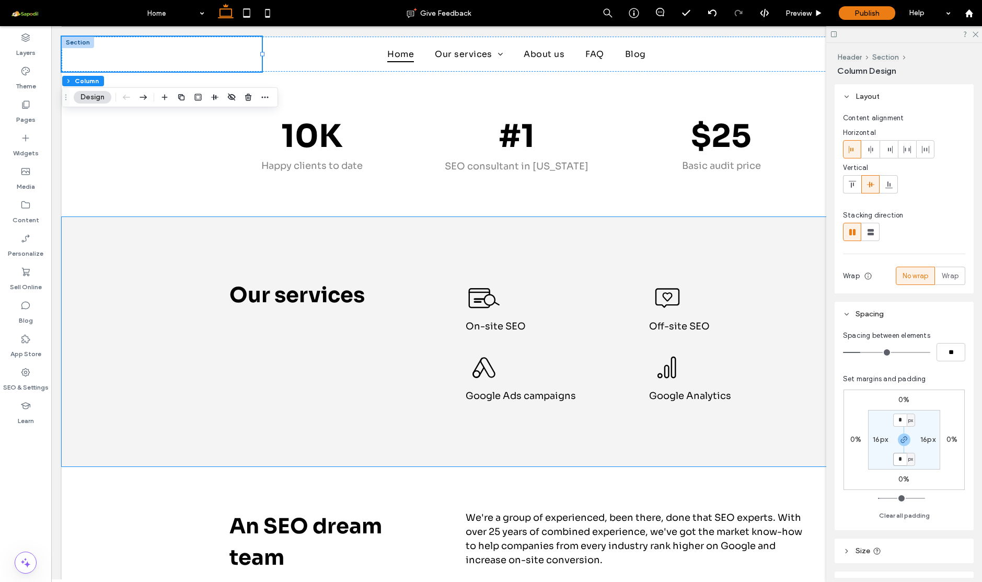
type input "*"
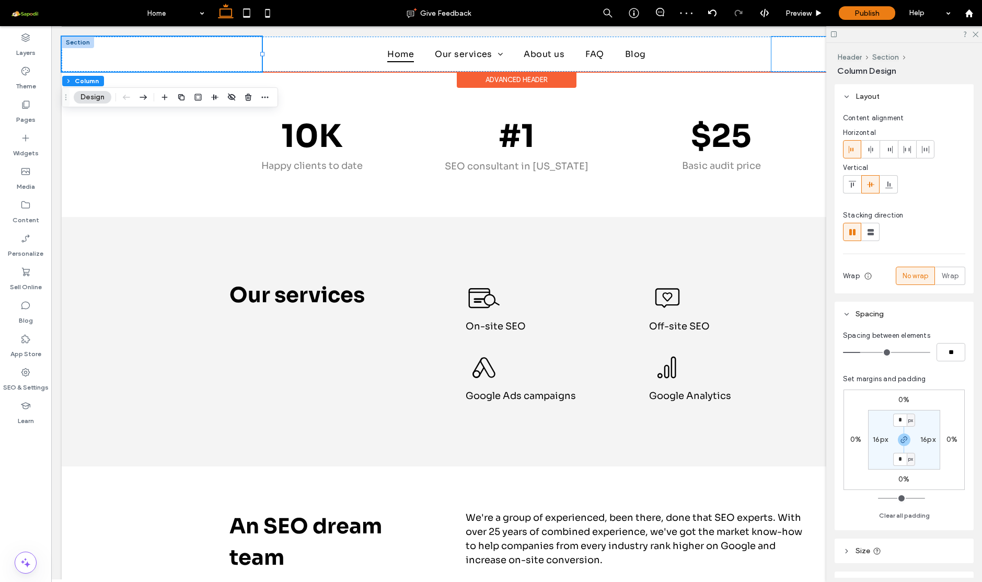
click at [790, 63] on div "Contact us" at bounding box center [871, 54] width 200 height 35
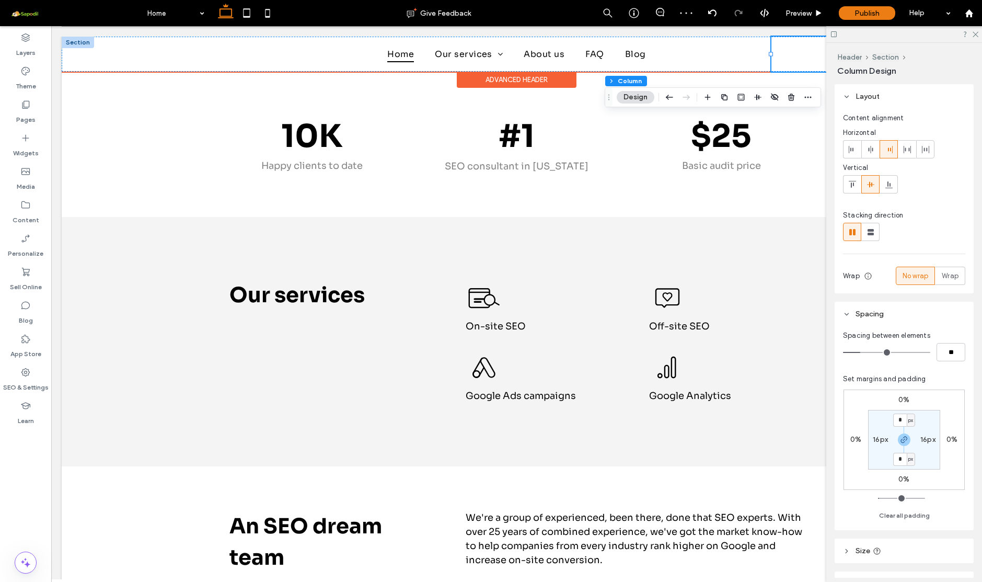
click at [793, 62] on div "Contact us" at bounding box center [871, 54] width 200 height 35
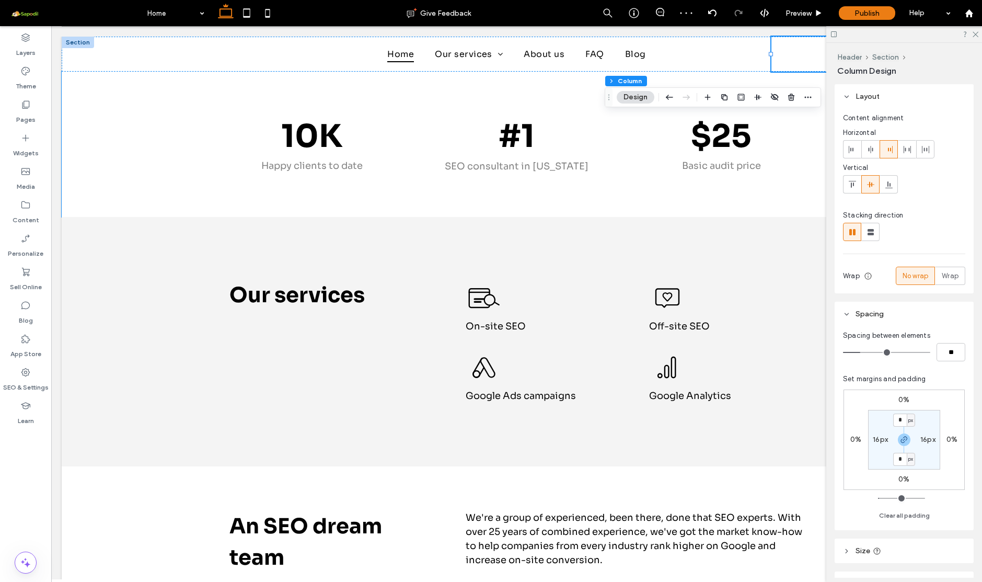
click at [903, 454] on input "*" at bounding box center [900, 458] width 14 height 13
click at [903, 457] on input "*" at bounding box center [900, 458] width 14 height 13
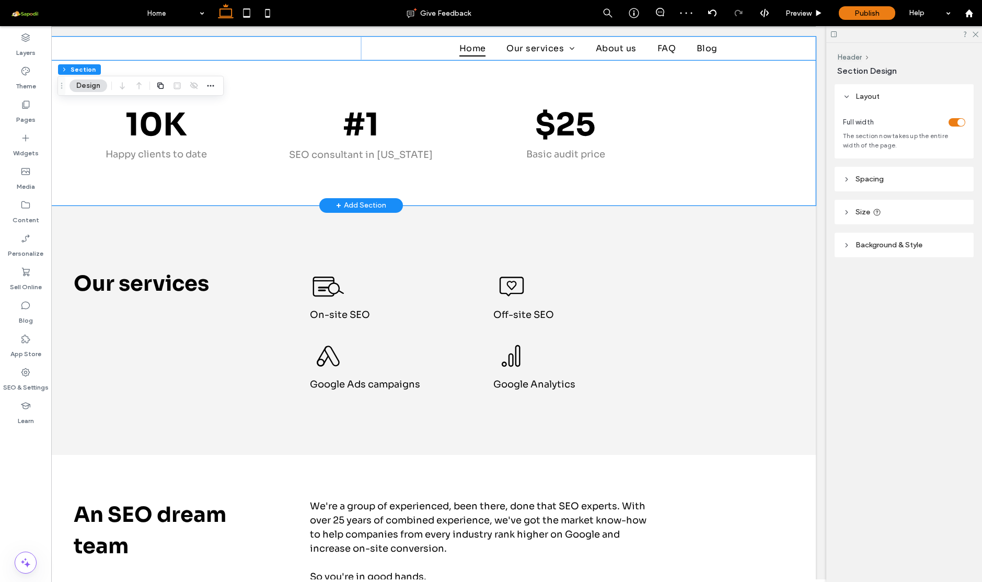
scroll to position [0, 156]
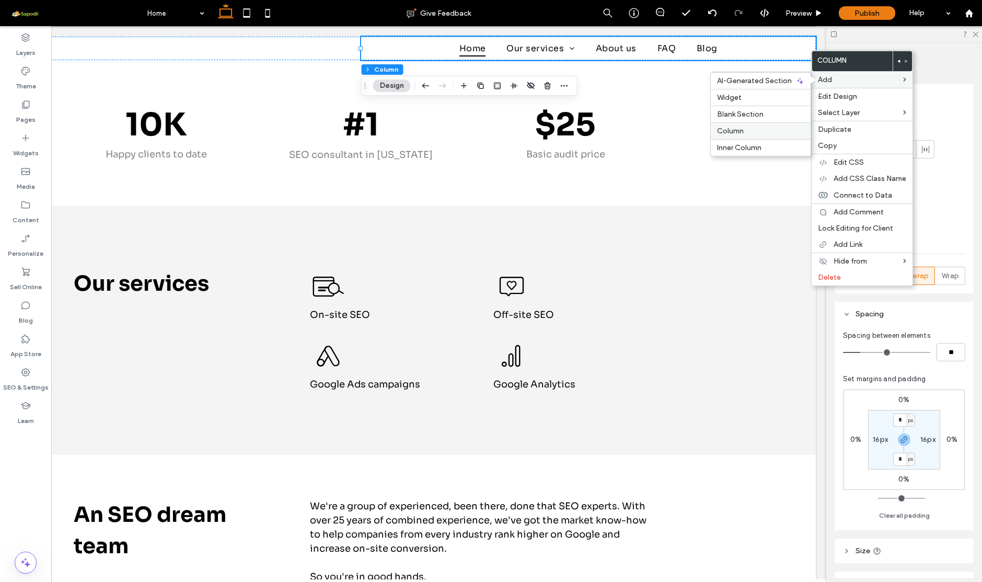
click at [772, 129] on label "Column" at bounding box center [760, 130] width 87 height 9
type input "**"
type input "*****"
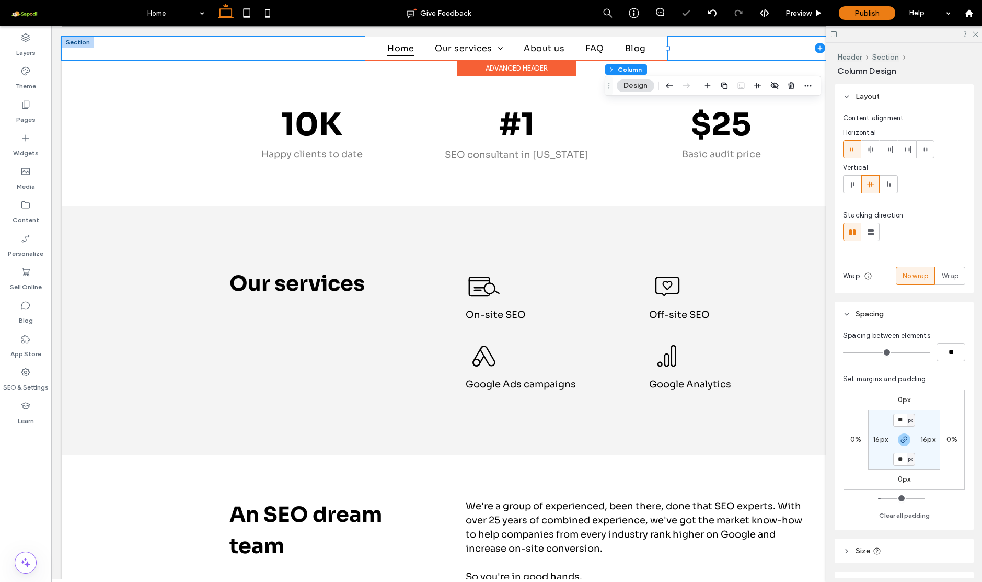
scroll to position [0, 0]
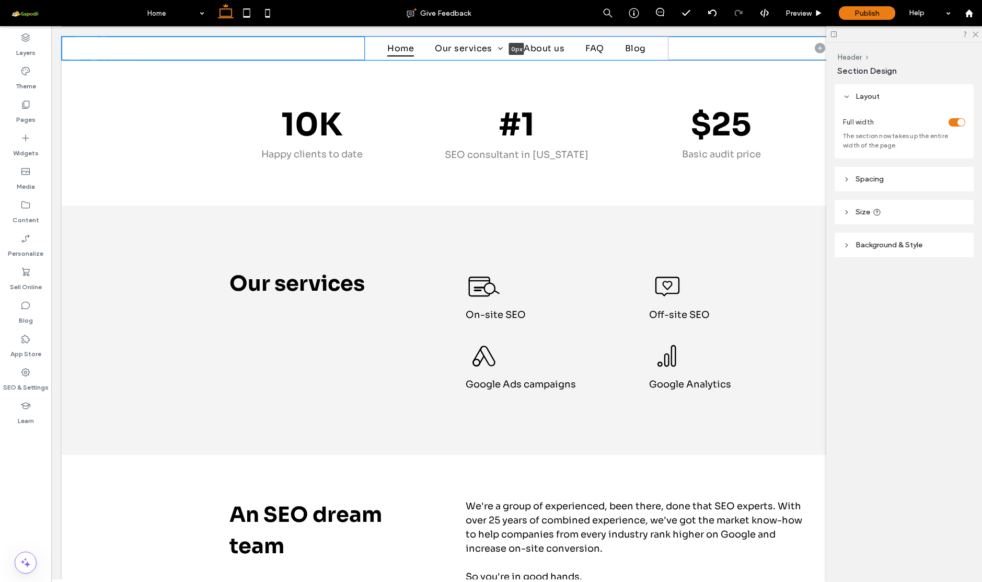
drag, startPoint x: 353, startPoint y: 59, endPoint x: 359, endPoint y: 32, distance: 27.4
type input "*"
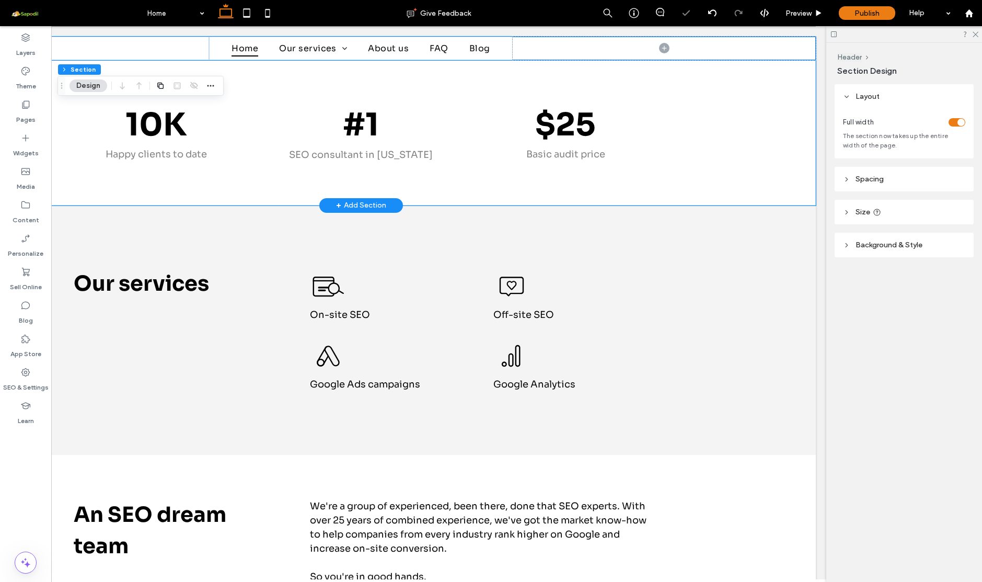
scroll to position [0, 156]
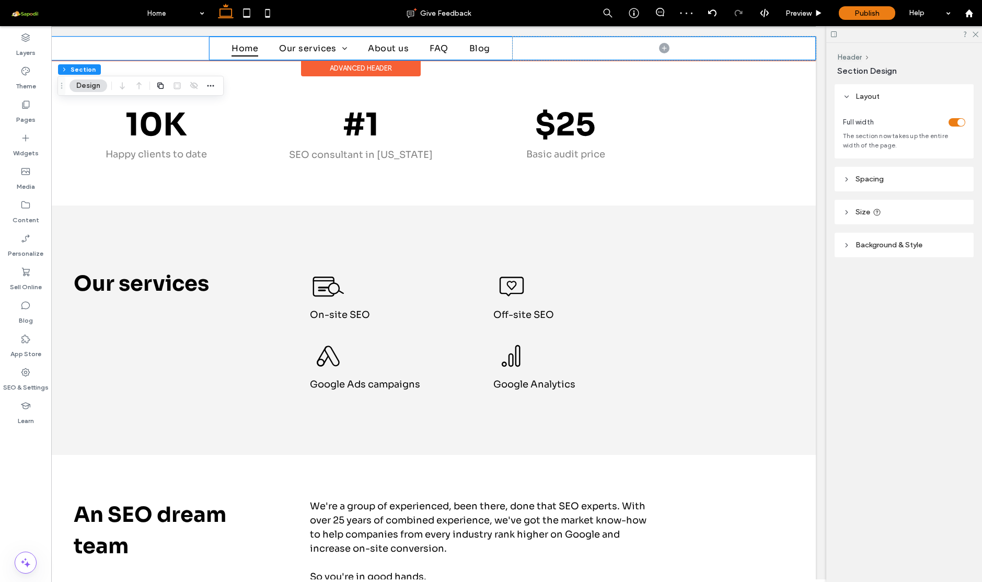
click at [512, 47] on div "Home Our services On-site SEO Off-site SEO Google Ads campaign Google Analytics…" at bounding box center [360, 49] width 303 height 24
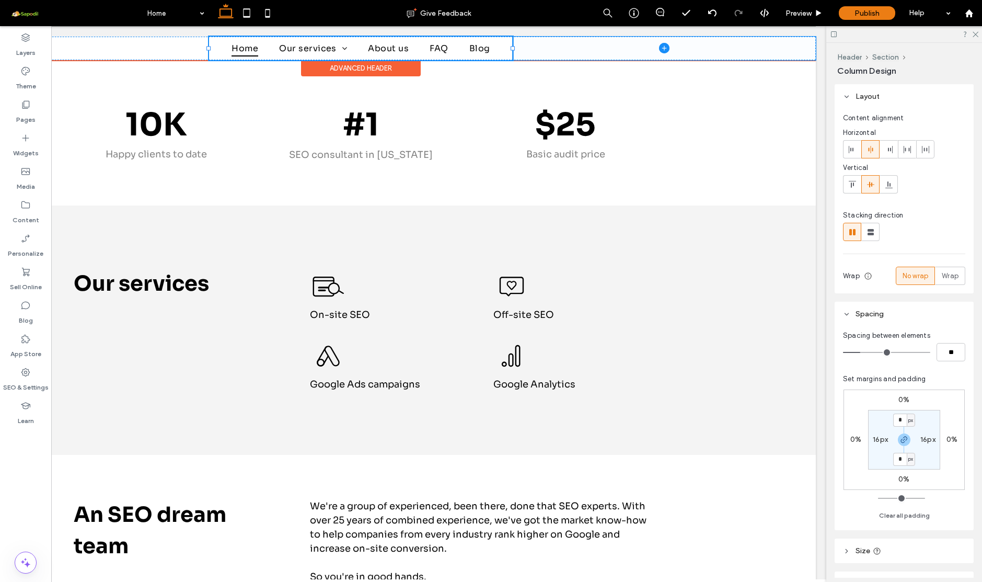
drag, startPoint x: 512, startPoint y: 48, endPoint x: 605, endPoint y: 53, distance: 93.2
click at [605, 53] on div "Home Our services On-site SEO Off-site SEO Google Ads campaign Google Analytics…" at bounding box center [361, 49] width 910 height 24
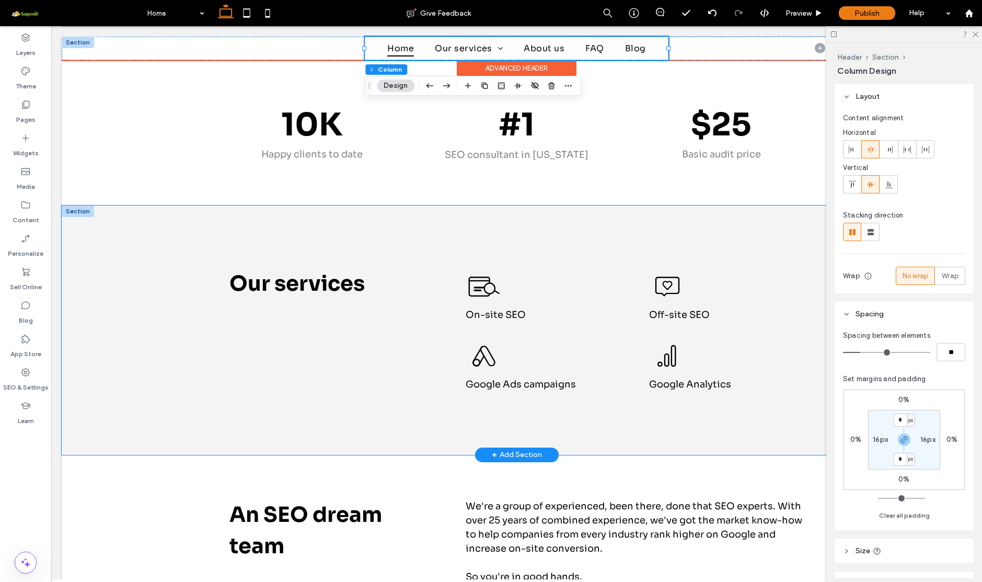
scroll to position [0, 0]
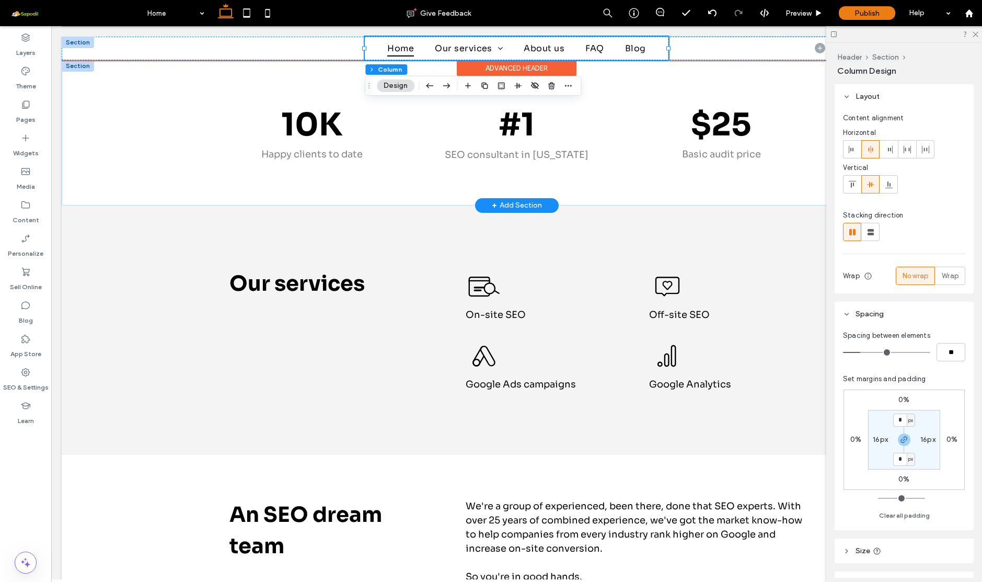
click at [503, 199] on div "+ Add Section" at bounding box center [517, 205] width 84 height 15
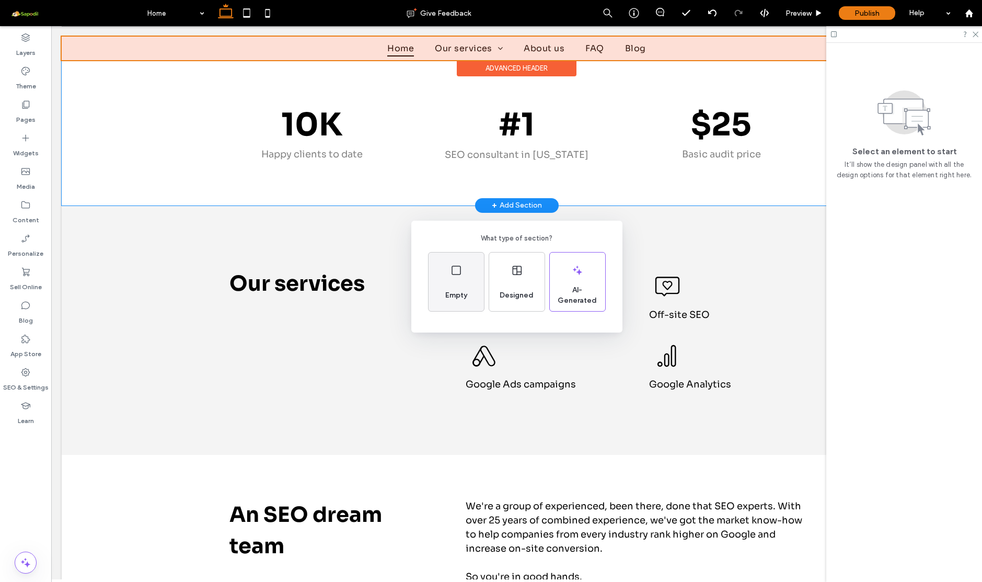
click at [458, 282] on div "Empty" at bounding box center [455, 281] width 55 height 59
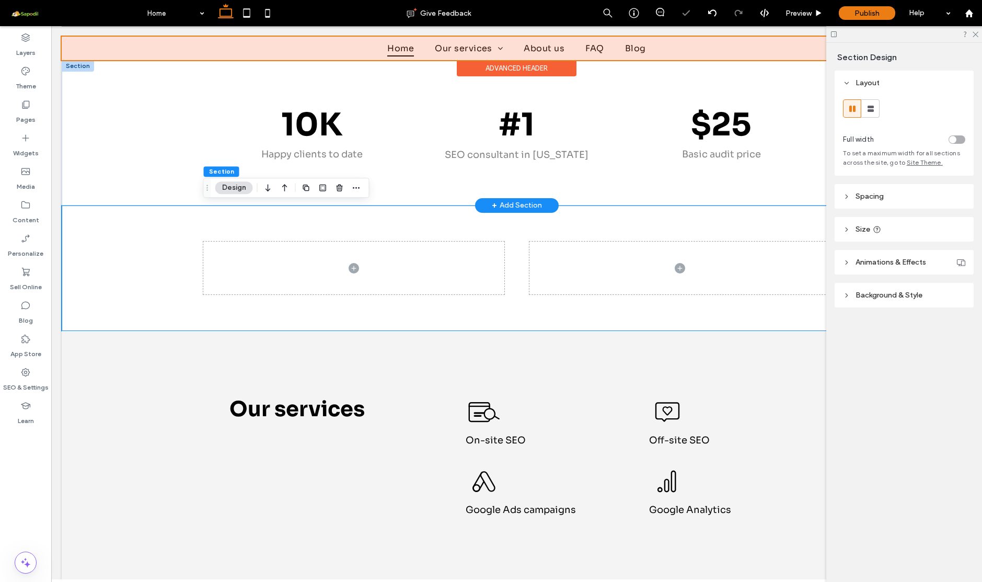
click at [78, 67] on div at bounding box center [78, 65] width 32 height 11
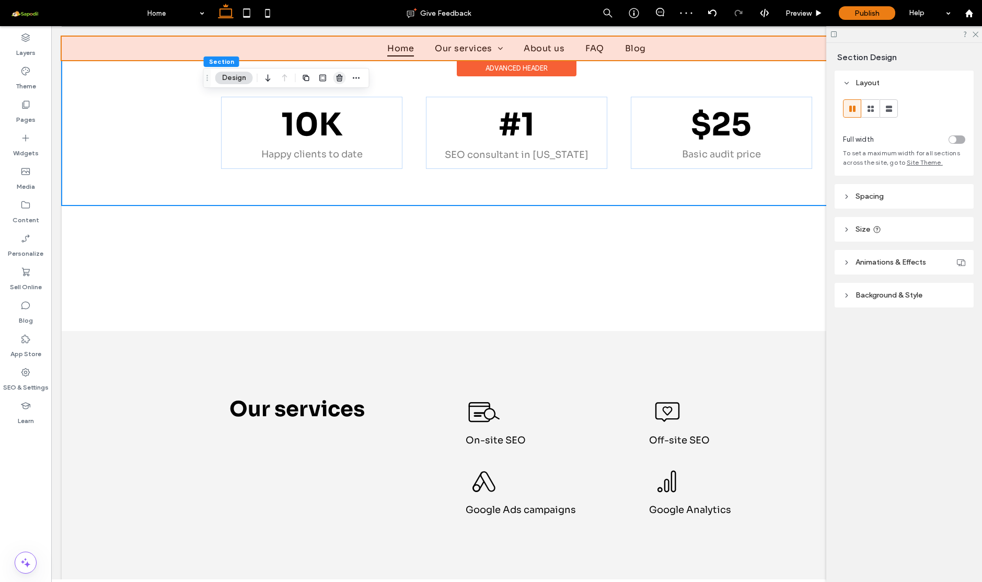
click at [341, 76] on use "button" at bounding box center [339, 77] width 6 height 7
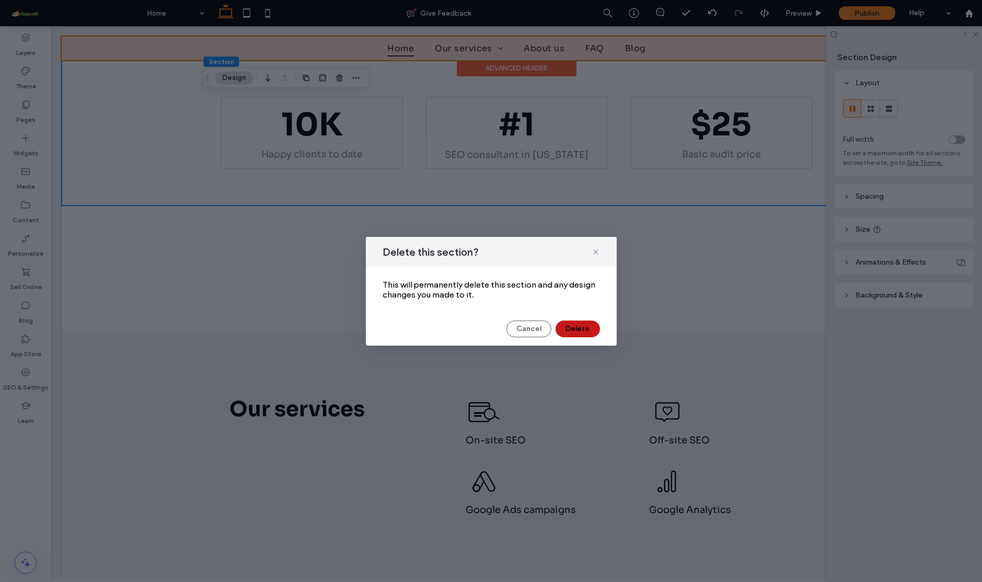
click at [580, 335] on button "Delete" at bounding box center [577, 328] width 44 height 17
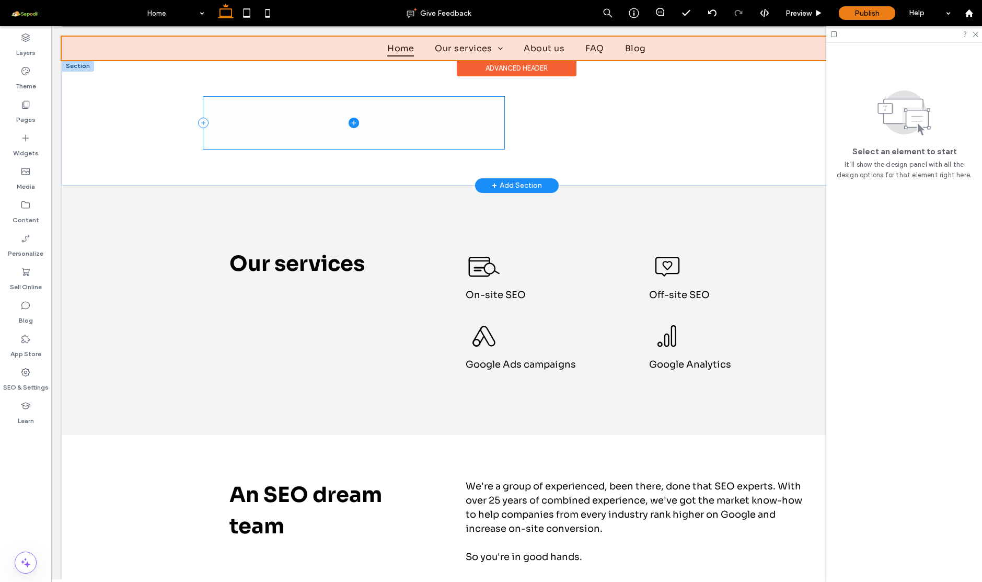
click at [292, 121] on span at bounding box center [353, 123] width 301 height 53
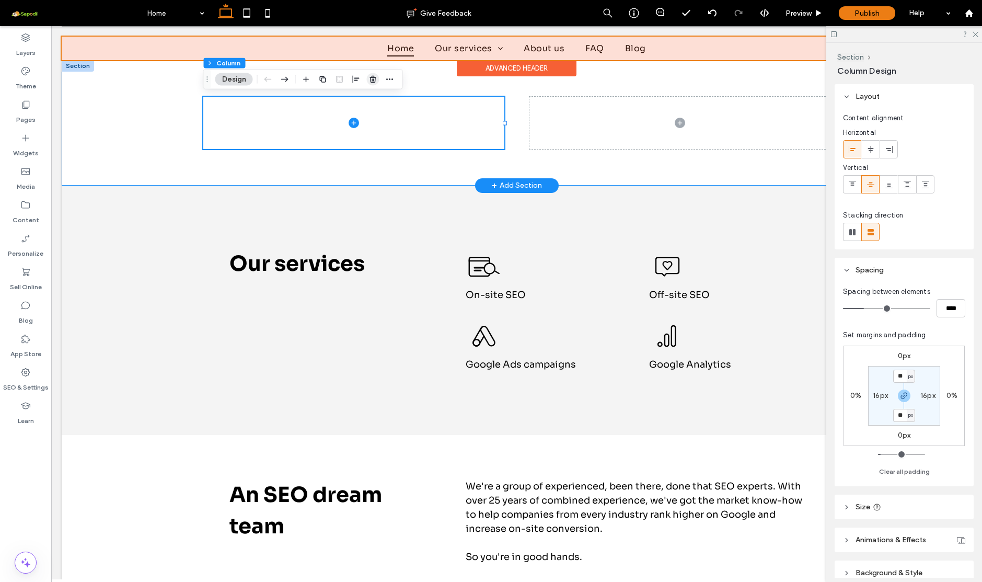
click at [374, 77] on use "button" at bounding box center [372, 79] width 6 height 7
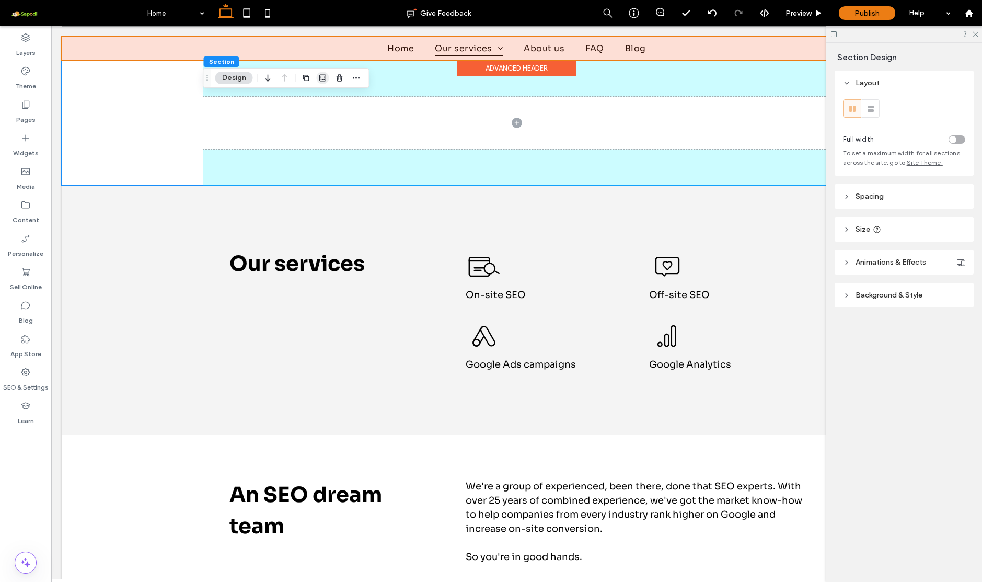
click at [321, 81] on use "button" at bounding box center [322, 78] width 7 height 7
type input "*"
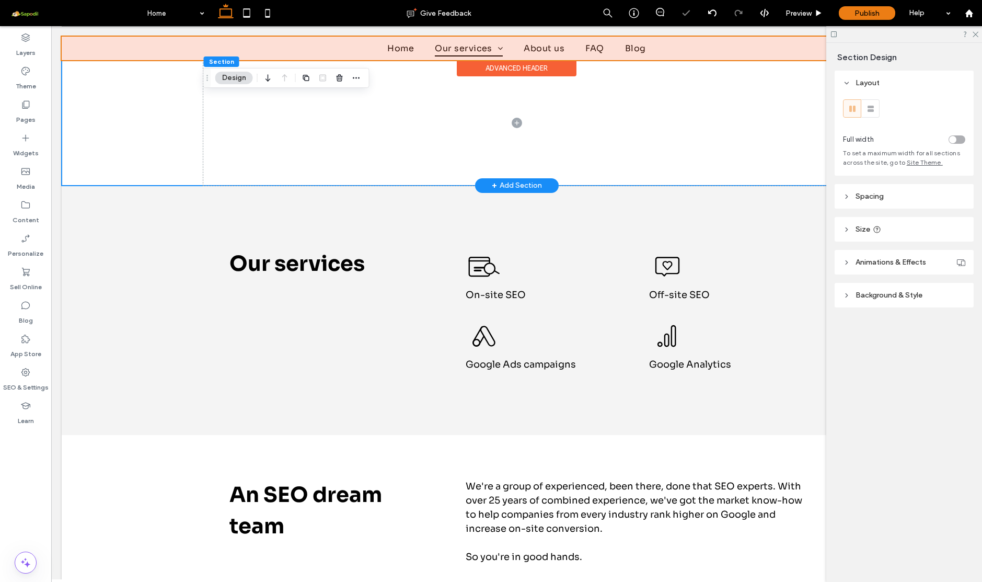
click at [171, 90] on div at bounding box center [517, 122] width 910 height 125
click at [321, 78] on div at bounding box center [323, 77] width 13 height 19
click at [233, 82] on button "Design" at bounding box center [234, 78] width 38 height 13
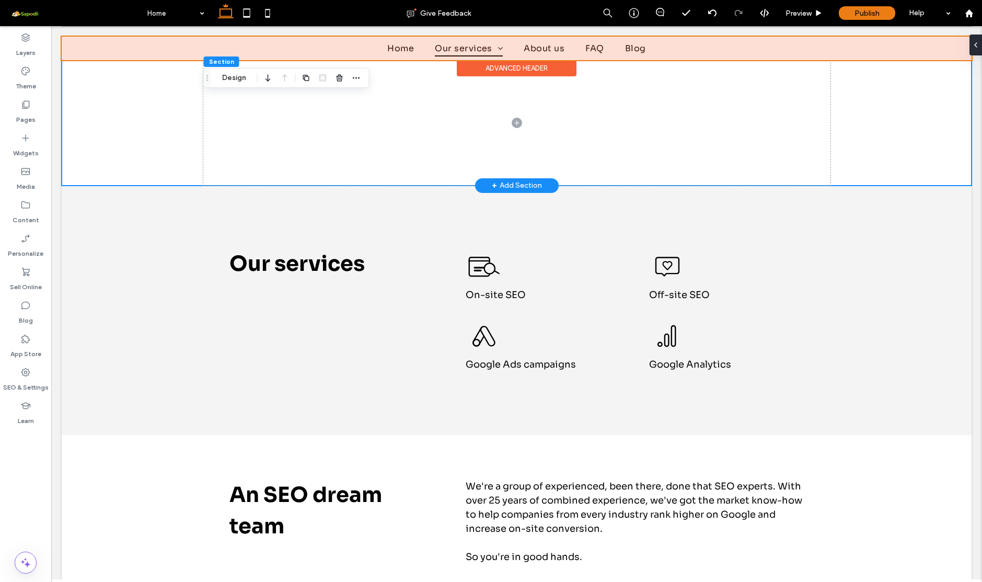
click at [162, 87] on div at bounding box center [517, 122] width 910 height 125
click at [230, 80] on button "Design" at bounding box center [234, 78] width 38 height 13
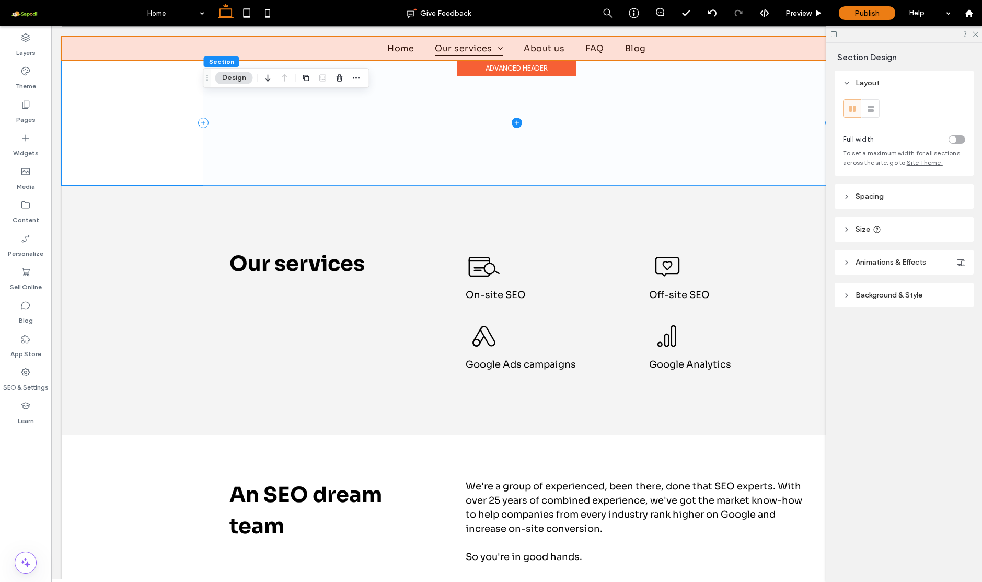
click at [957, 142] on div "toggle" at bounding box center [956, 139] width 17 height 8
click at [867, 111] on icon at bounding box center [870, 108] width 10 height 10
click at [168, 78] on icon "button" at bounding box center [164, 78] width 8 height 8
